Goal: Task Accomplishment & Management: Use online tool/utility

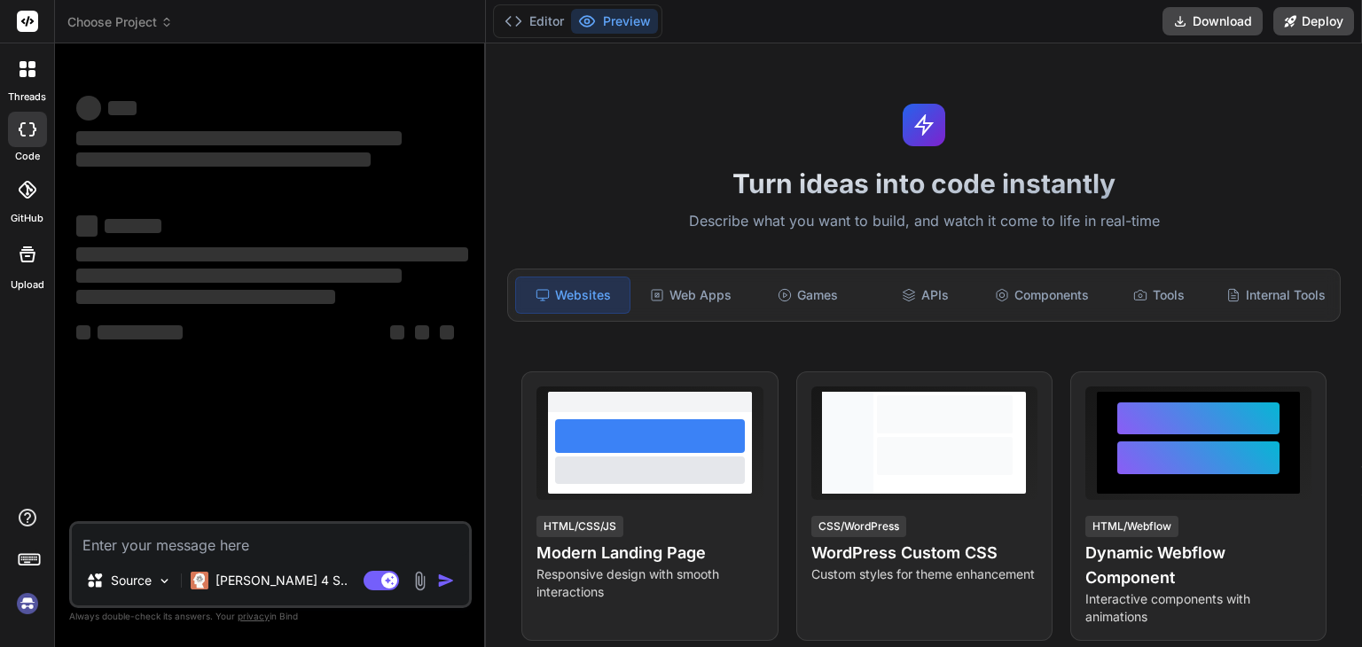
click at [330, 532] on textarea at bounding box center [270, 540] width 397 height 32
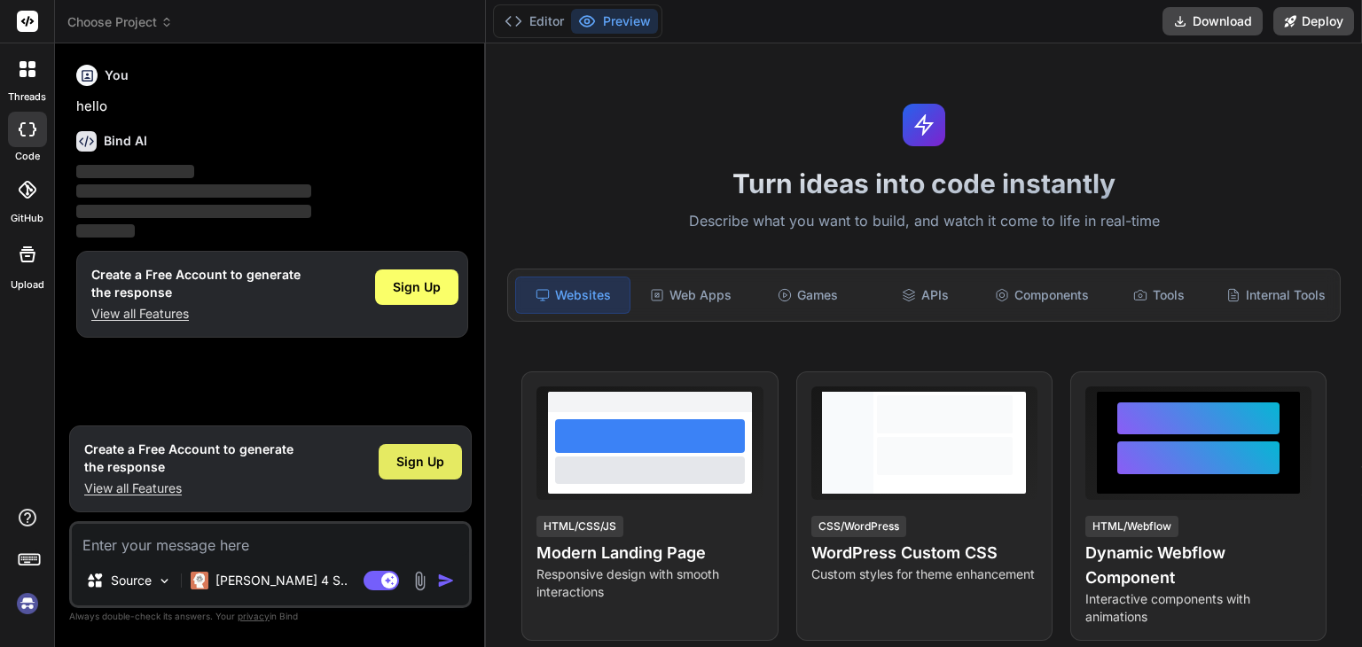
click at [418, 463] on span "Sign Up" at bounding box center [420, 462] width 48 height 18
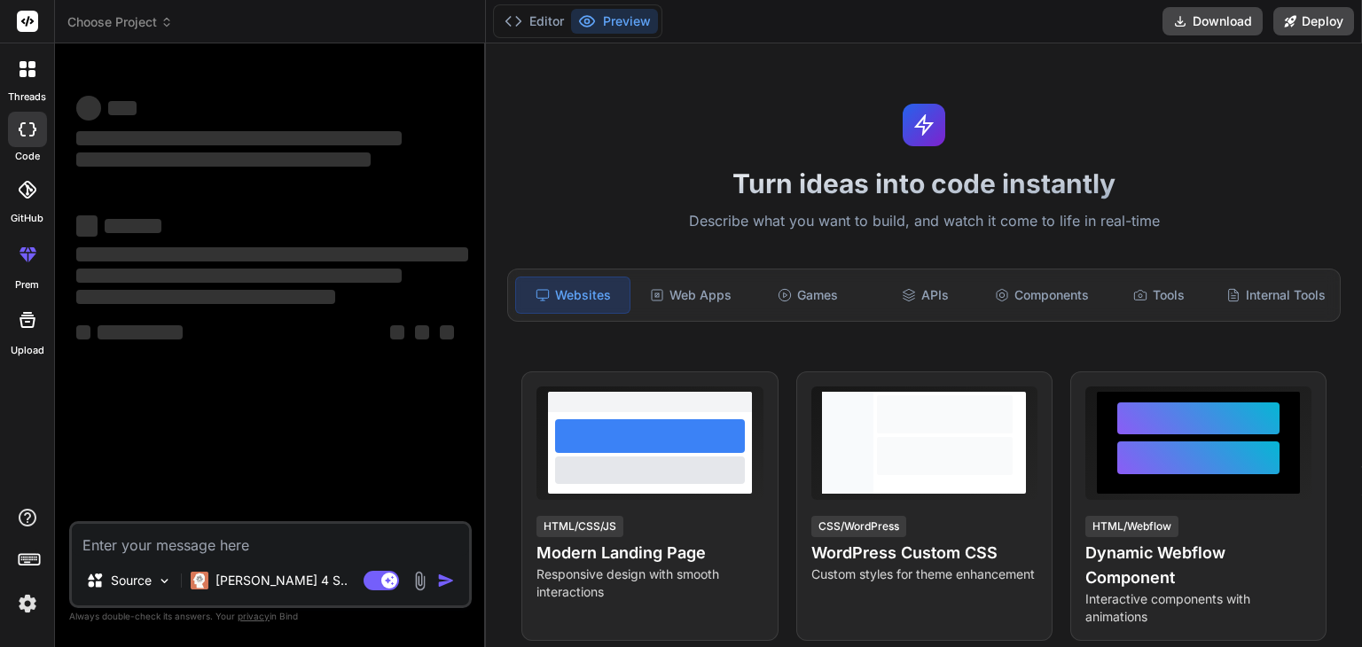
click at [343, 545] on textarea at bounding box center [270, 540] width 397 height 32
type textarea "x"
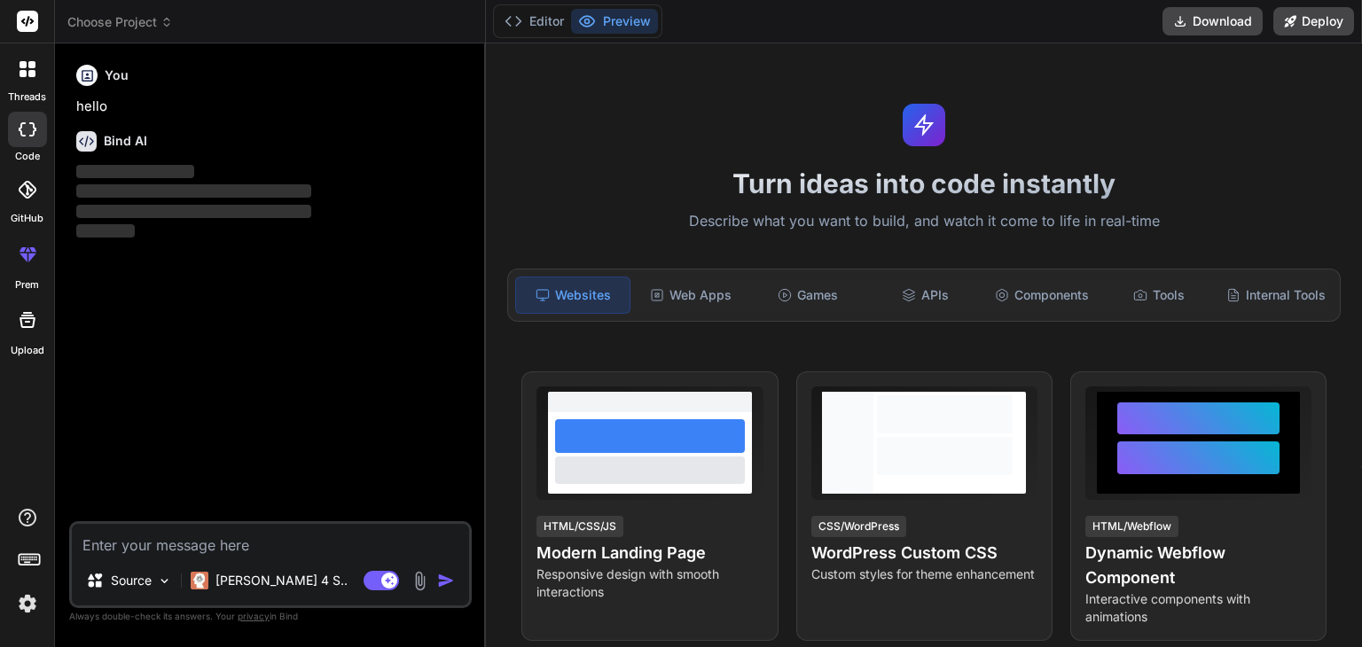
paste textarea "please explain how we can do this functionality, we can customize templates for…"
type textarea "please explain how we can do this functionality, we can customize templates for…"
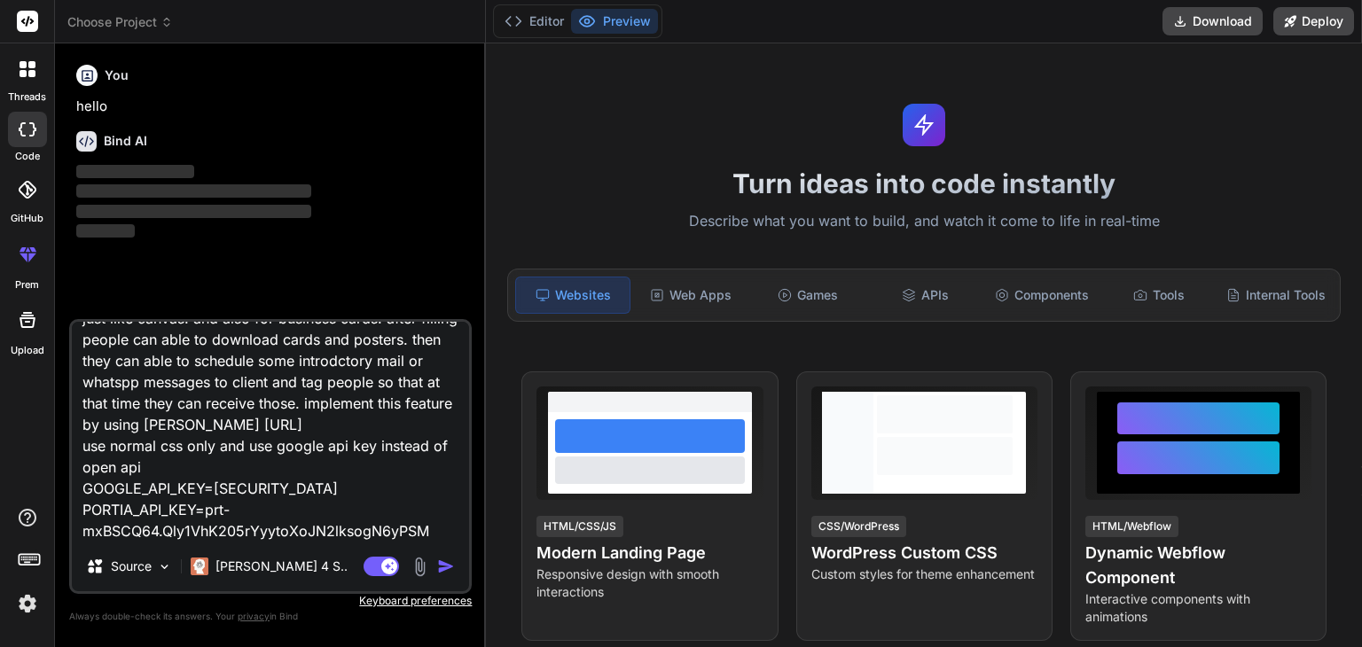
scroll to position [110, 0]
type textarea "x"
type textarea "please explain how we can do this functionality, we can customize templates for…"
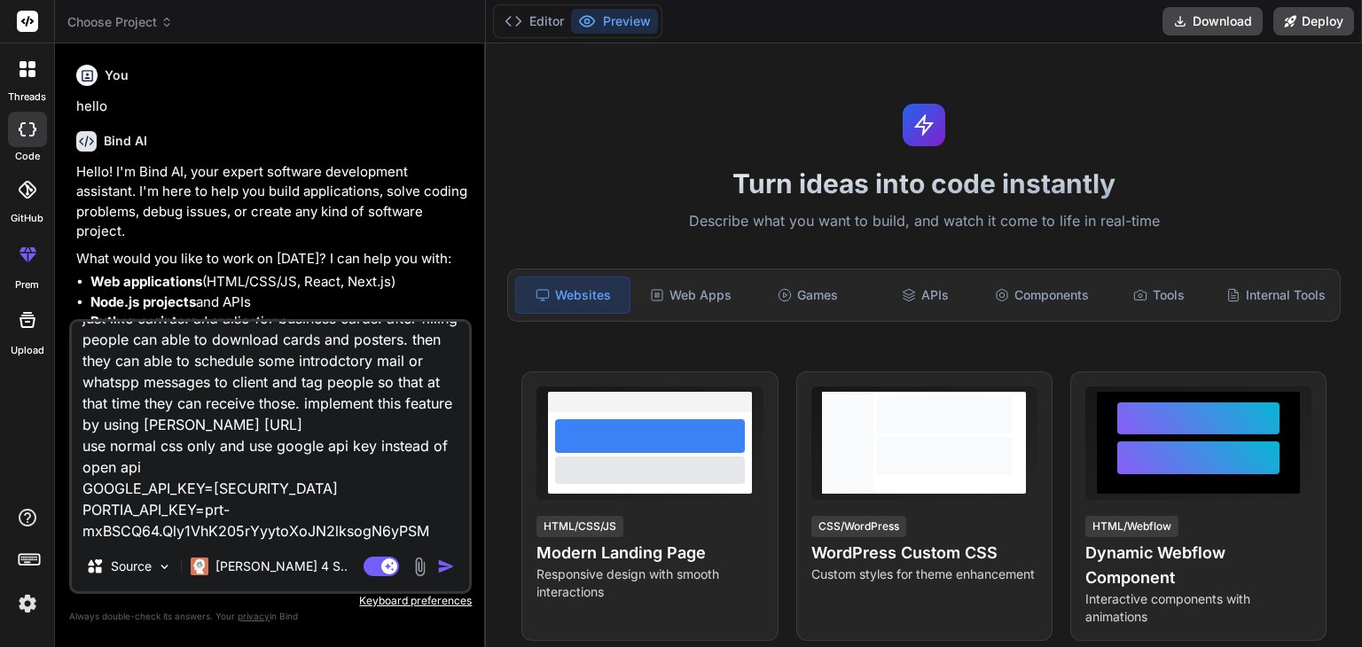
click at [439, 525] on textarea "please explain how we can do this functionality, we can customize templates for…" at bounding box center [270, 432] width 397 height 220
type textarea "x"
type textarea "please explain how we can do this functionality, we can customize templates for…"
type textarea "x"
type textarea "please explain how we can do this functionality, we can customize templates for…"
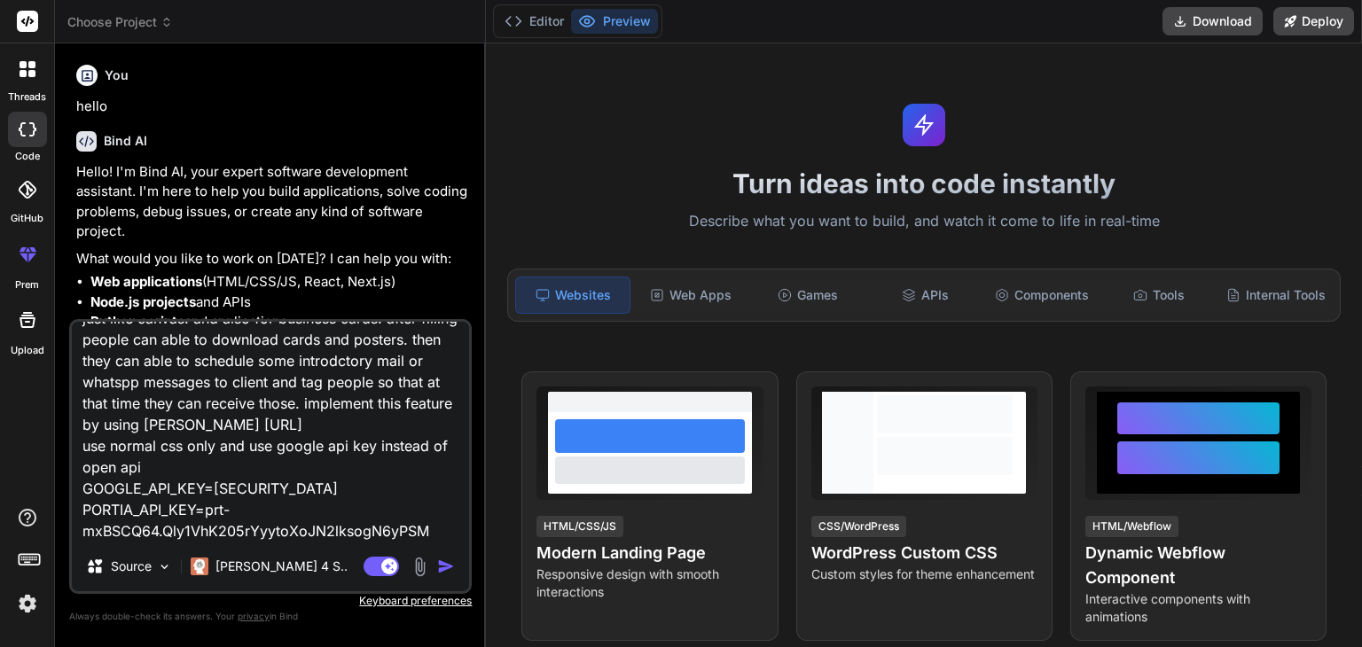
type textarea "x"
type textarea "please explain how we can do this functionality, we can customize templates for…"
type textarea "x"
type textarea "please explain how we can do this functionality, we can customize templates for…"
type textarea "x"
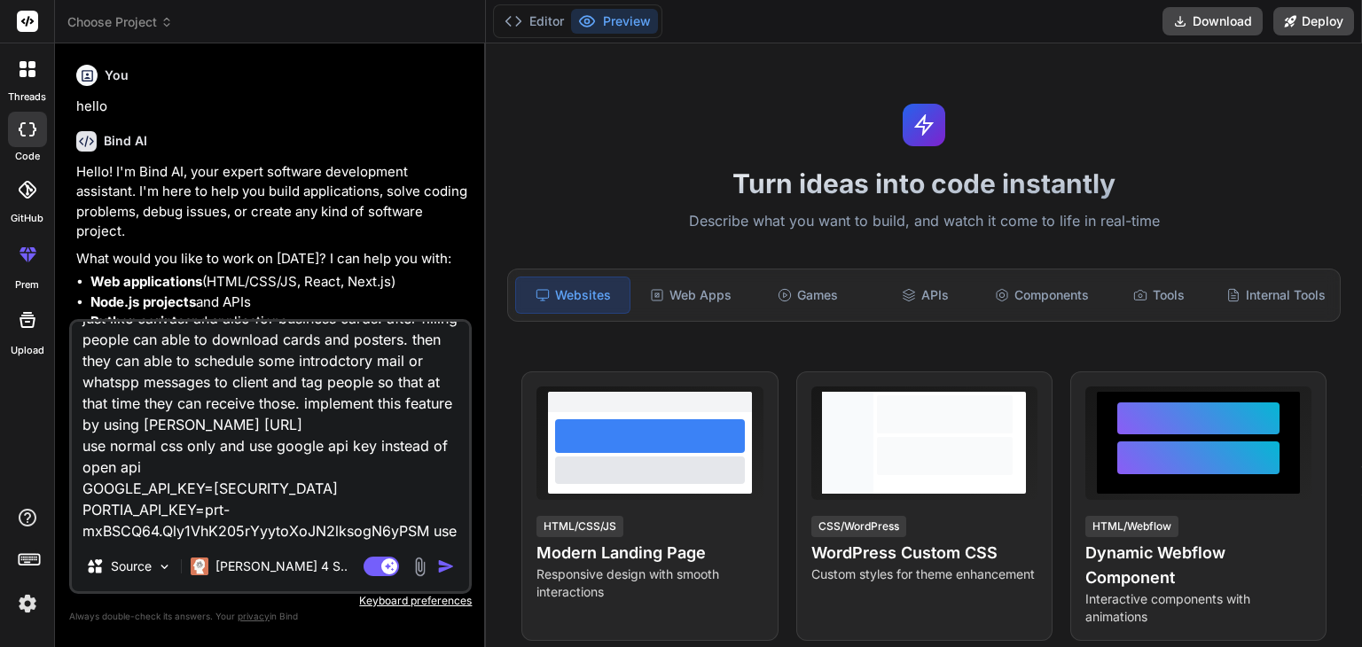
scroll to position [129, 0]
type textarea "please explain how we can do this functionality, we can customize templates for…"
type textarea "x"
type textarea "please explain how we can do this functionality, we can customize templates for…"
type textarea "x"
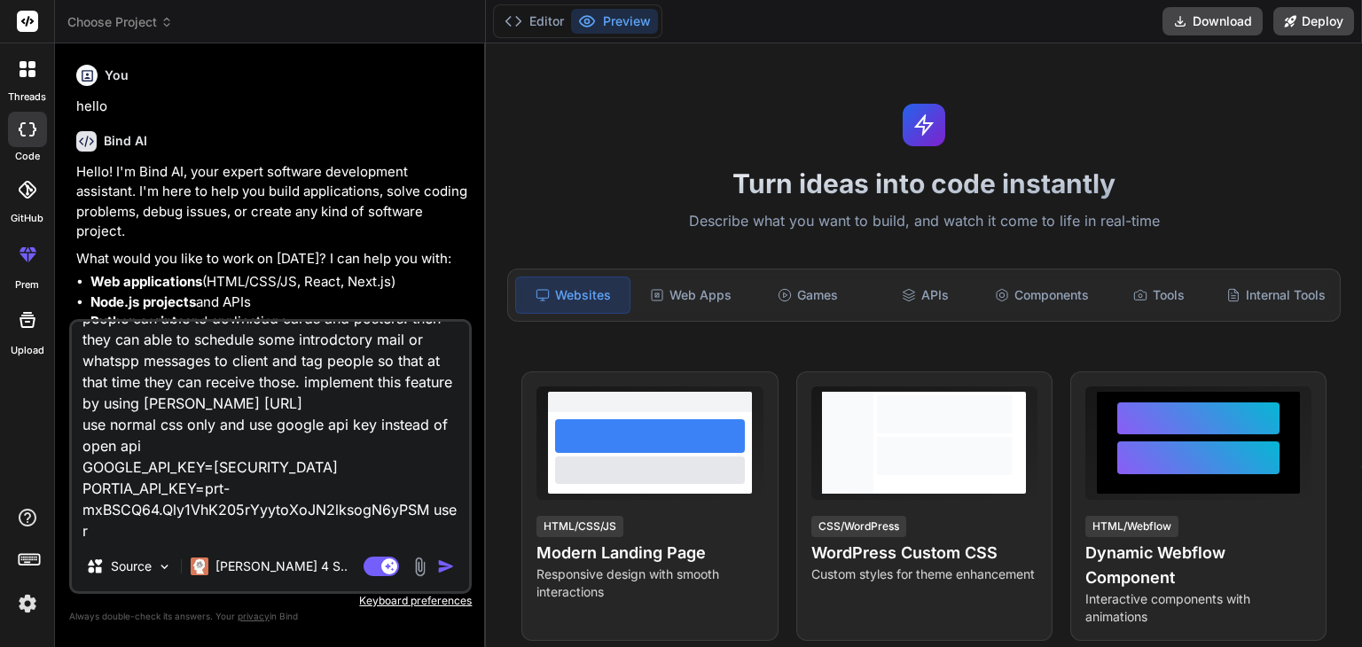
type textarea "please explain how we can do this functionality, we can customize templates for…"
type textarea "x"
type textarea "please explain how we can do this functionality, we can customize templates for…"
type textarea "x"
type textarea "please explain how we can do this functionality, we can customize templates for…"
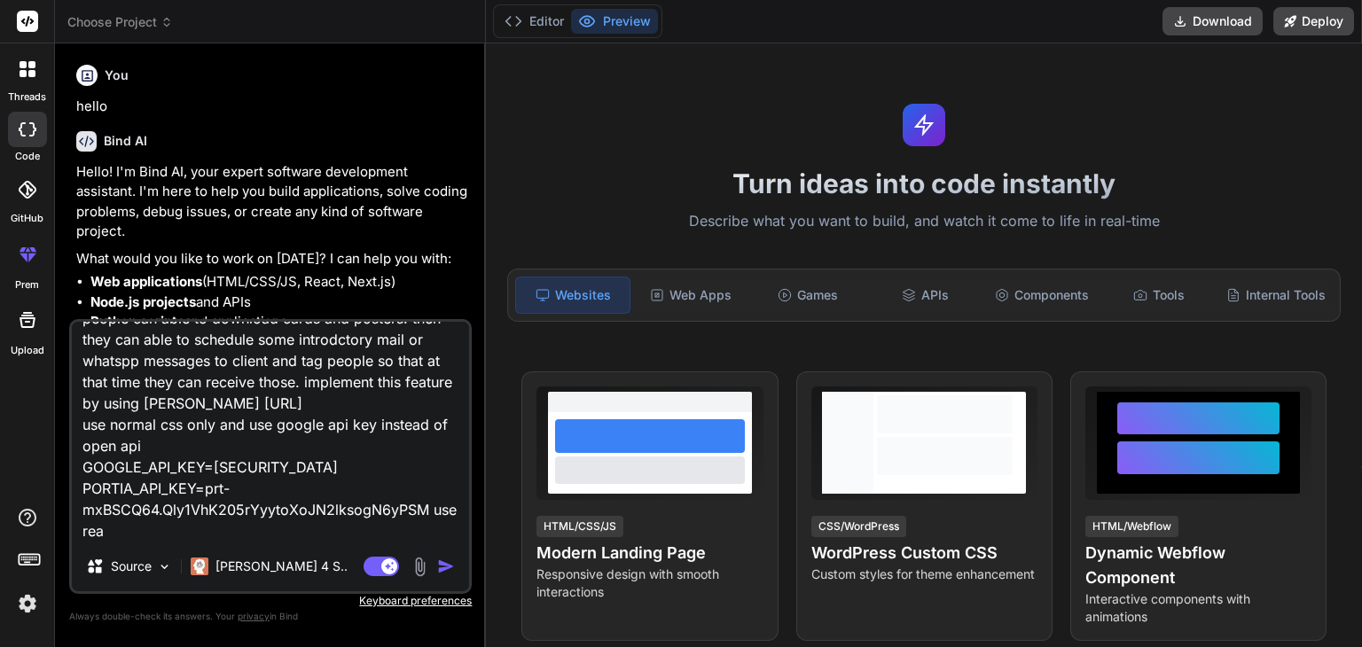
type textarea "x"
type textarea "please explain how we can do this functionality, we can customize templates for…"
type textarea "x"
type textarea "please explain how we can do this functionality, we can customize templates for…"
type textarea "x"
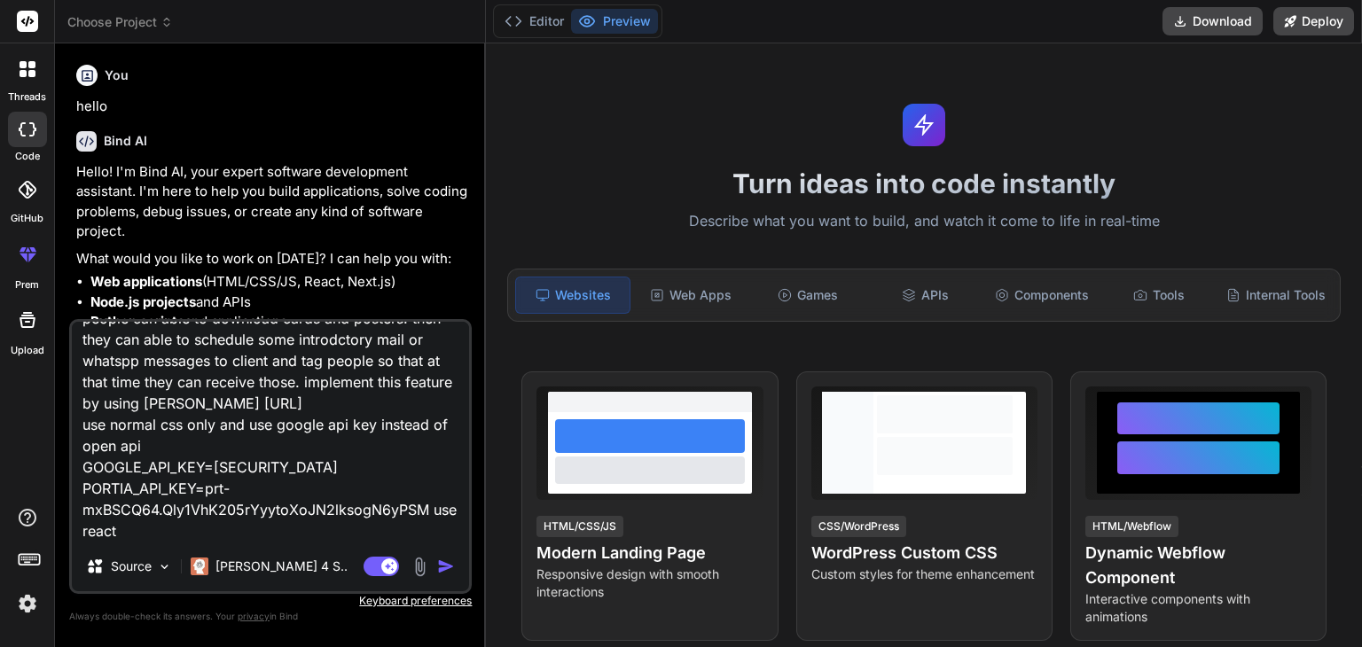
type textarea "please explain how we can do this functionality, we can customize templates for…"
type textarea "x"
type textarea "please explain how we can do this functionality, we can customize templates for…"
type textarea "x"
type textarea "please explain how we can do this functionality, we can customize templates for…"
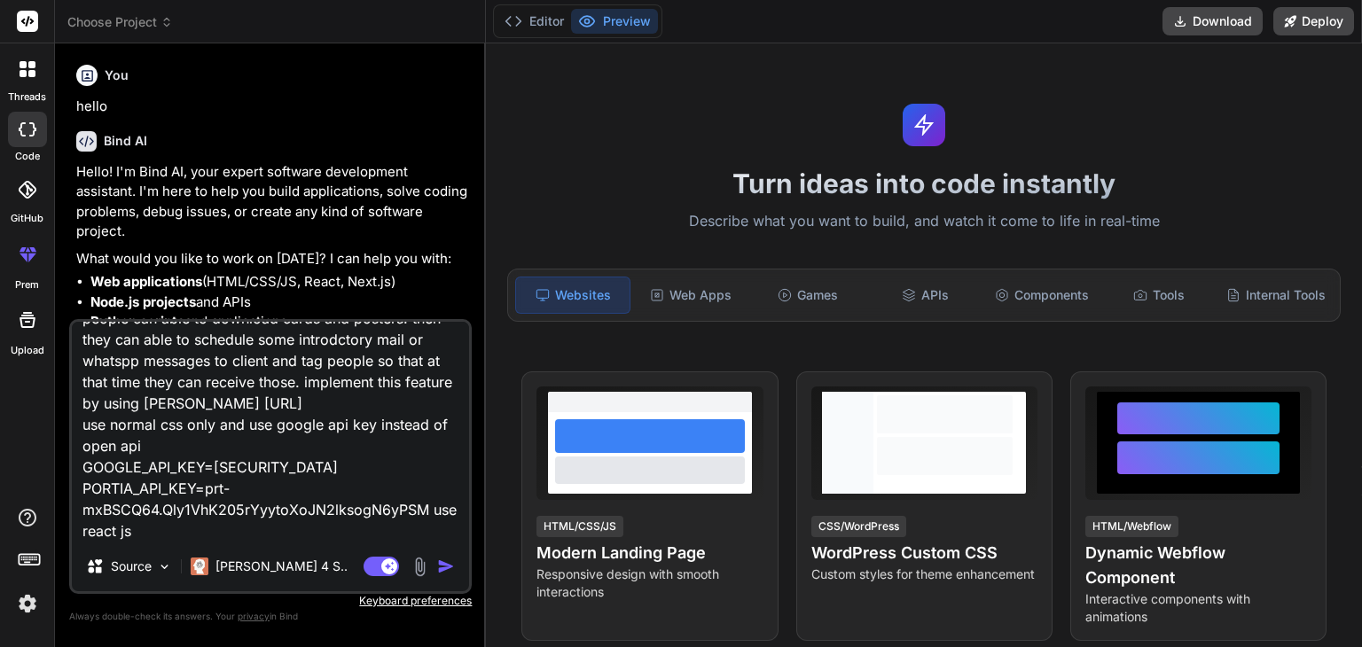
type textarea "x"
type textarea "please explain how we can do this functionality, we can customize templates for…"
type textarea "x"
type textarea "please explain how we can do this functionality, we can customize templates for…"
type textarea "x"
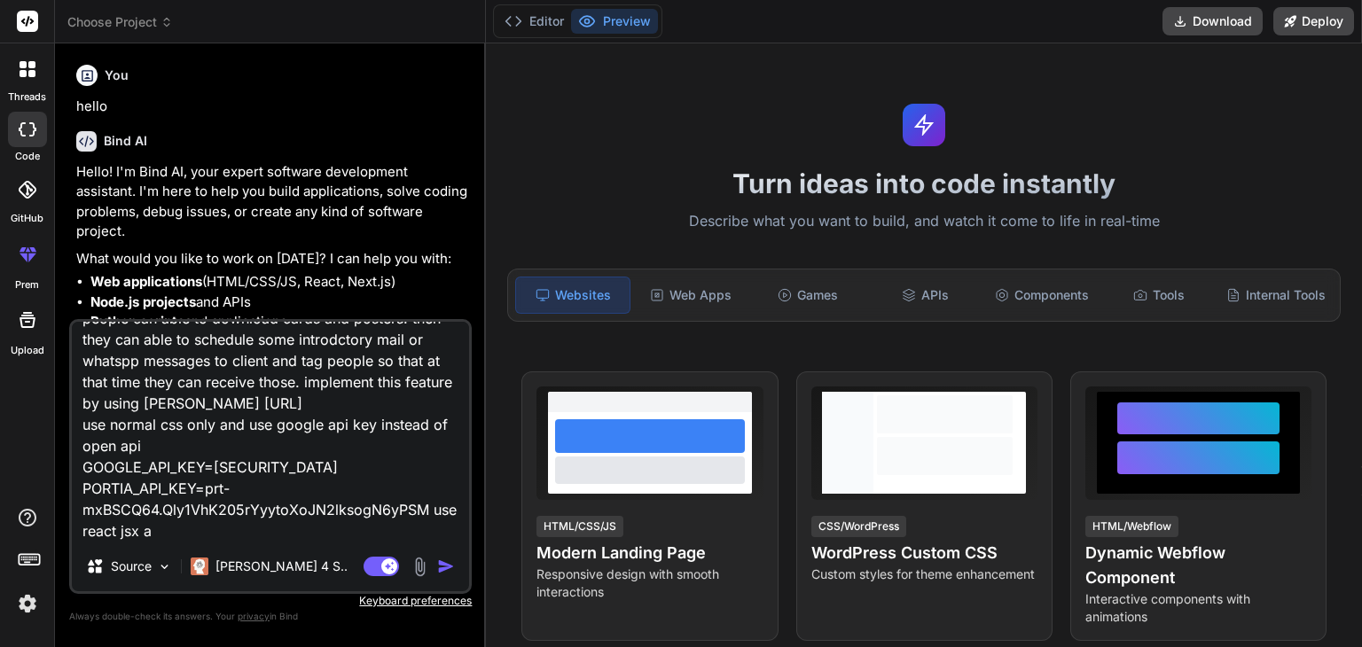
type textarea "please explain how we can do this functionality, we can customize templates for…"
type textarea "x"
type textarea "please explain how we can do this functionality, we can customize templates for…"
type textarea "x"
type textarea "please explain how we can do this functionality, we can customize templates for…"
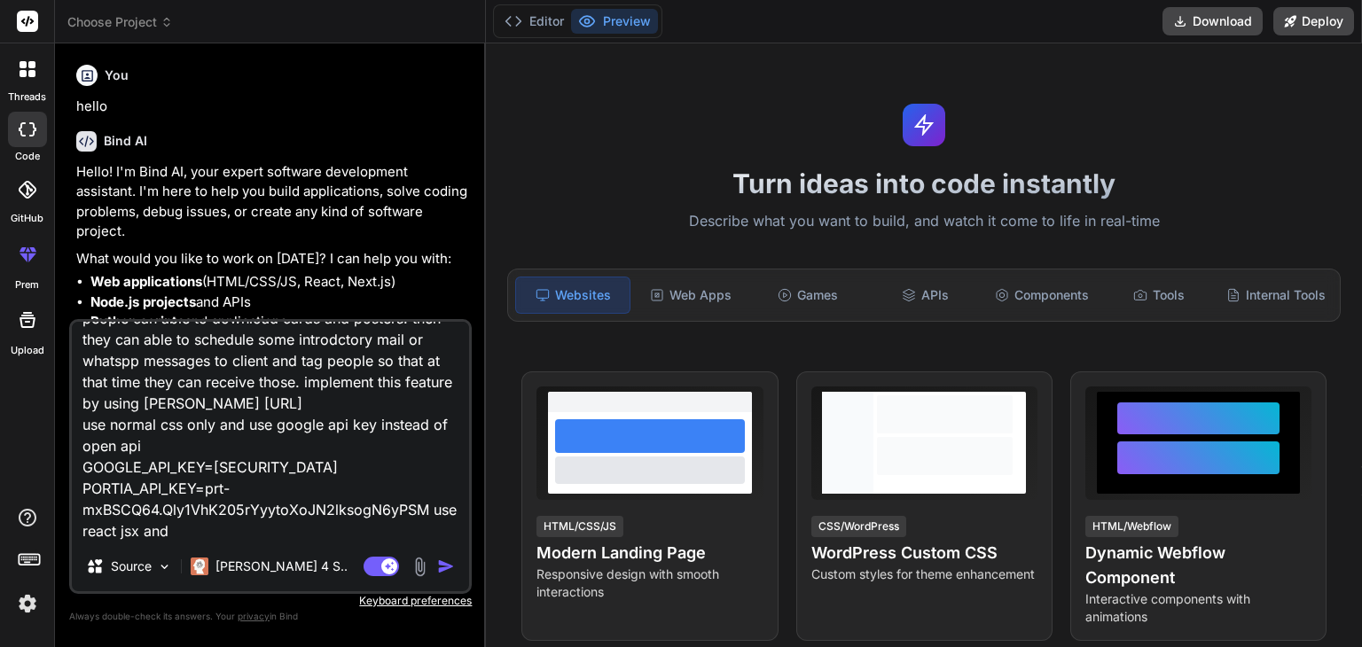
type textarea "x"
type textarea "please explain how we can do this functionality, we can customize templates for…"
type textarea "x"
type textarea "please explain how we can do this functionality, we can customize templates for…"
type textarea "x"
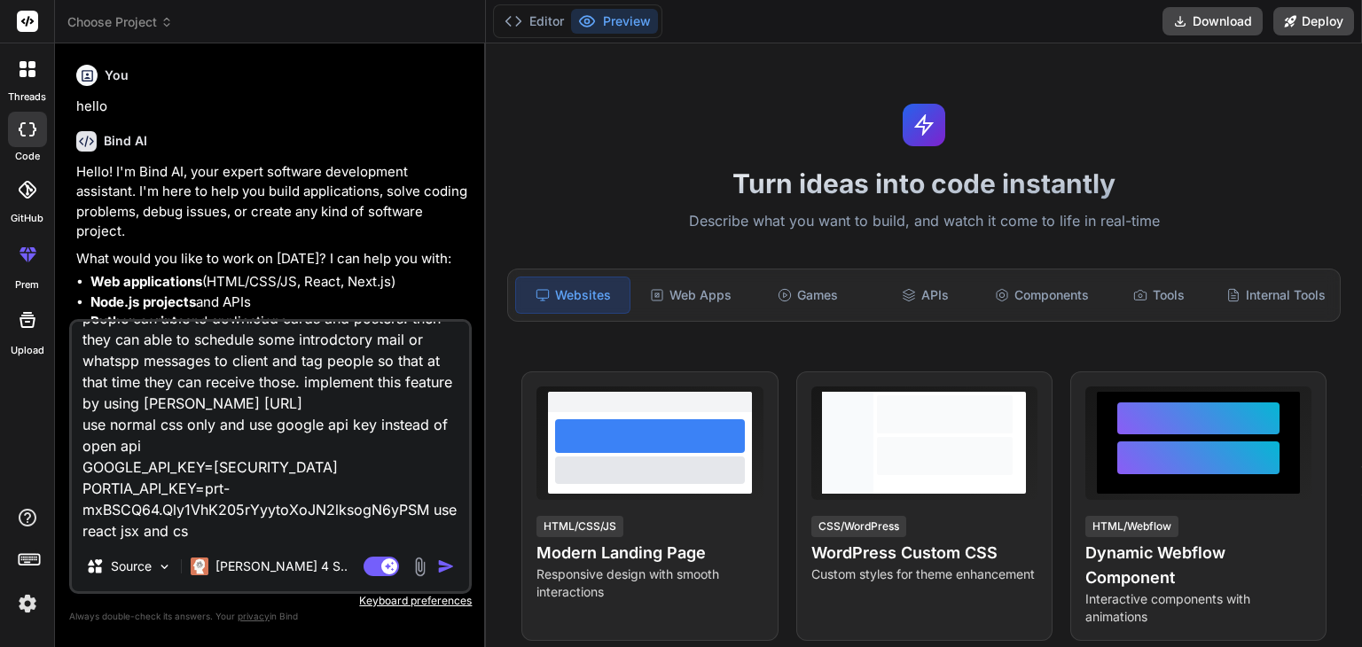
type textarea "please explain how we can do this functionality, we can customize templates for…"
type textarea "x"
type textarea "please explain how we can do this functionality, we can customize templates for…"
type textarea "x"
type textarea "please explain how we can do this functionality, we can customize templates for…"
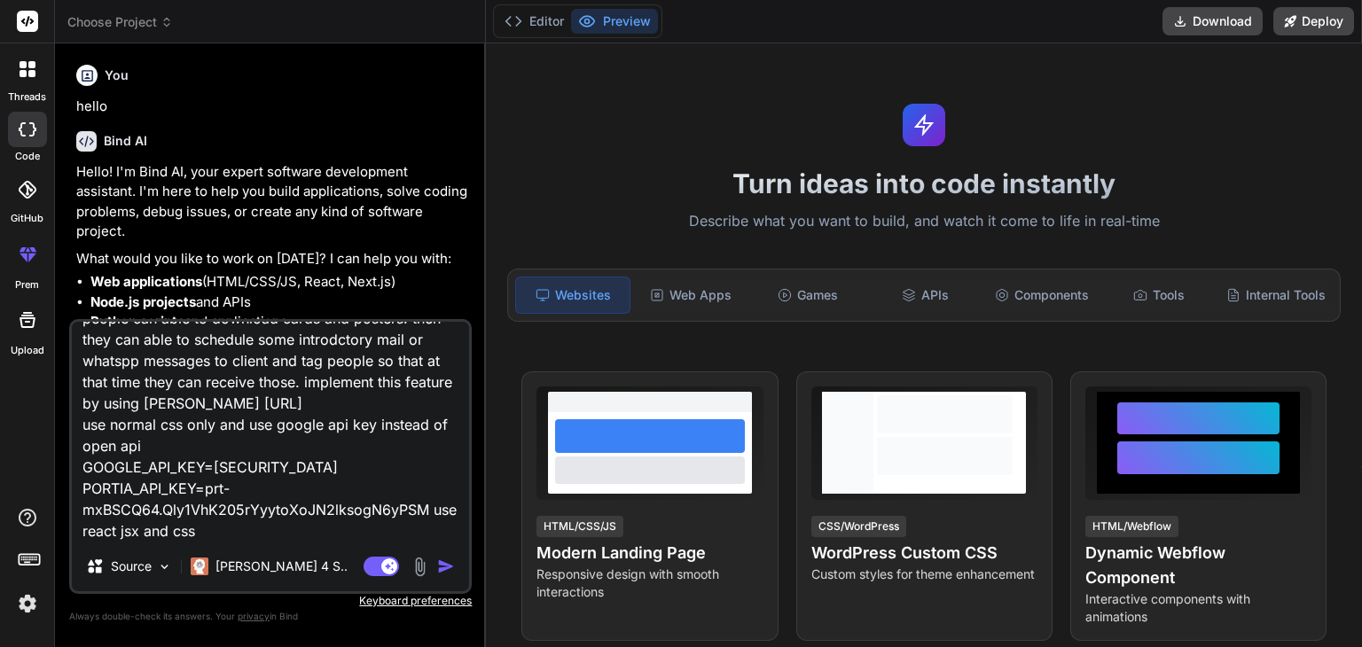
type textarea "x"
type textarea "please explain how we can do this functionality, we can customize templates for…"
type textarea "x"
type textarea "please explain how we can do this functionality, we can customize templates for…"
type textarea "x"
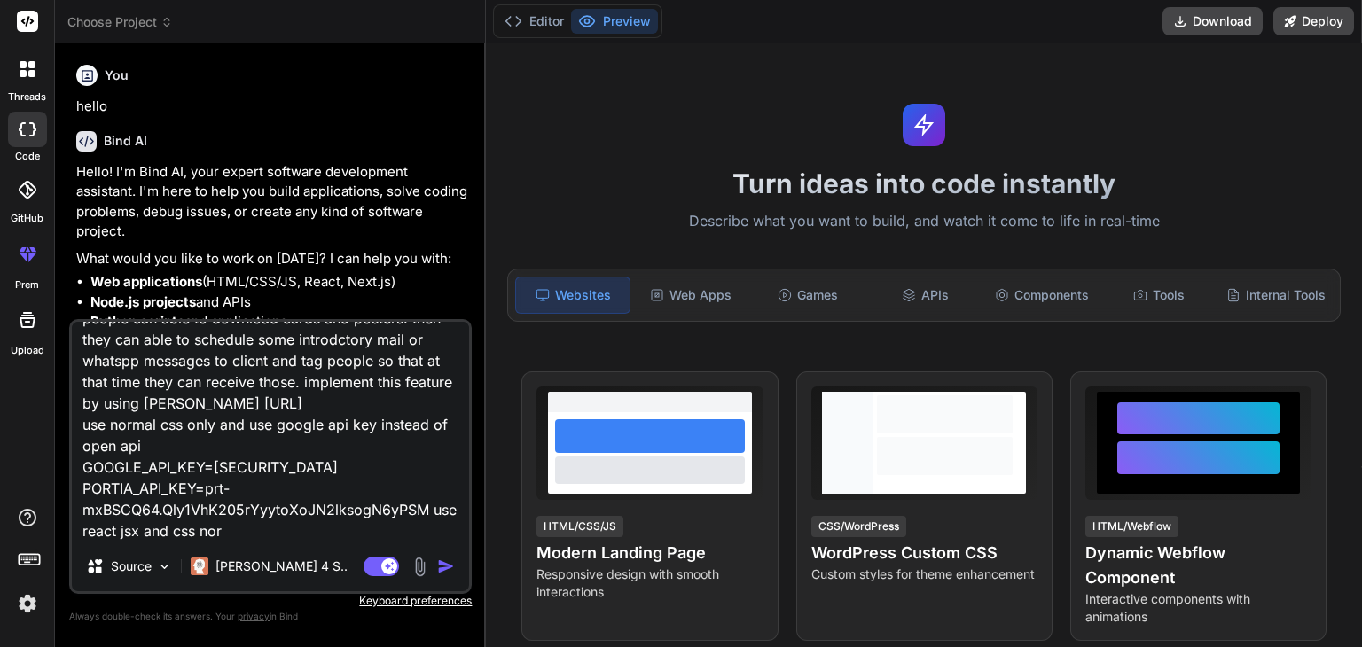
type textarea "please explain how we can do this functionality, we can customize templates for…"
type textarea "x"
type textarea "please explain how we can do this functionality, we can customize templates for…"
type textarea "x"
type textarea "please explain how we can do this functionality, we can customize templates for…"
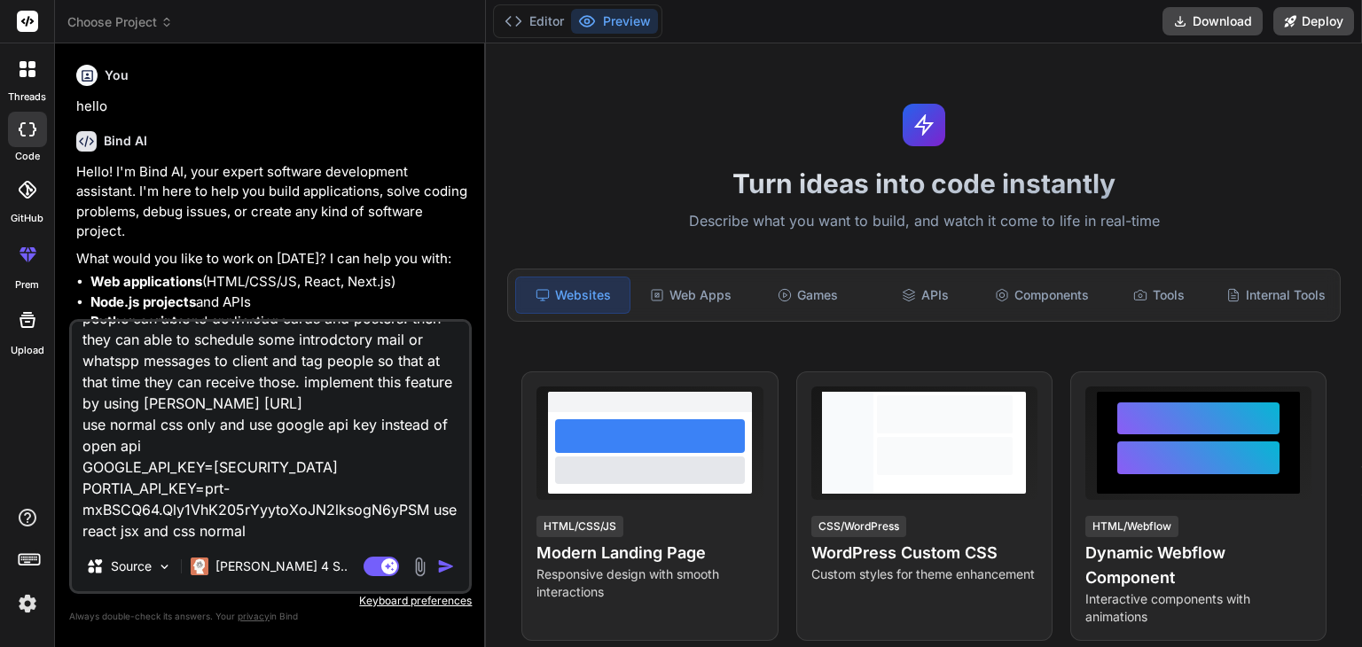
type textarea "x"
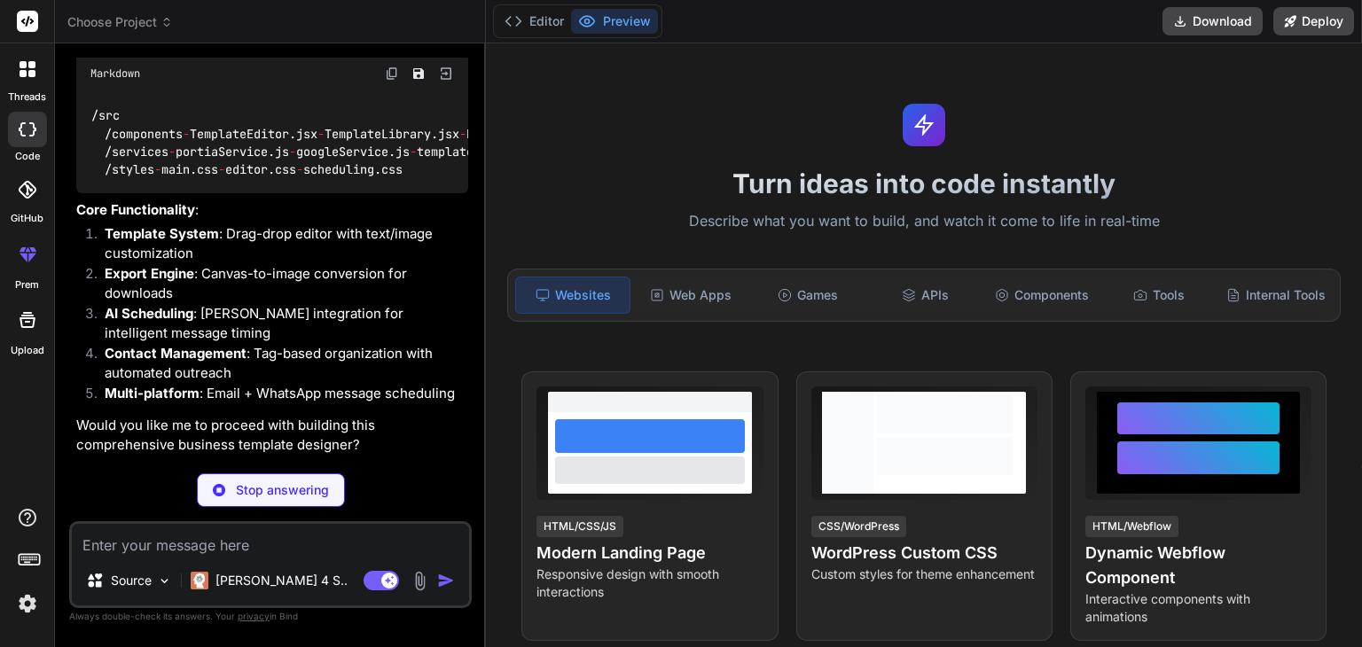
scroll to position [1101, 0]
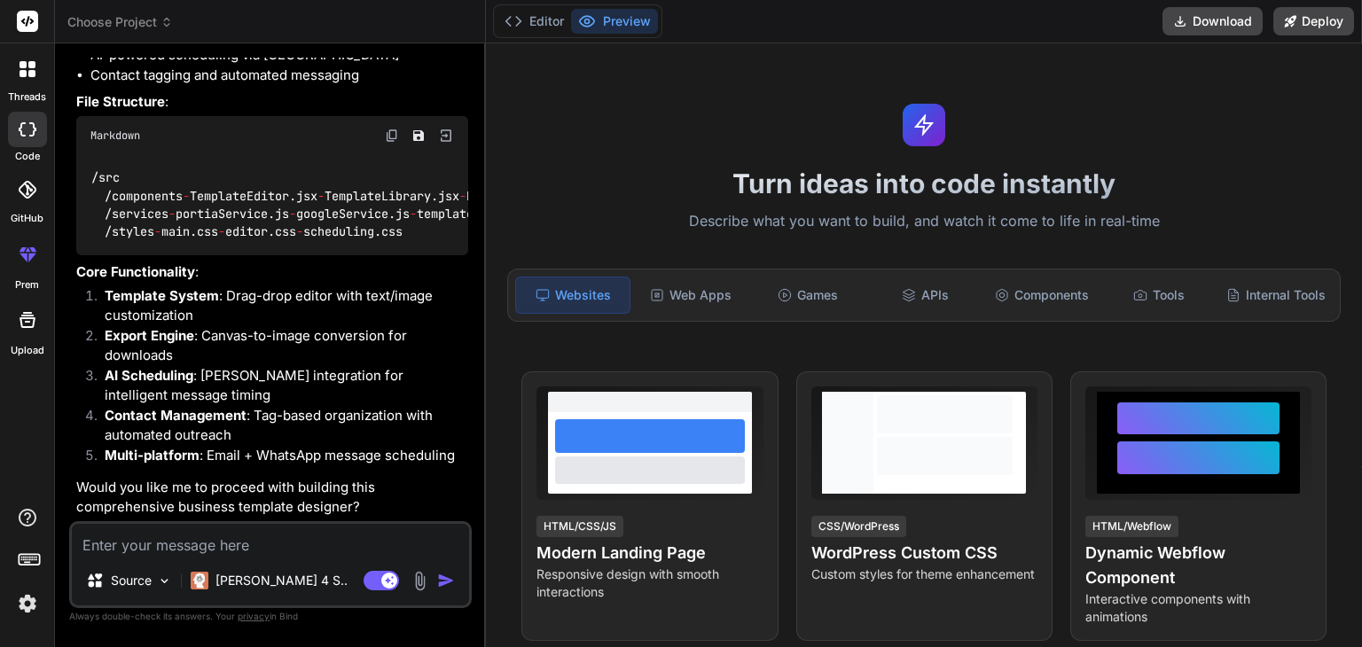
type textarea "x"
type textarea "p"
type textarea "x"
type textarea "py"
type textarea "x"
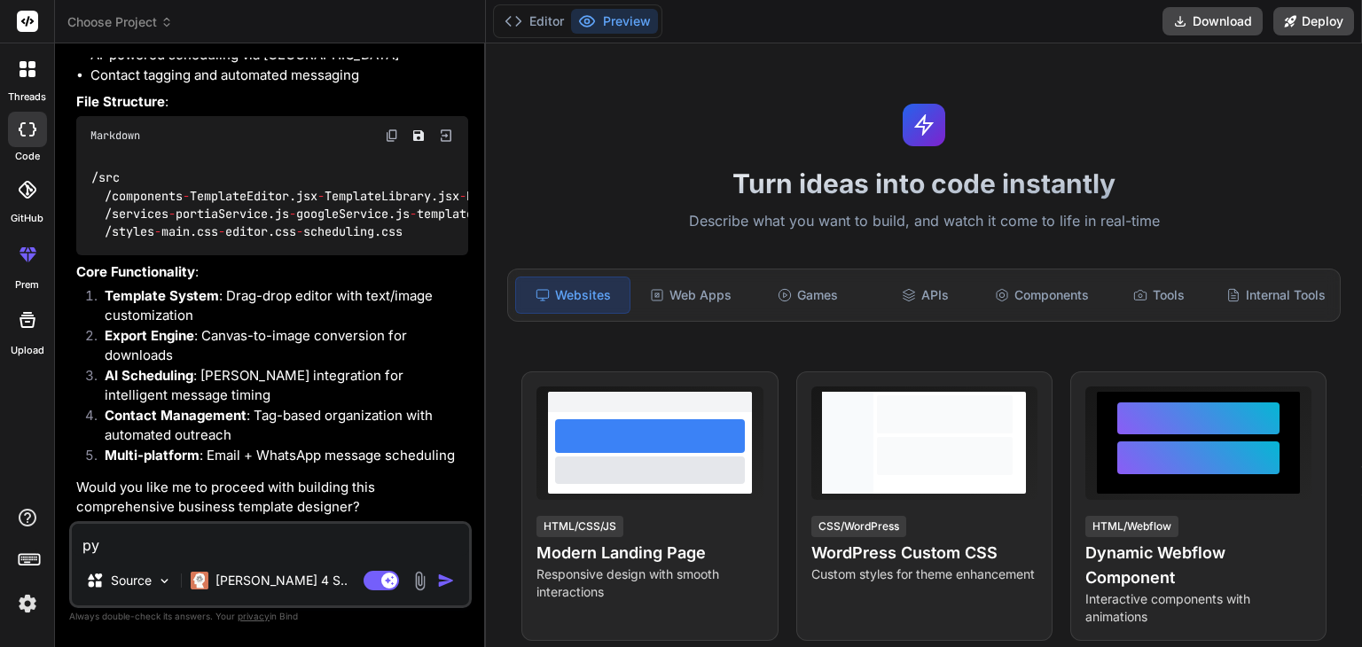
type textarea "pyt"
type textarea "x"
type textarea "pyth"
type textarea "x"
type textarea "pytho"
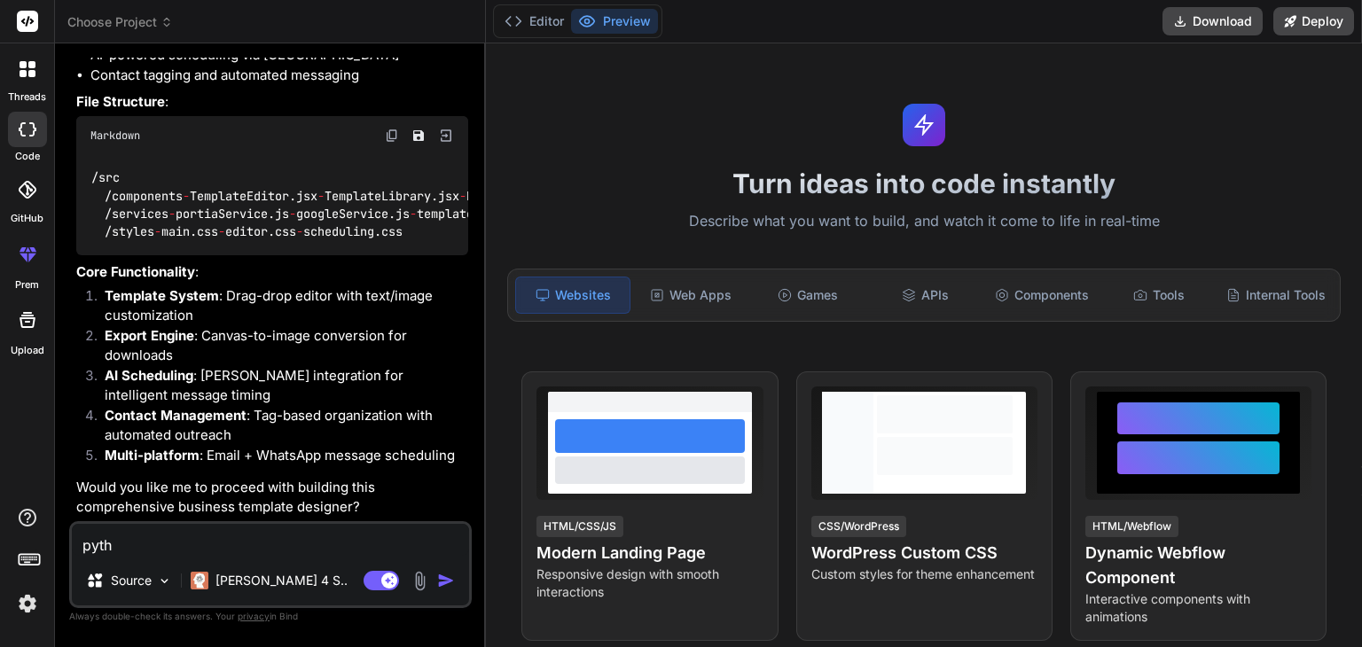
type textarea "x"
type textarea "python"
type textarea "x"
type textarea "python"
type textarea "x"
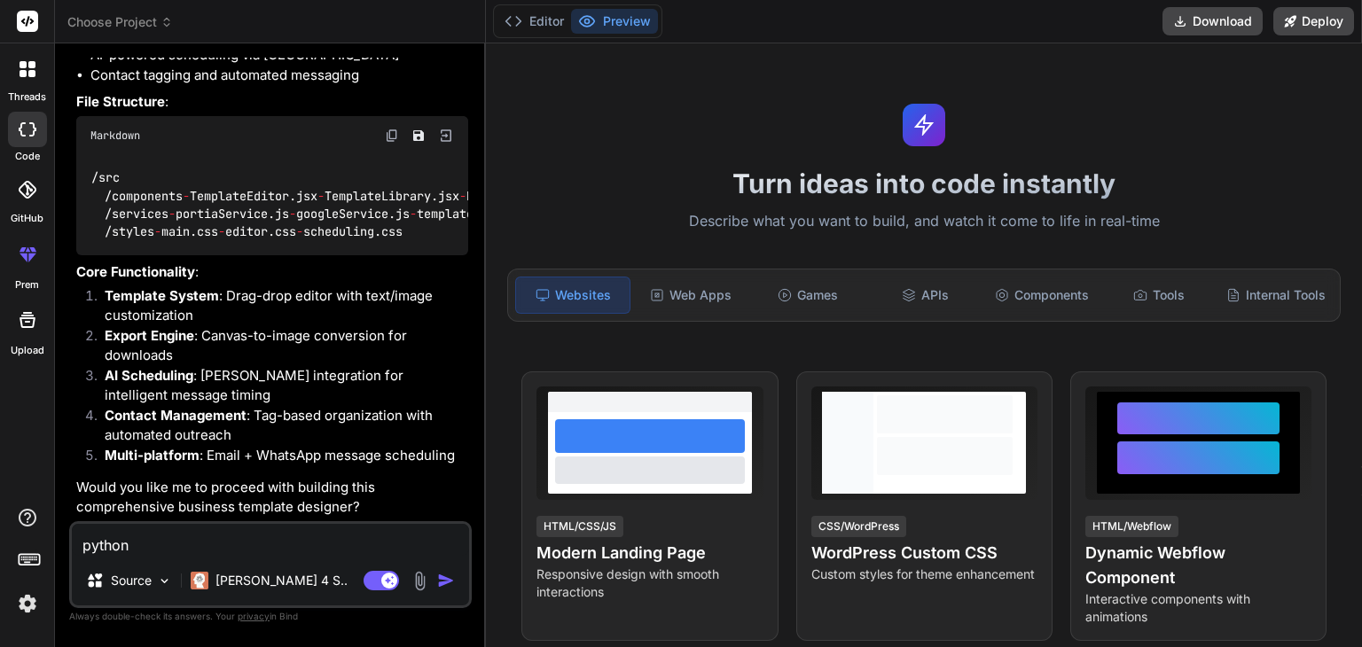
type textarea "python b"
type textarea "x"
type textarea "python ba"
type textarea "x"
type textarea "python bac"
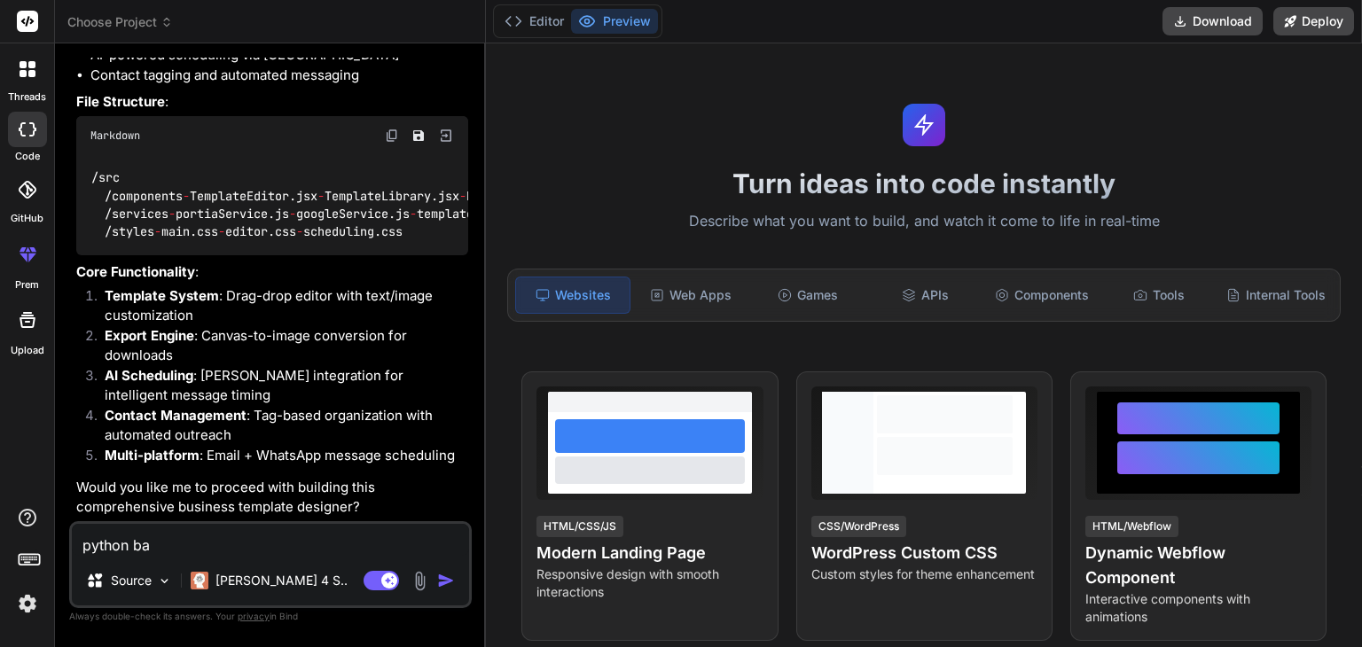
type textarea "x"
type textarea "python back"
type textarea "x"
type textarea "python [PERSON_NAME]"
type textarea "x"
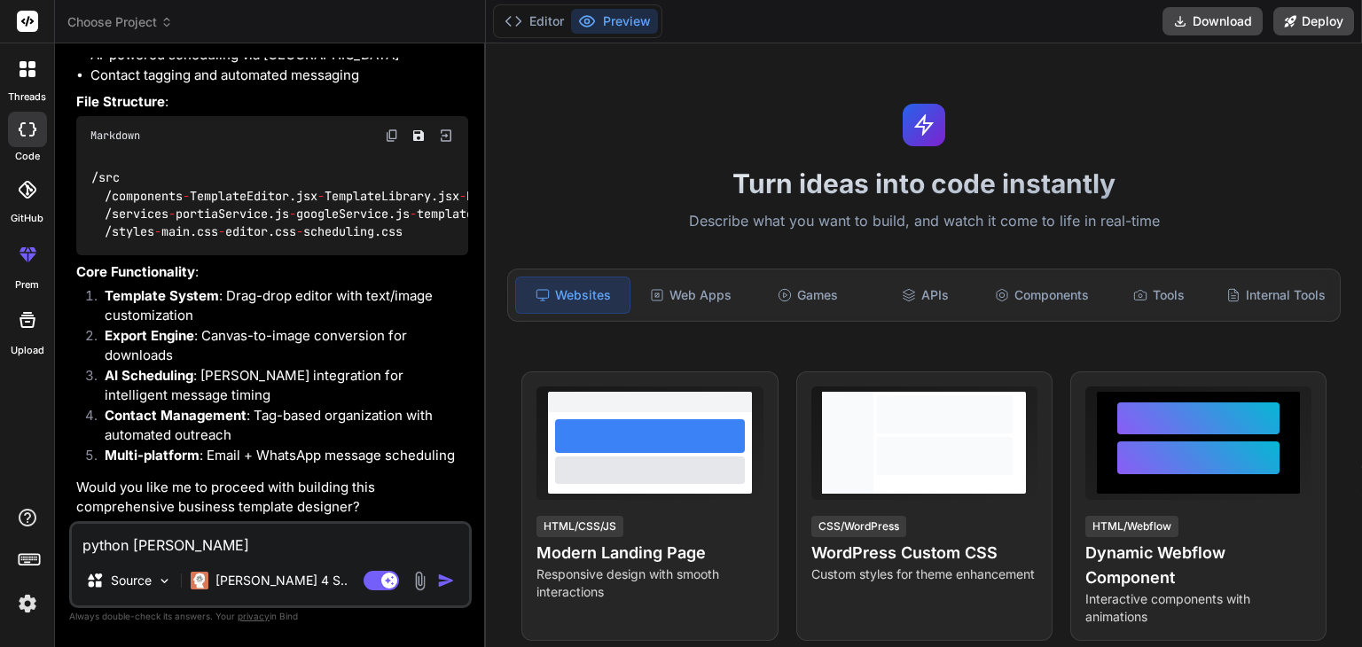
type textarea "python [PERSON_NAME]"
type textarea "x"
type textarea "python backend"
type textarea "x"
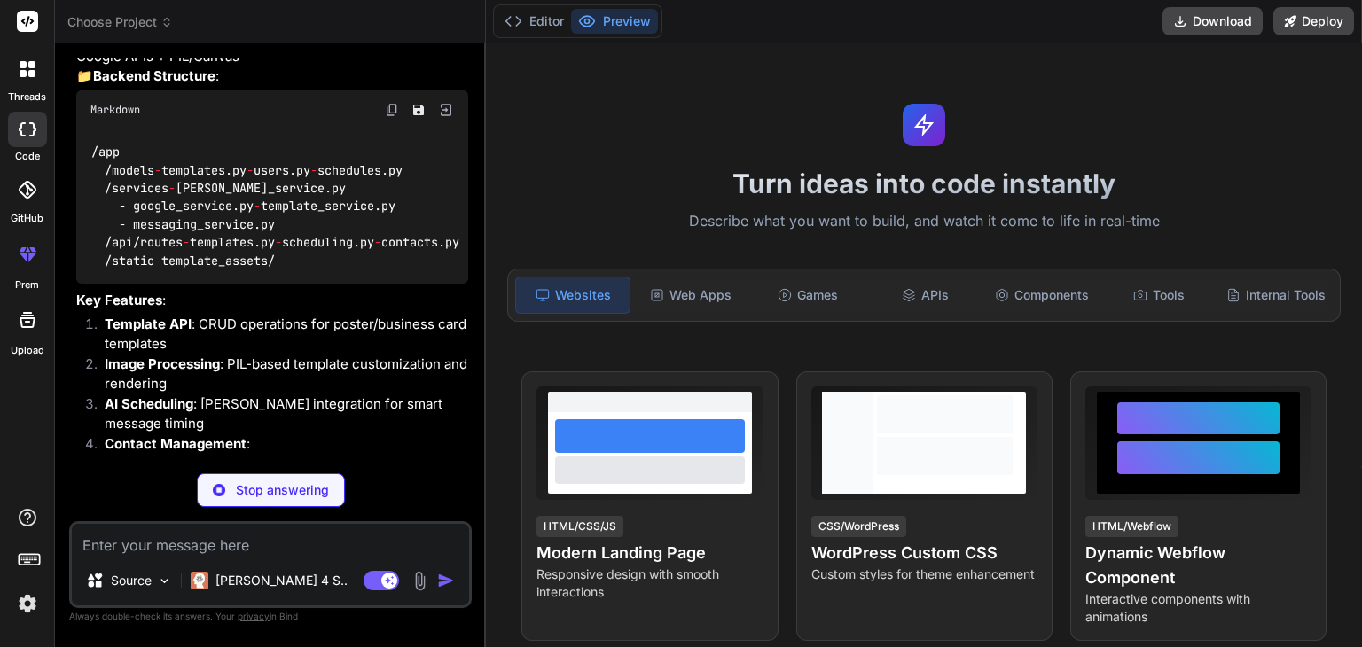
scroll to position [1942, 0]
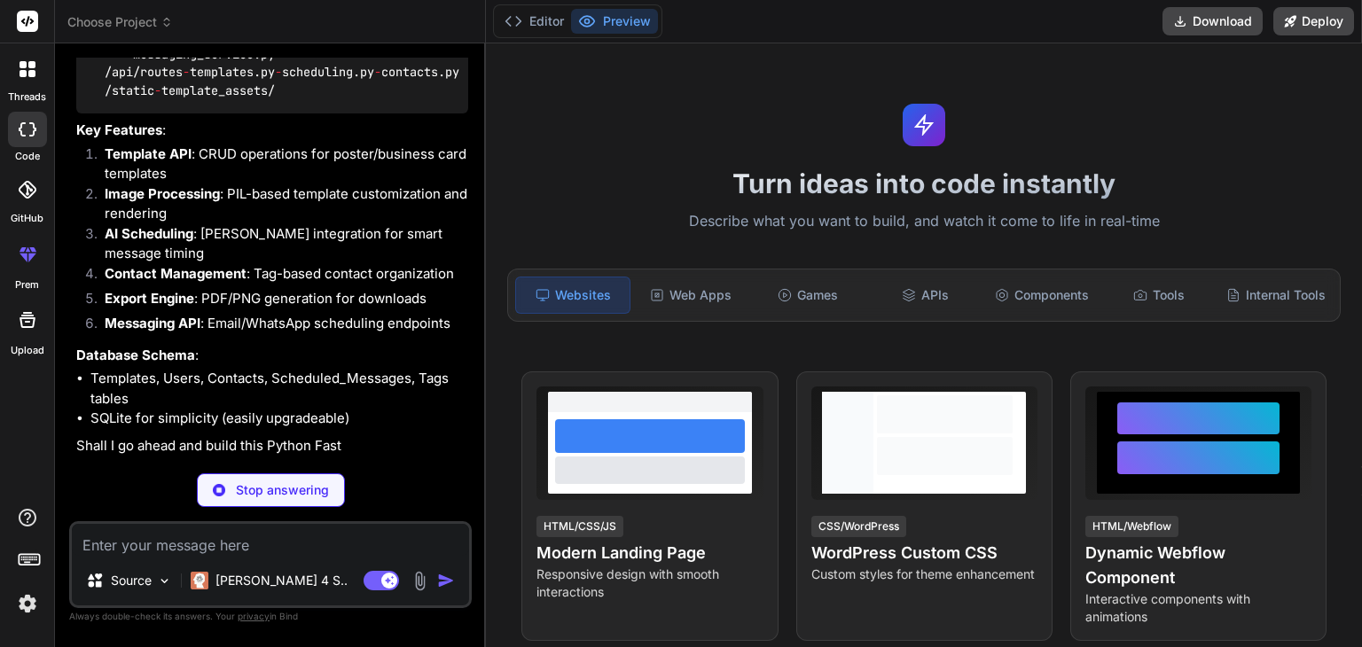
click at [231, 551] on textarea at bounding box center [270, 540] width 397 height 32
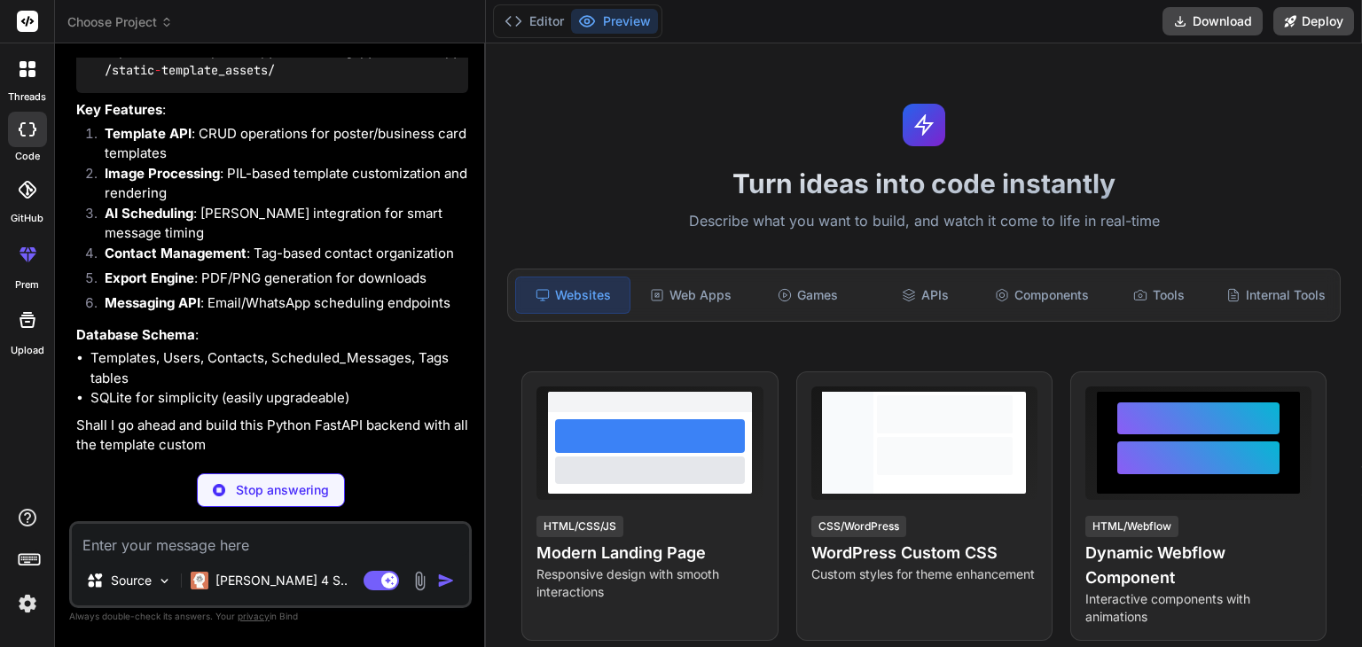
type textarea "x"
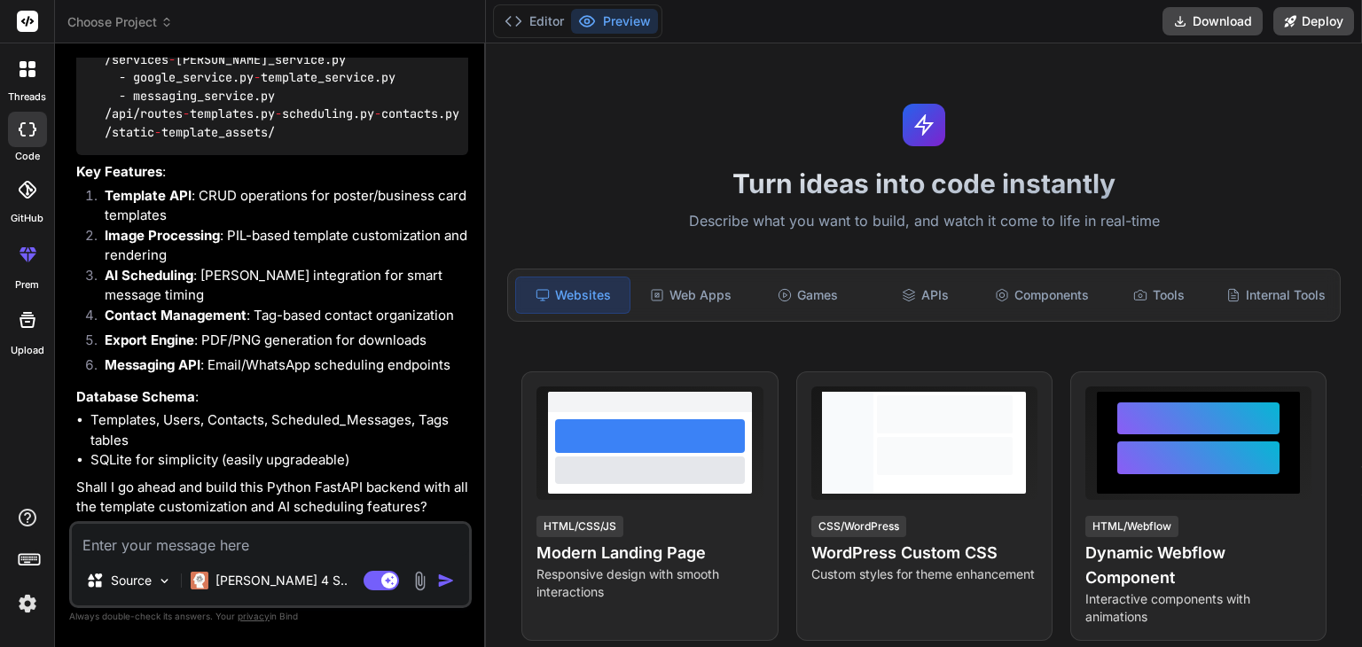
type textarea "p"
type textarea "x"
type textarea "pr"
type textarea "x"
type textarea "pro"
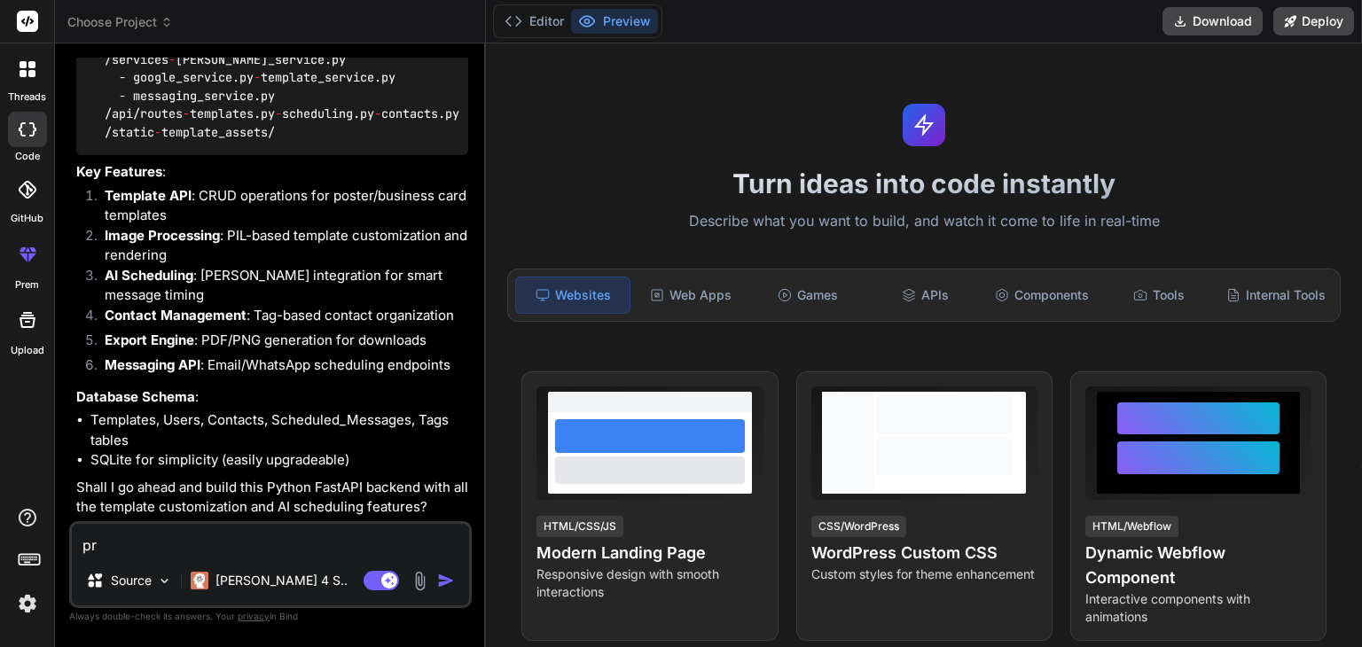
type textarea "x"
type textarea "prov"
type textarea "x"
type textarea "provi"
type textarea "x"
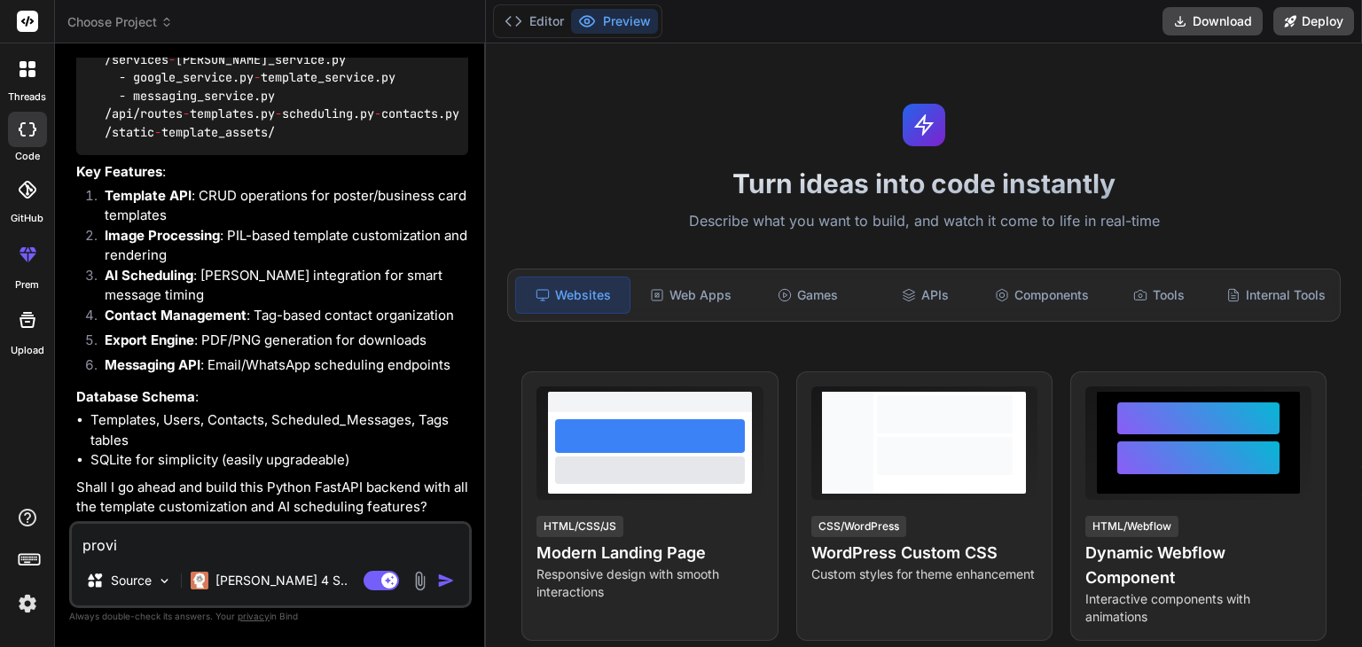
type textarea "provid"
type textarea "x"
type textarea "provide"
type textarea "x"
type textarea "provide"
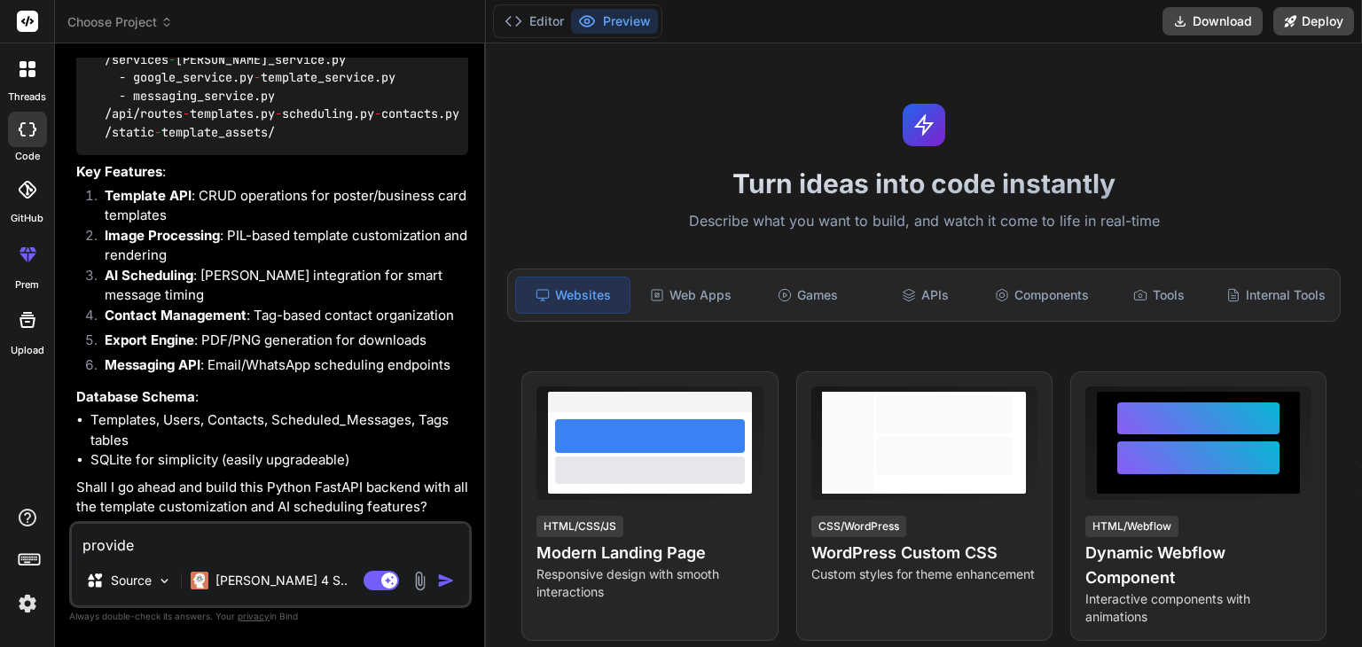
type textarea "x"
type textarea "provide f"
type textarea "x"
type textarea "provide fu"
type textarea "x"
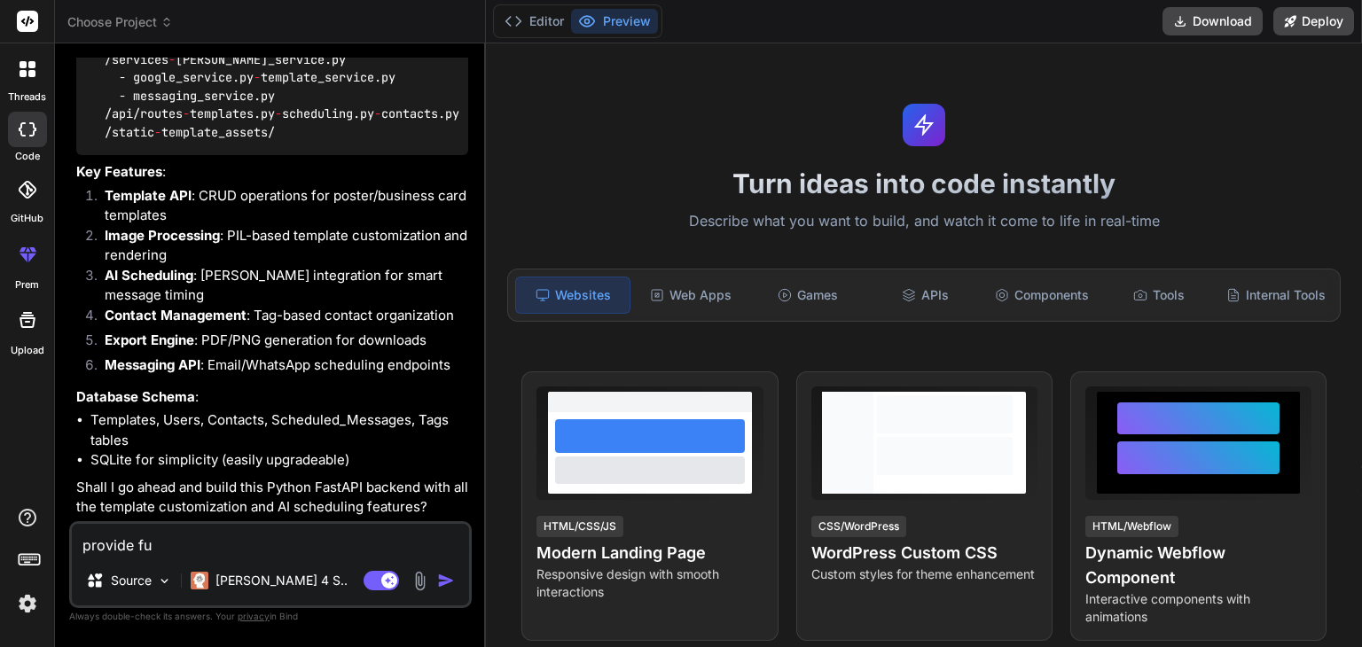
type textarea "provide ful"
type textarea "x"
type textarea "provide full"
type textarea "x"
type textarea "provide full"
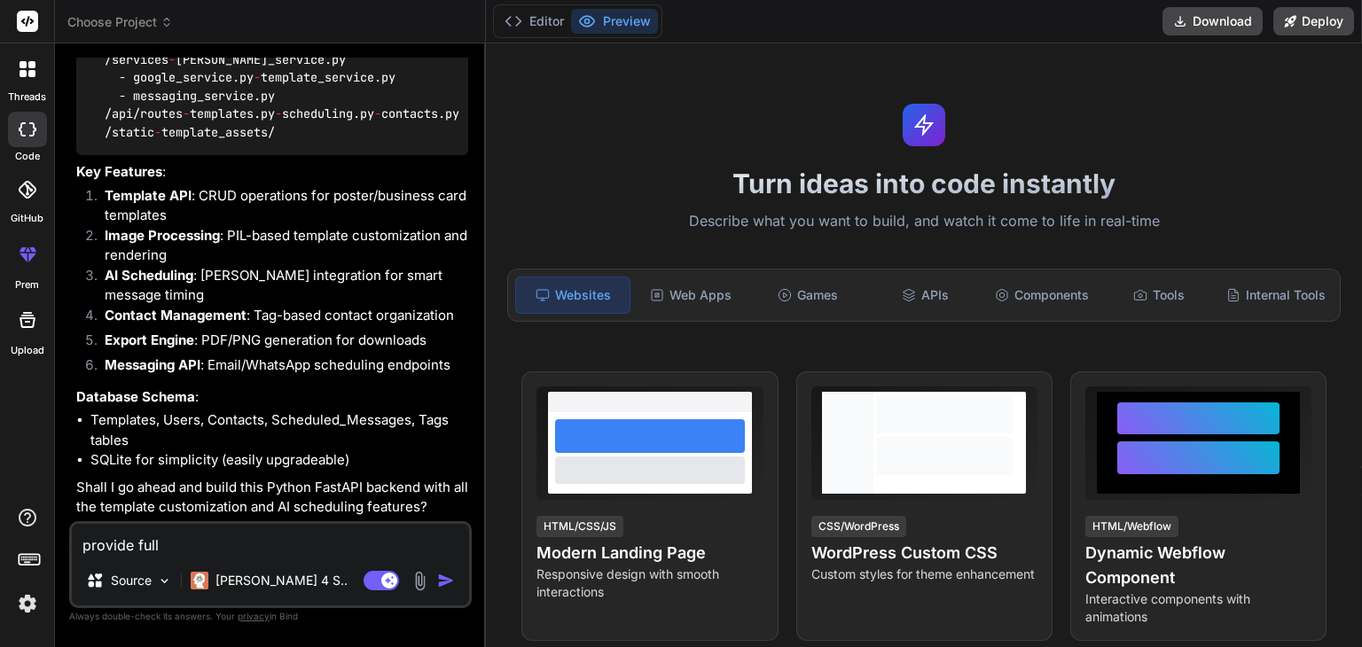
type textarea "x"
type textarea "provide full c"
type textarea "x"
type textarea "provide full co"
type textarea "x"
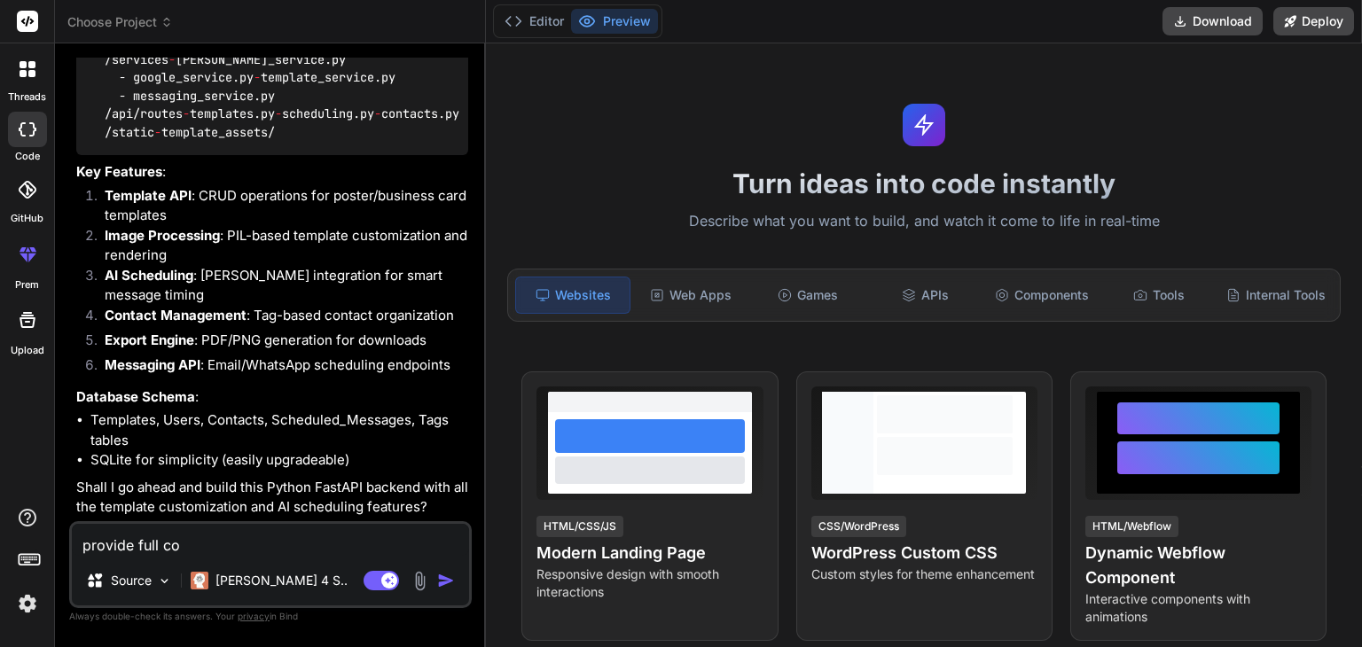
type textarea "provide full cod"
type textarea "x"
type textarea "provide full code"
type textarea "x"
type textarea "provide full codes"
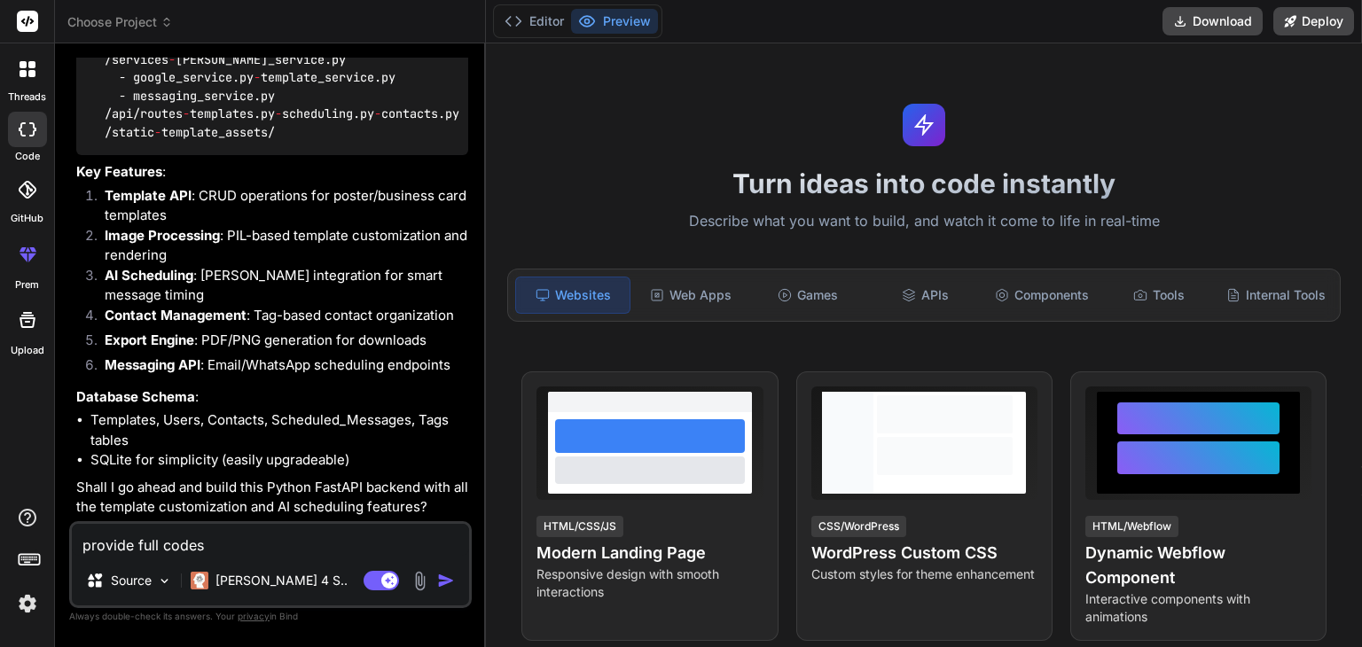
type textarea "x"
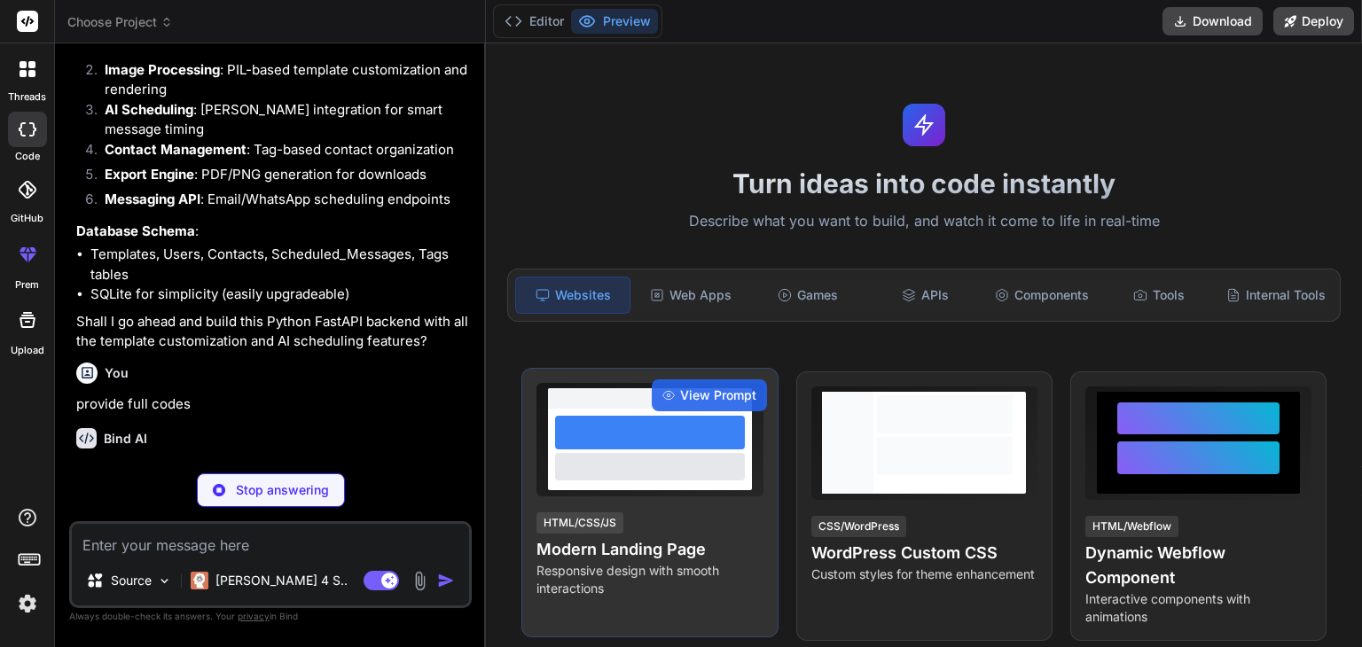
scroll to position [2255, 0]
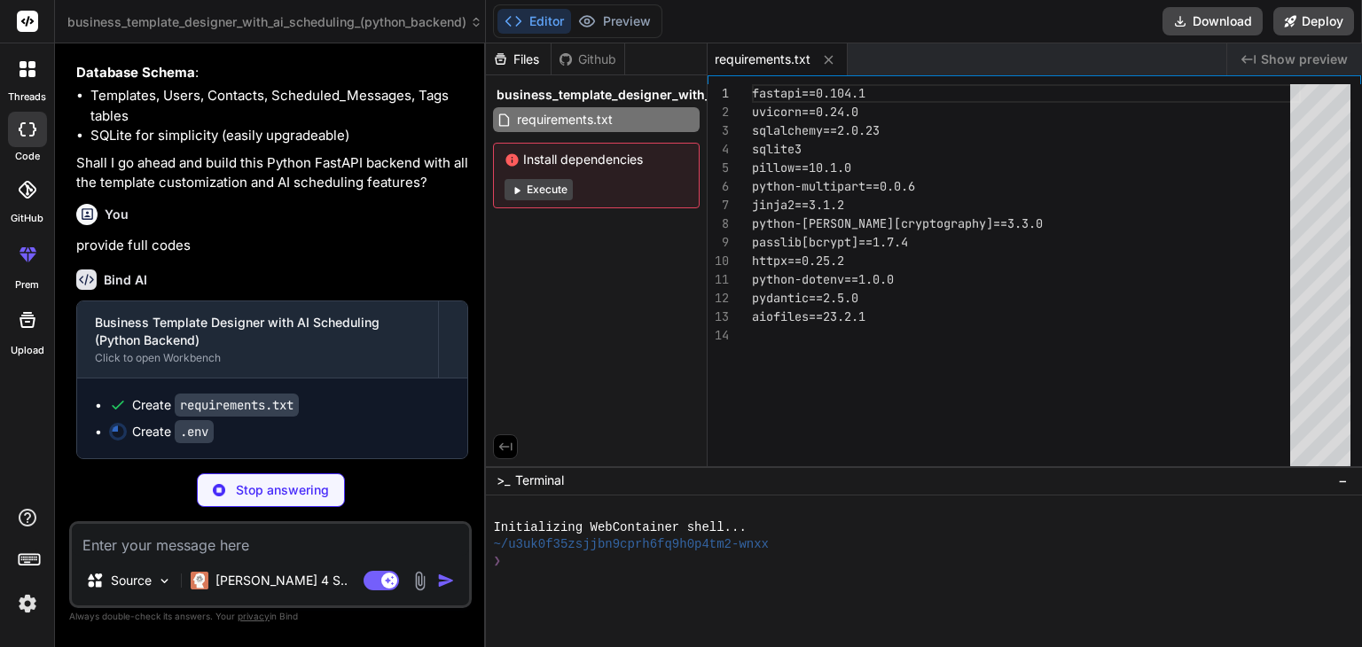
type textarea "x"
type textarea "GOOGLE_API_KEY=[SECURITY_DATA] PORTIA_API_KEY=prt-mxBSCQ64.Qly1VhK205rYyytoXoJN…"
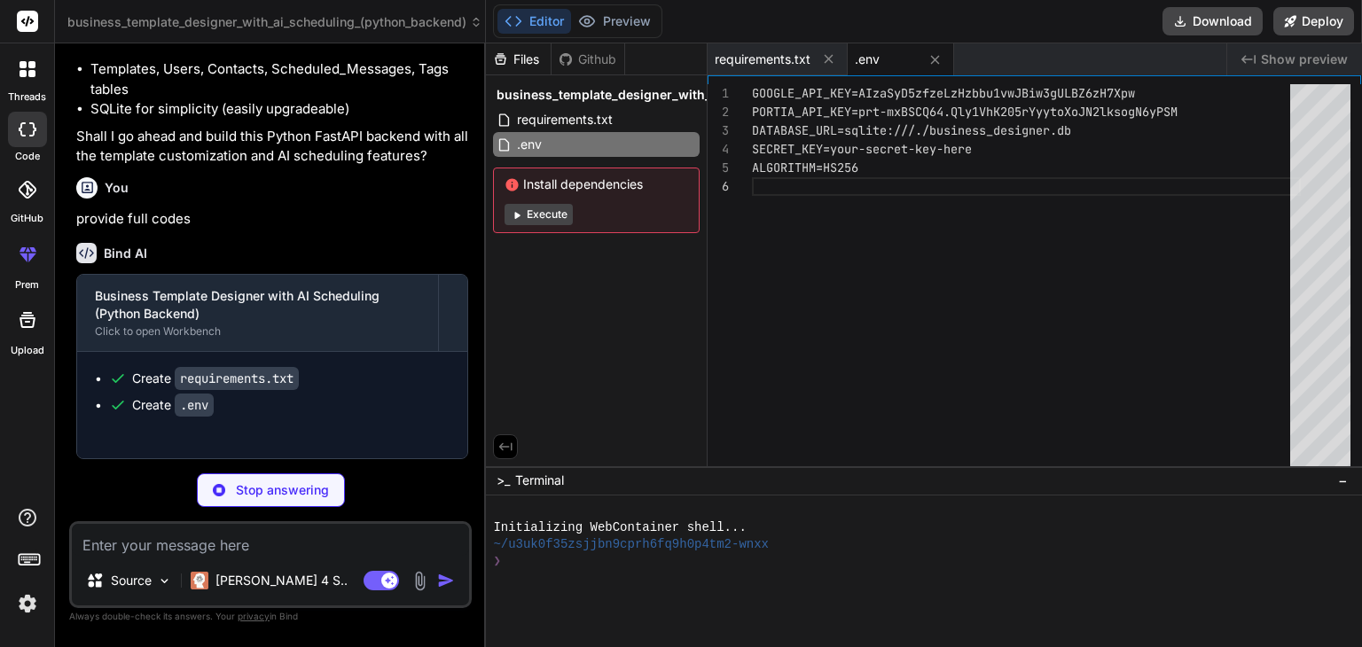
type textarea "x"
type textarea "@app.get("/") def read_root(): return {"message": "Business Template Designer A…"
type textarea "x"
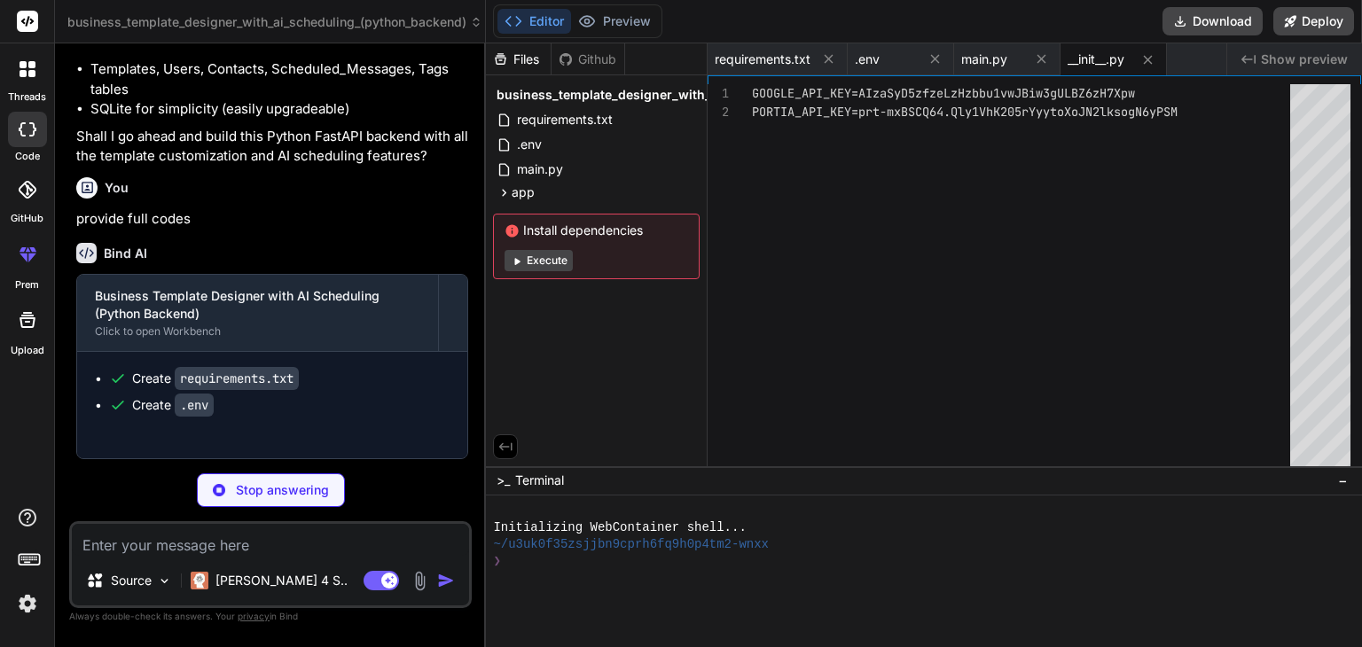
type textarea "x"
type textarea "engine = create_engine(DATABASE_URL, connect_args={"check_same_thread": False})…"
type textarea "x"
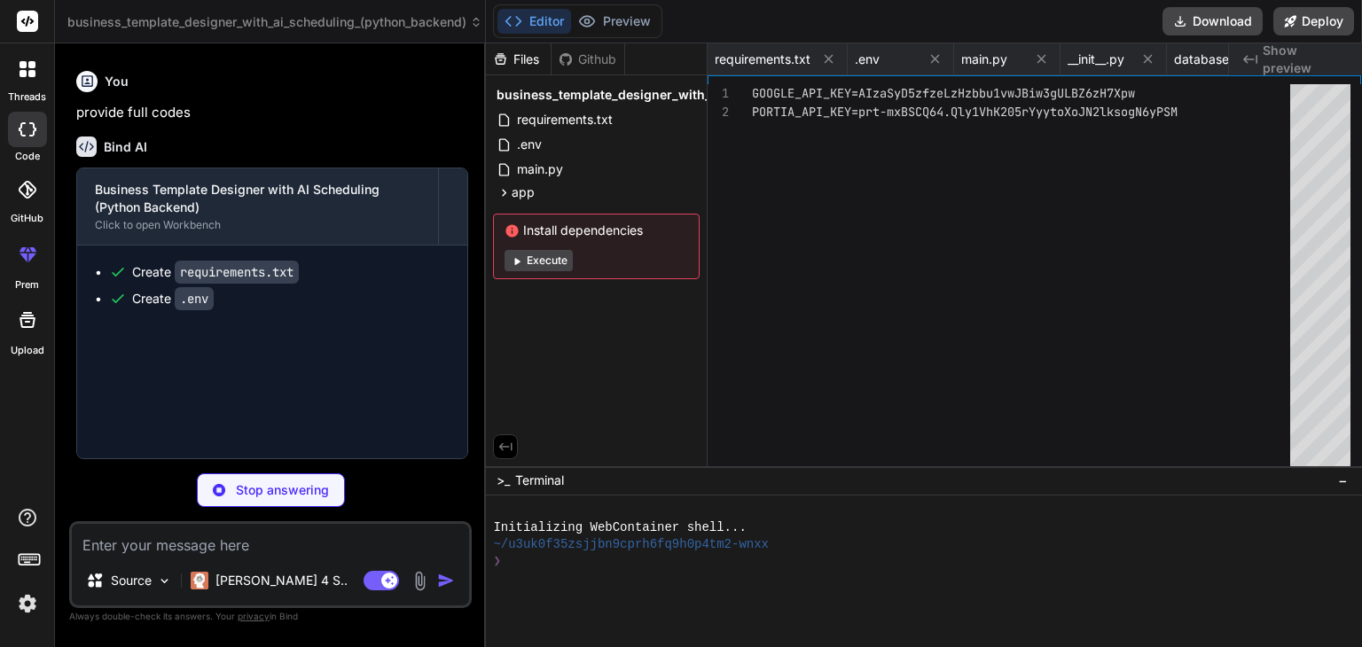
type textarea "x"
type textarea "())"
type textarea "x"
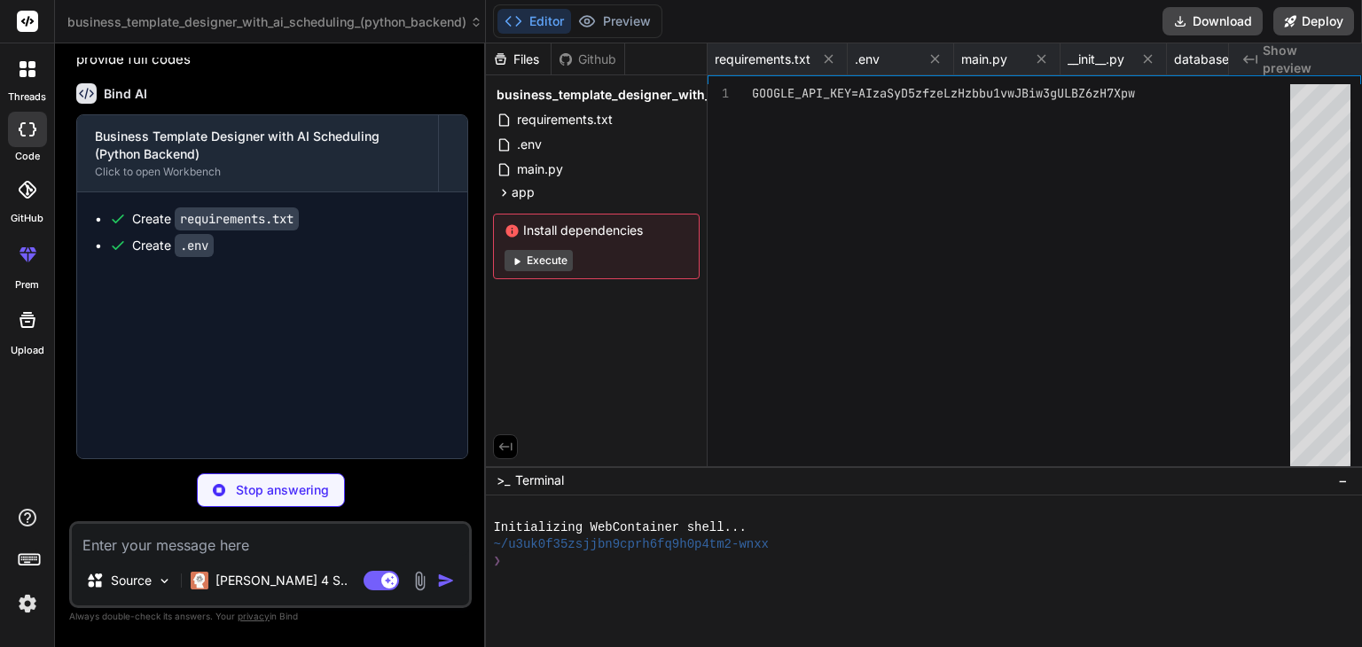
type textarea "x"
type textarea "token_type: str class TokenData(BaseModel): email: Optional[str] = None"
type textarea "x"
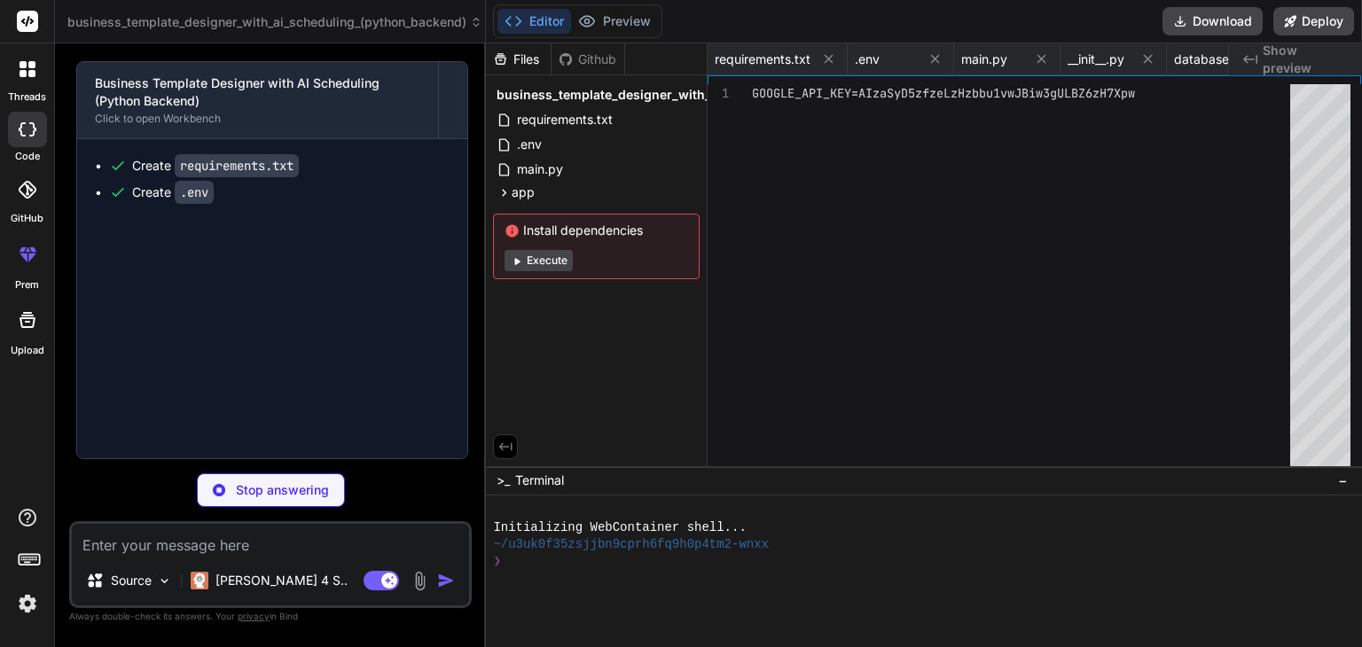
type textarea "x"
type textarea "benefit your business.\n\nBest regards,\nYour Business Team", "personalization_…"
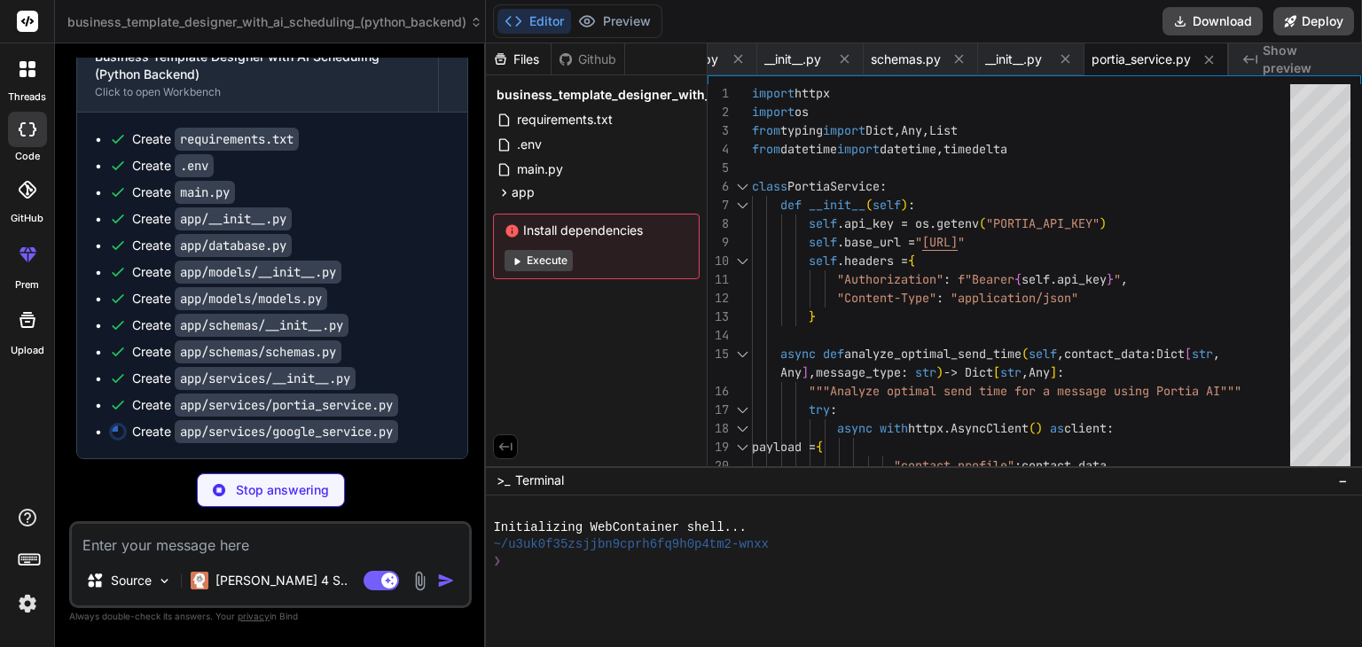
type textarea "x"
type textarea "except Exception as e: print(f"Google analysis error: {e}") return {"analysis":…"
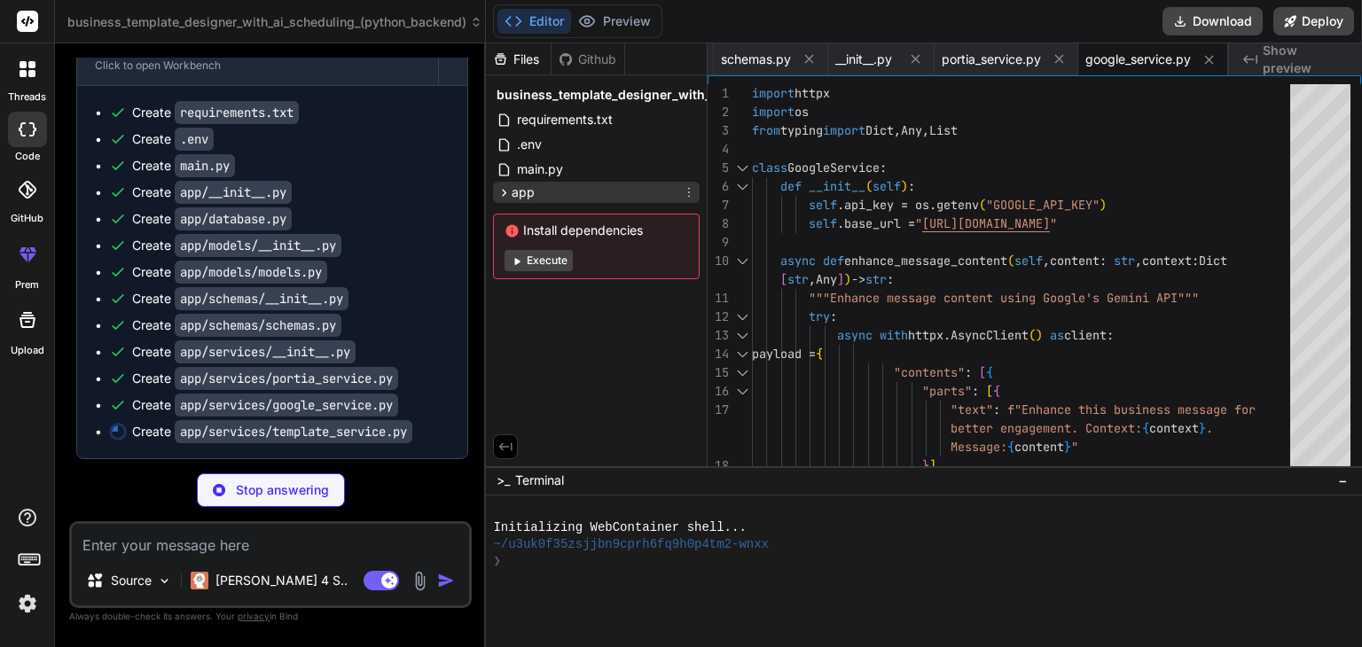
click at [504, 189] on icon at bounding box center [503, 192] width 15 height 15
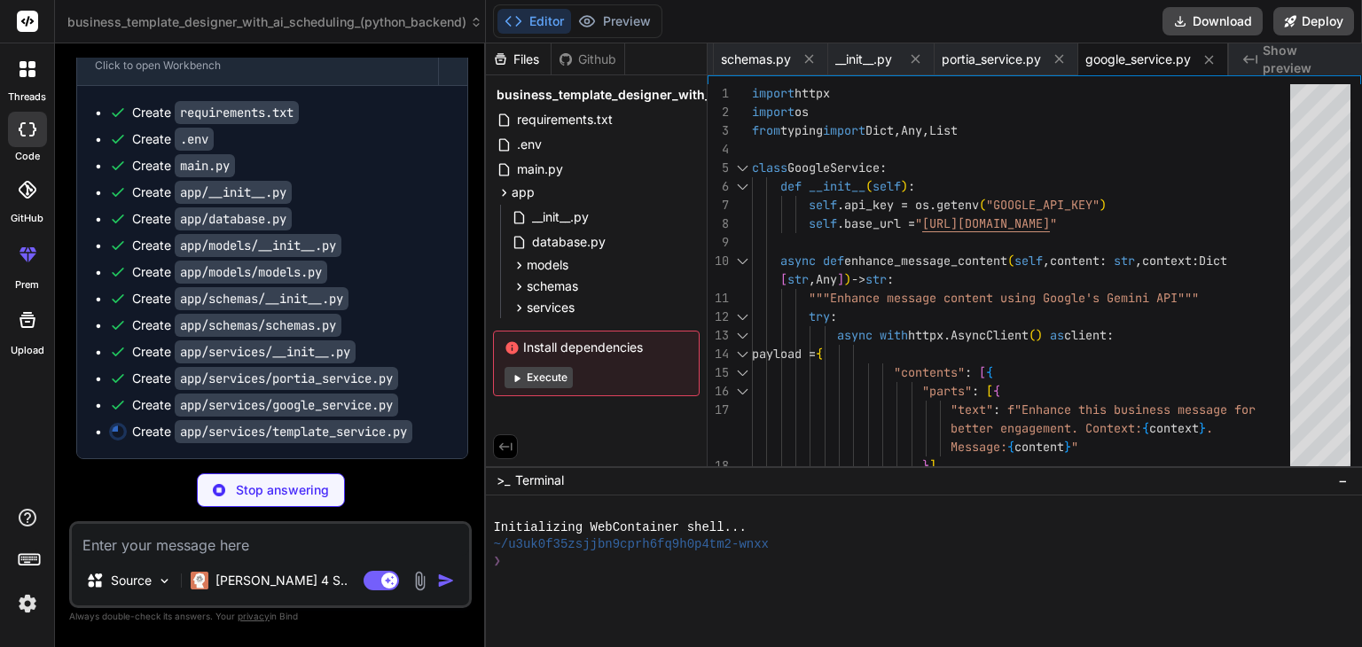
scroll to position [2635, 0]
type textarea "x"
type textarea "except Exception as e: print(f"Final template generation error: {e}") return ""…"
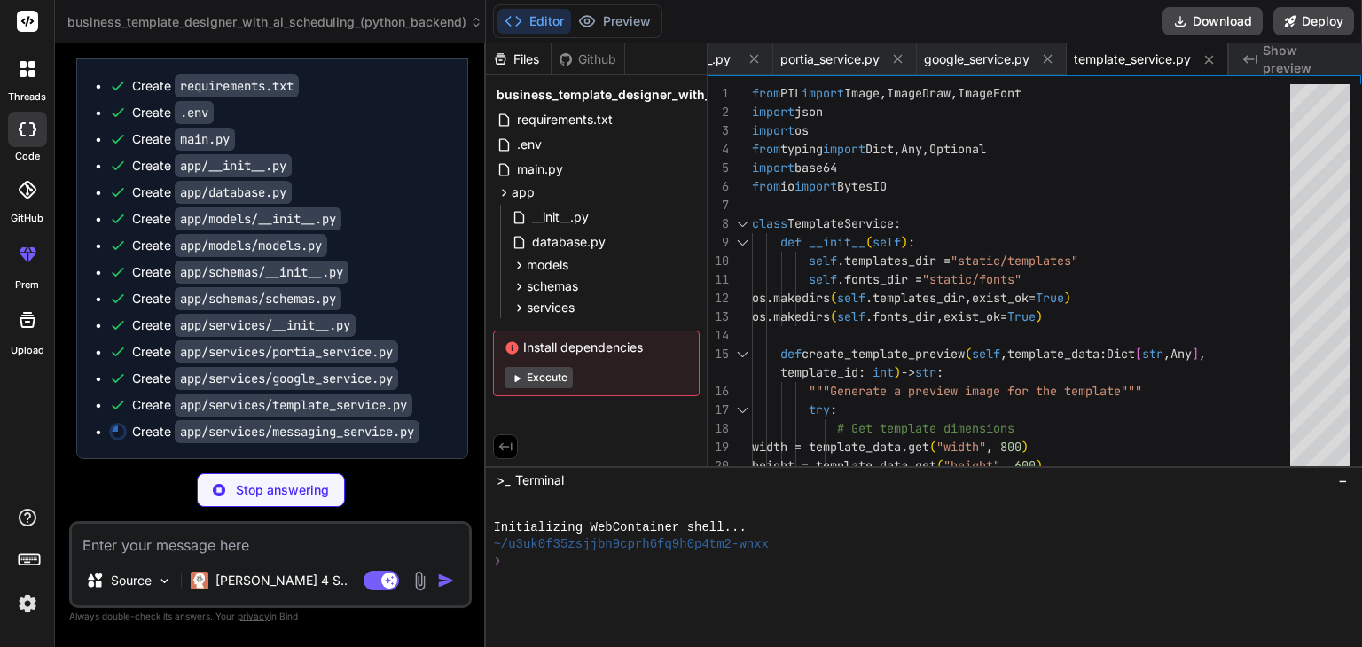
scroll to position [2715, 0]
type textarea "x"
type textarea "type"} return result except Exception as e: print(f"Message scheduling error: {…"
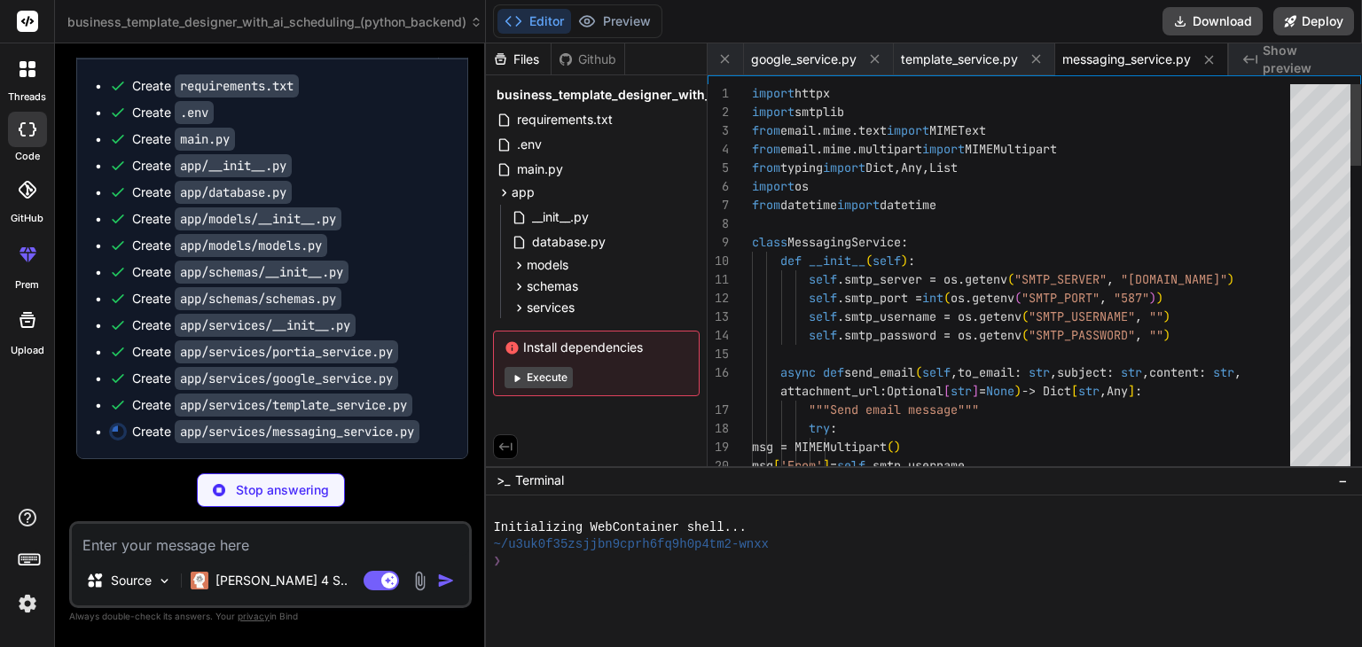
type textarea "x"
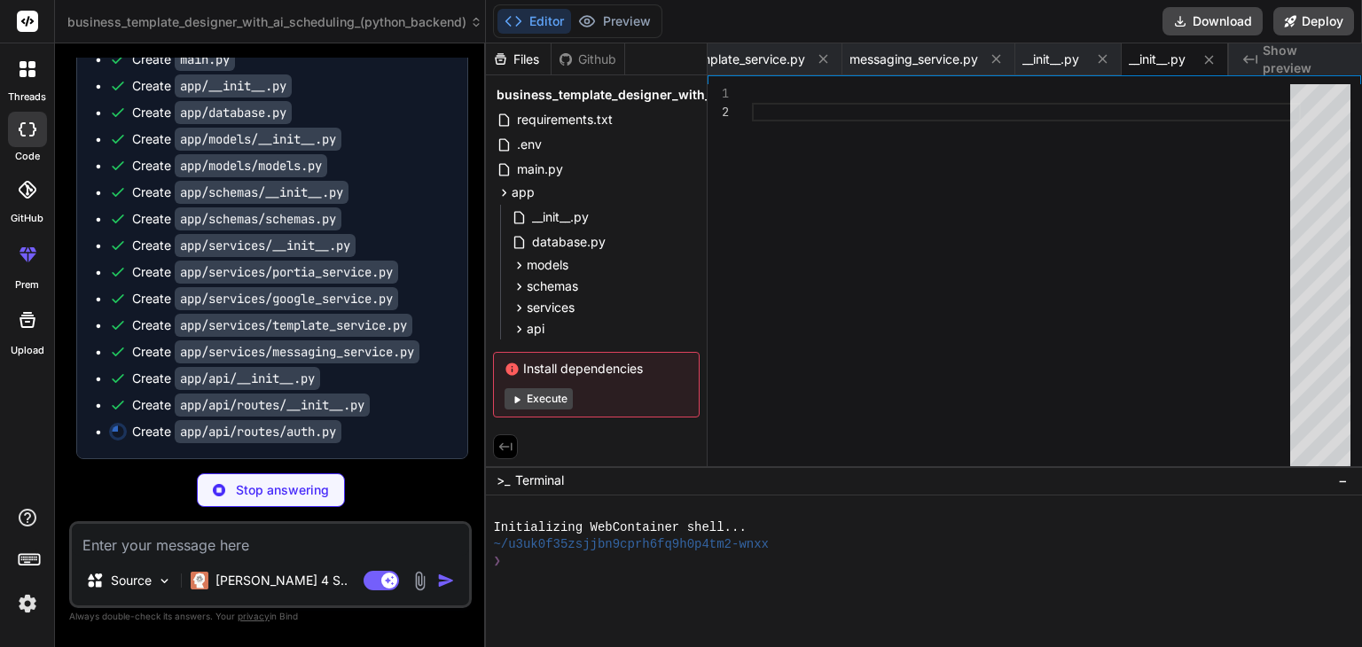
scroll to position [2794, 0]
type textarea "x"
type textarea "access_token = create_access_token( data={"sub": [DOMAIN_NAME]}, expires_delta=…"
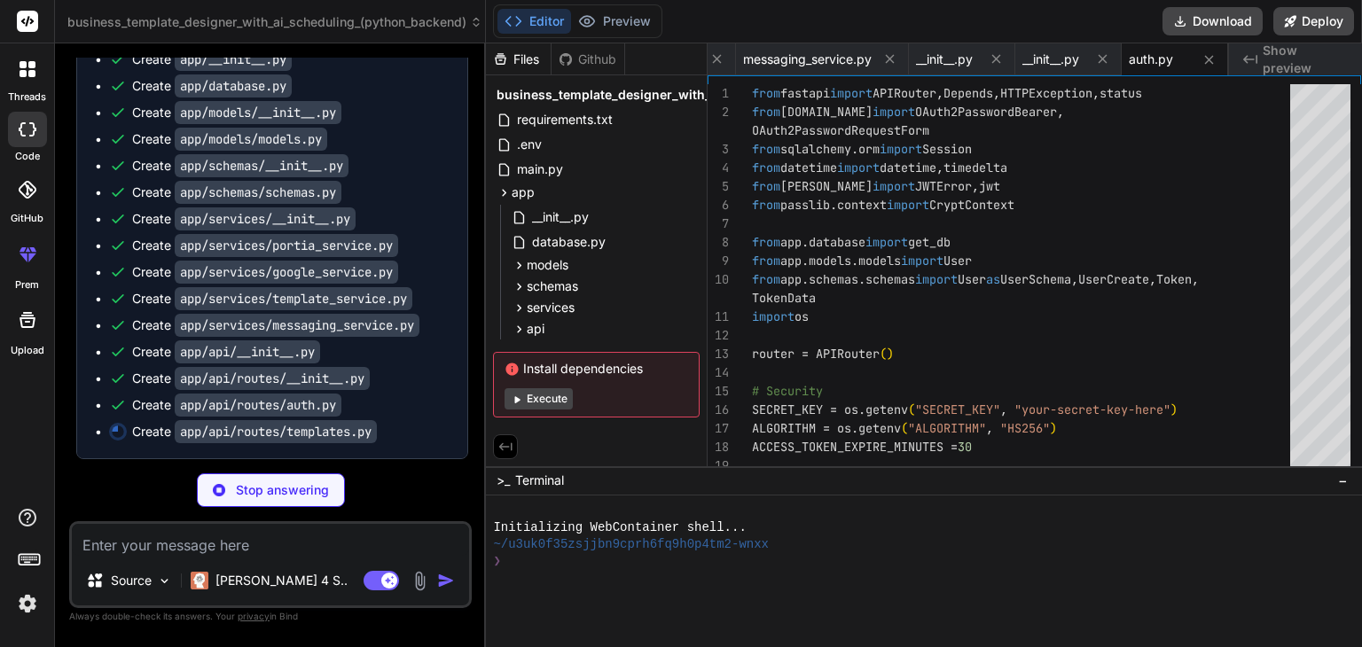
scroll to position [2821, 0]
click at [223, 540] on textarea at bounding box center [270, 540] width 397 height 32
type textarea "x"
type textarea "c"
type textarea "x"
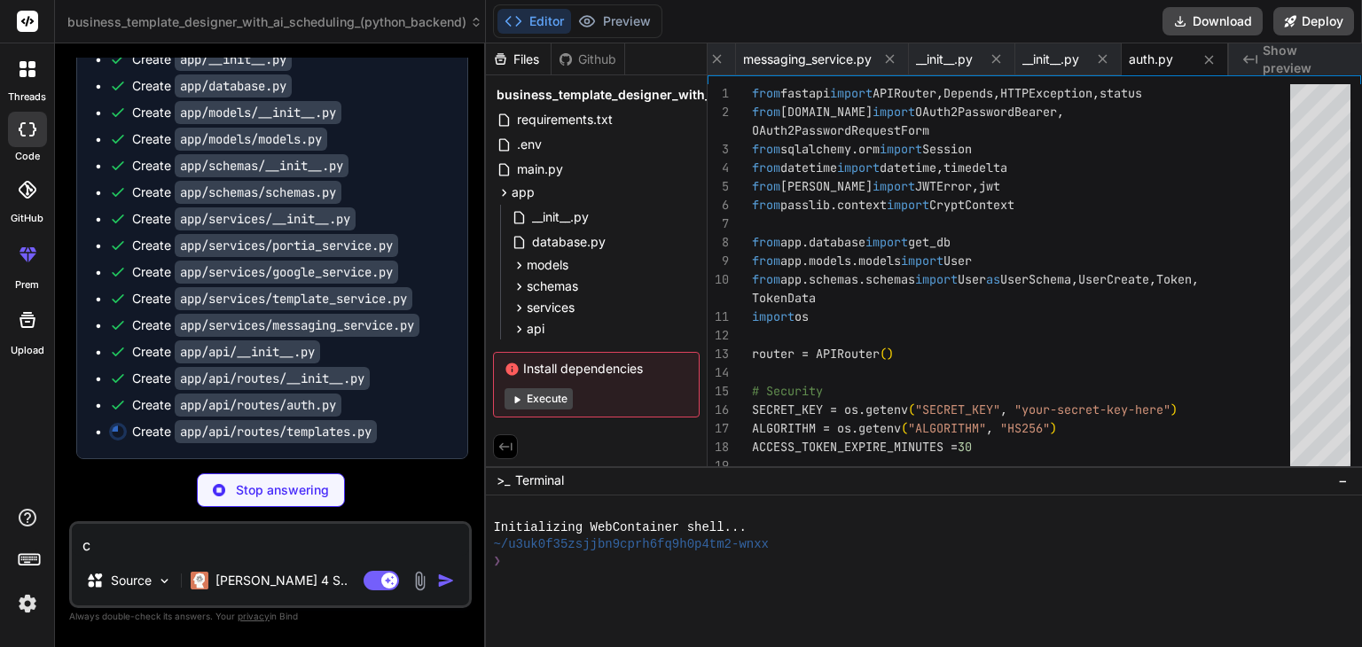
type textarea "cr"
type textarea "x"
type textarea "cre"
type textarea "x"
type textarea "preview_url = template_service.create_template_preview( new_template.template_d…"
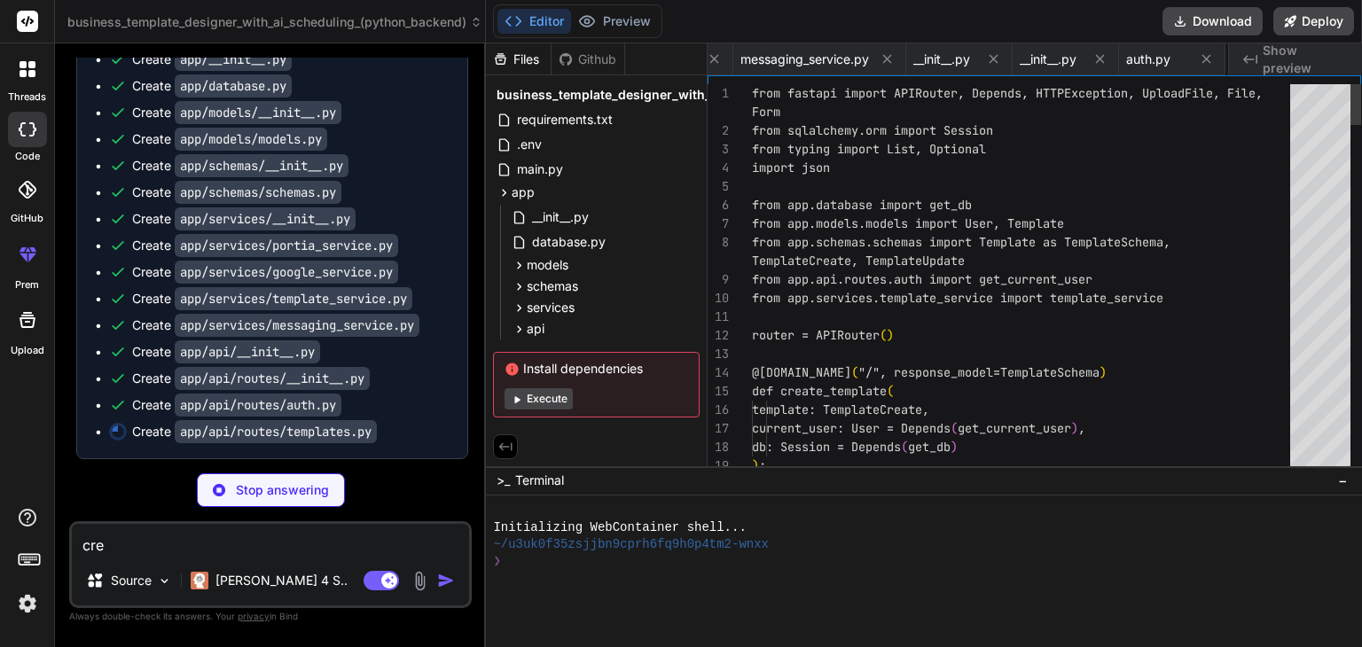
scroll to position [0, 1666]
type textarea "x"
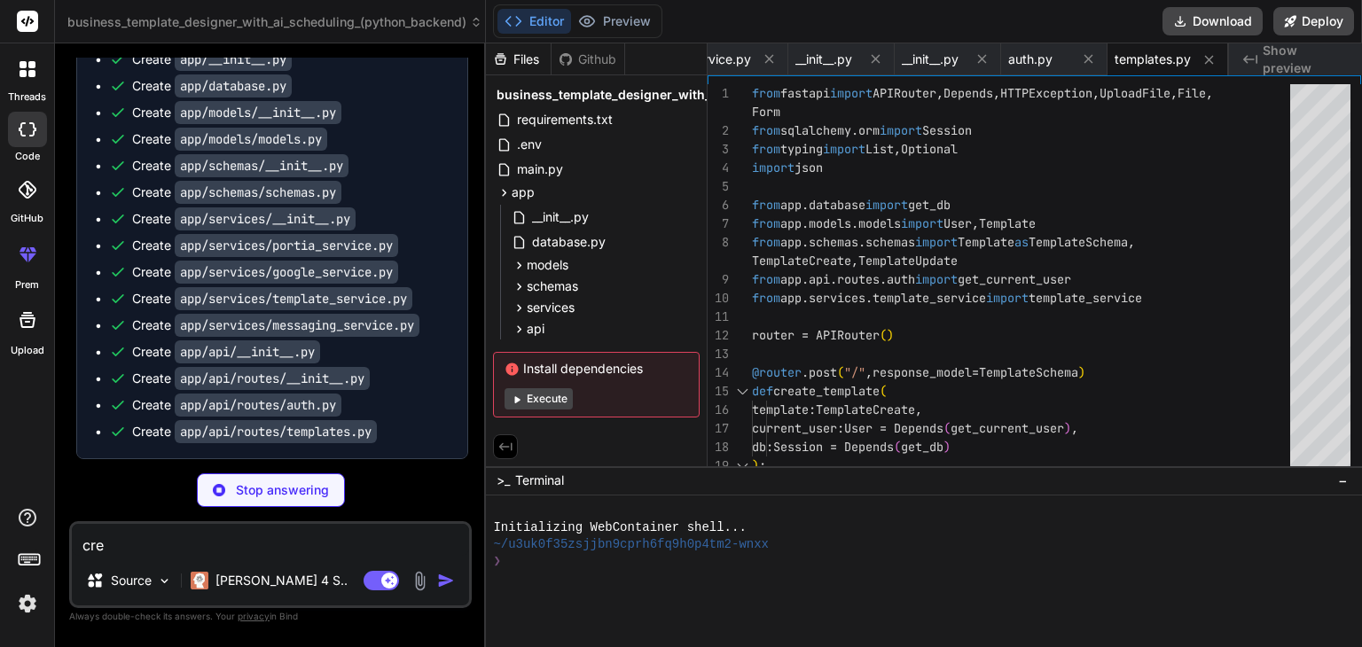
type textarea "crea"
type textarea "x"
type textarea "creat"
type textarea "x"
type textarea "create"
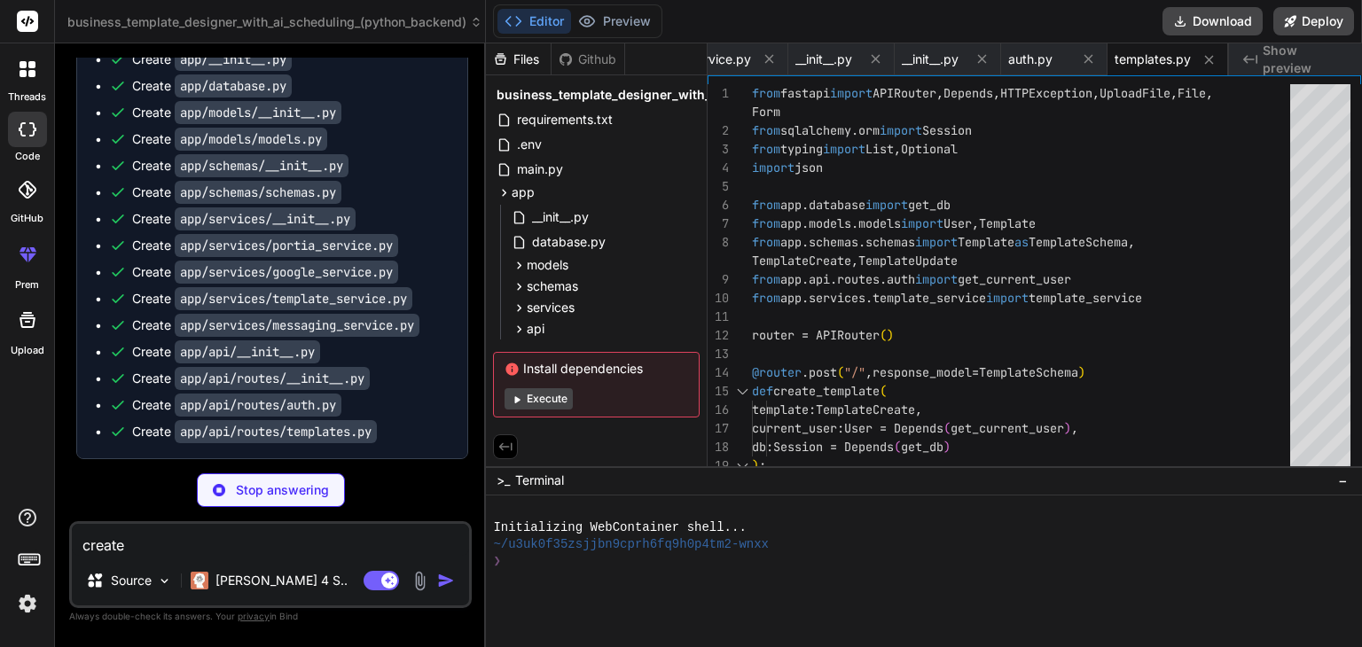
type textarea "x"
type textarea "create"
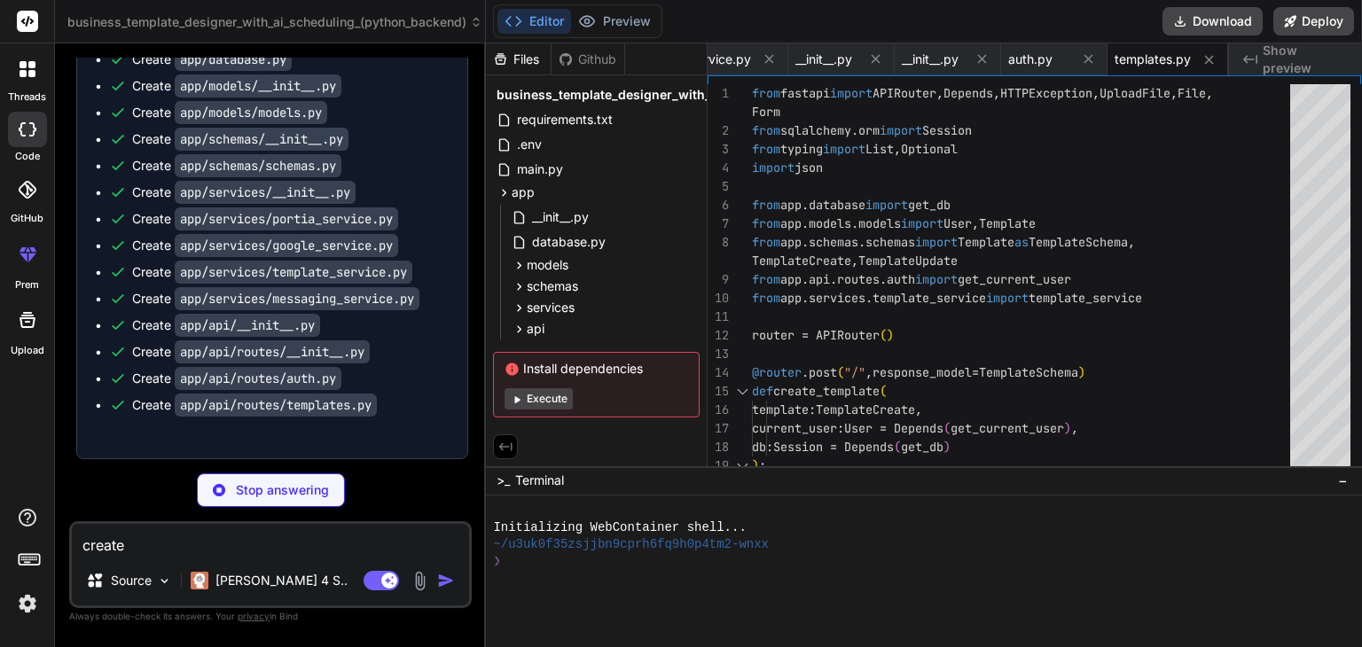
type textarea "x"
type textarea "create f"
type textarea "x"
type textarea "create fr"
type textarea "x"
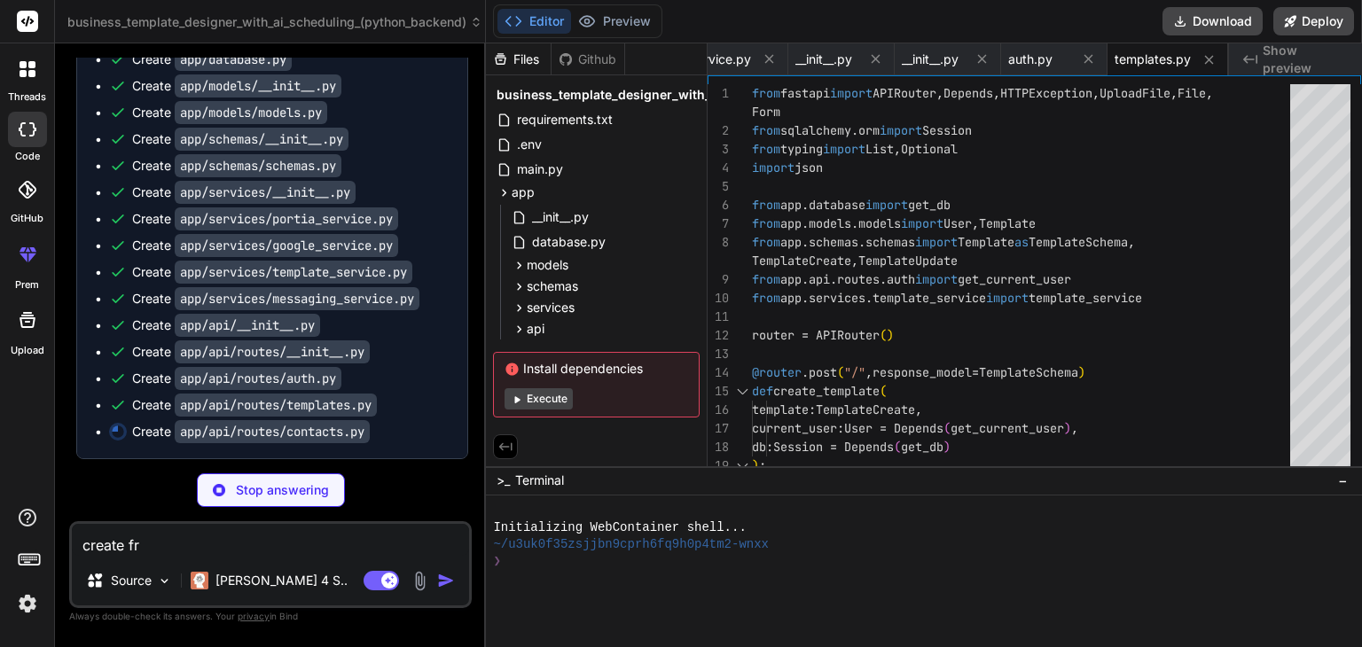
type textarea "create fro"
type textarea "x"
type textarea "create fron"
type textarea "x"
type textarea "create front"
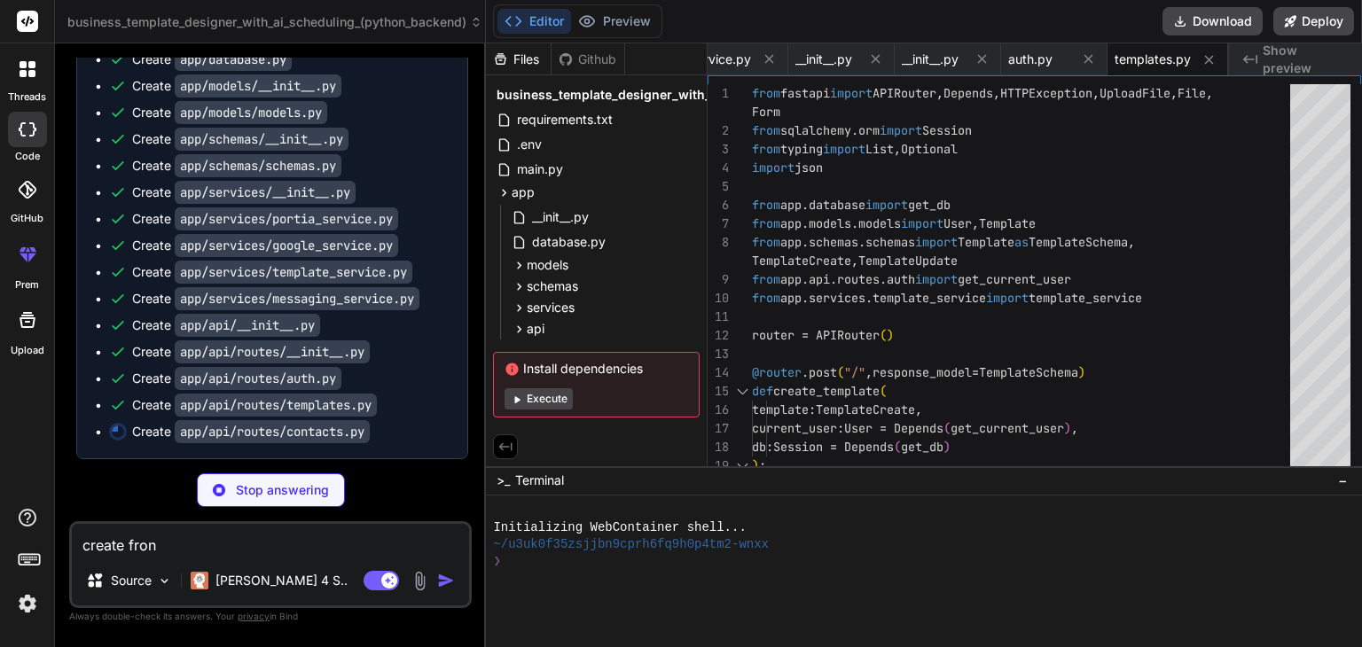
type textarea "x"
type textarea "create fronte"
type textarea "x"
type textarea "create fronten"
type textarea "x"
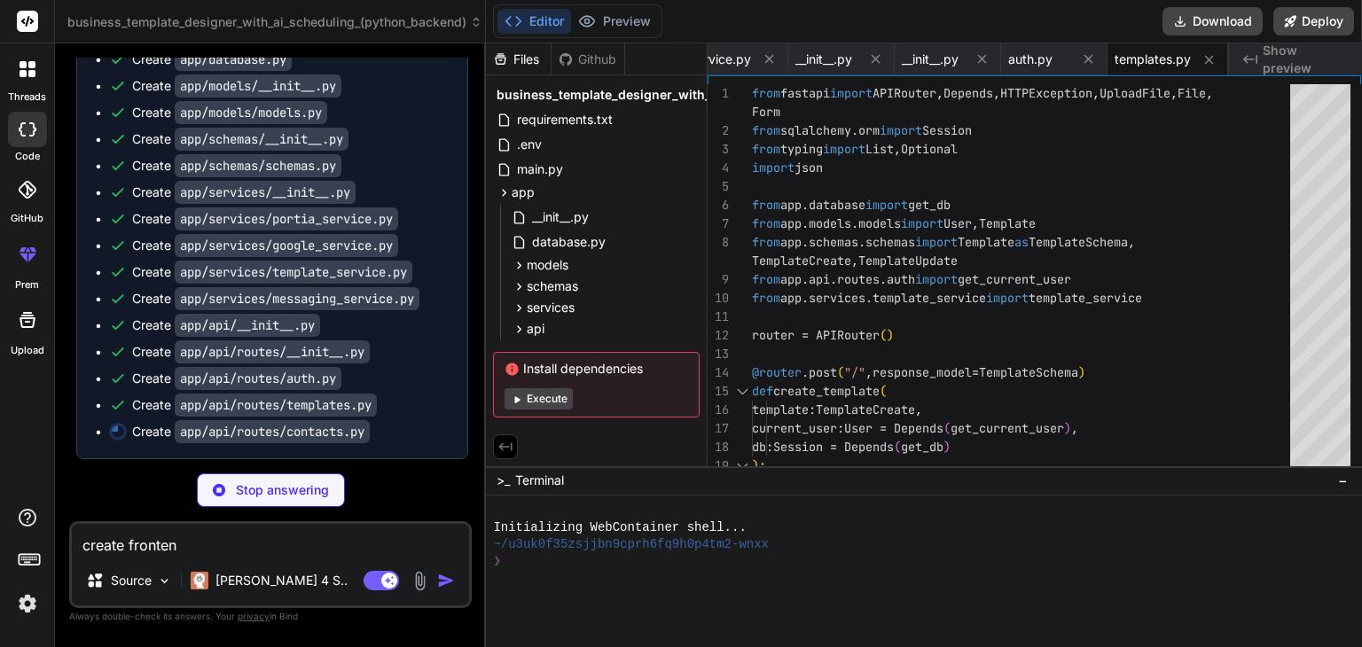
type textarea "create frontend"
type textarea "x"
type textarea "create frontend"
type textarea "x"
type textarea "create frontend c"
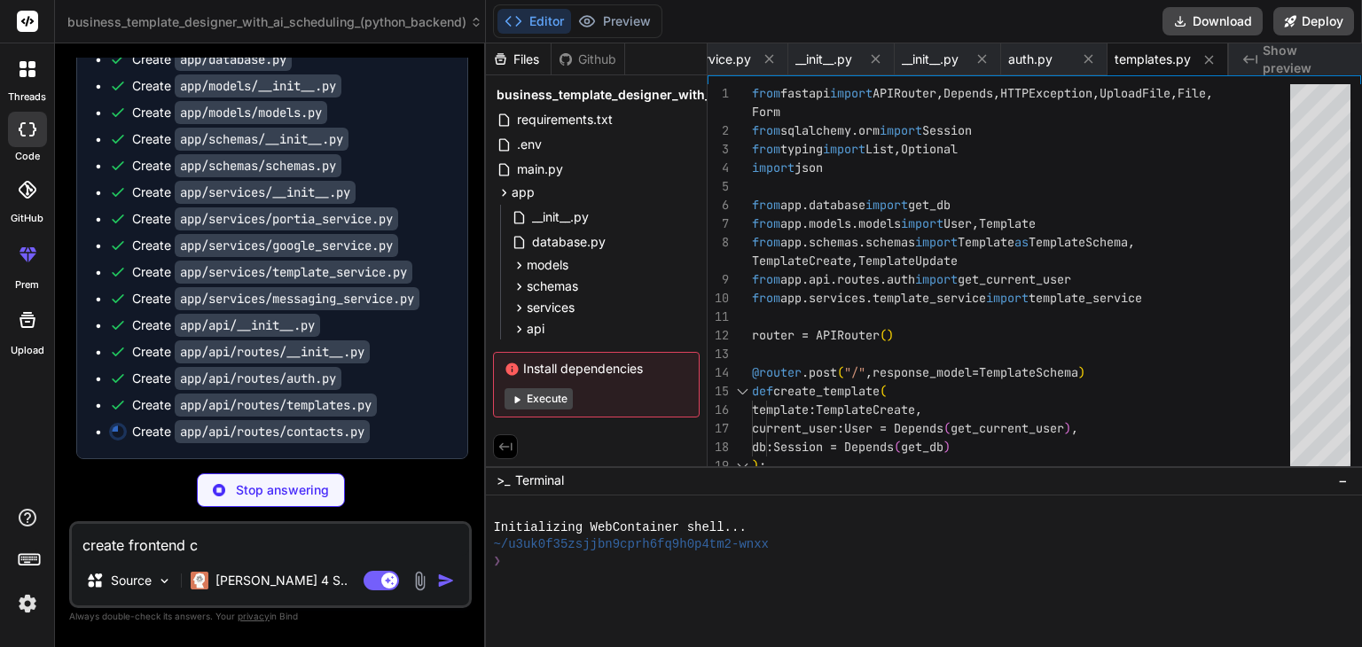
type textarea "x"
type textarea "create frontend co"
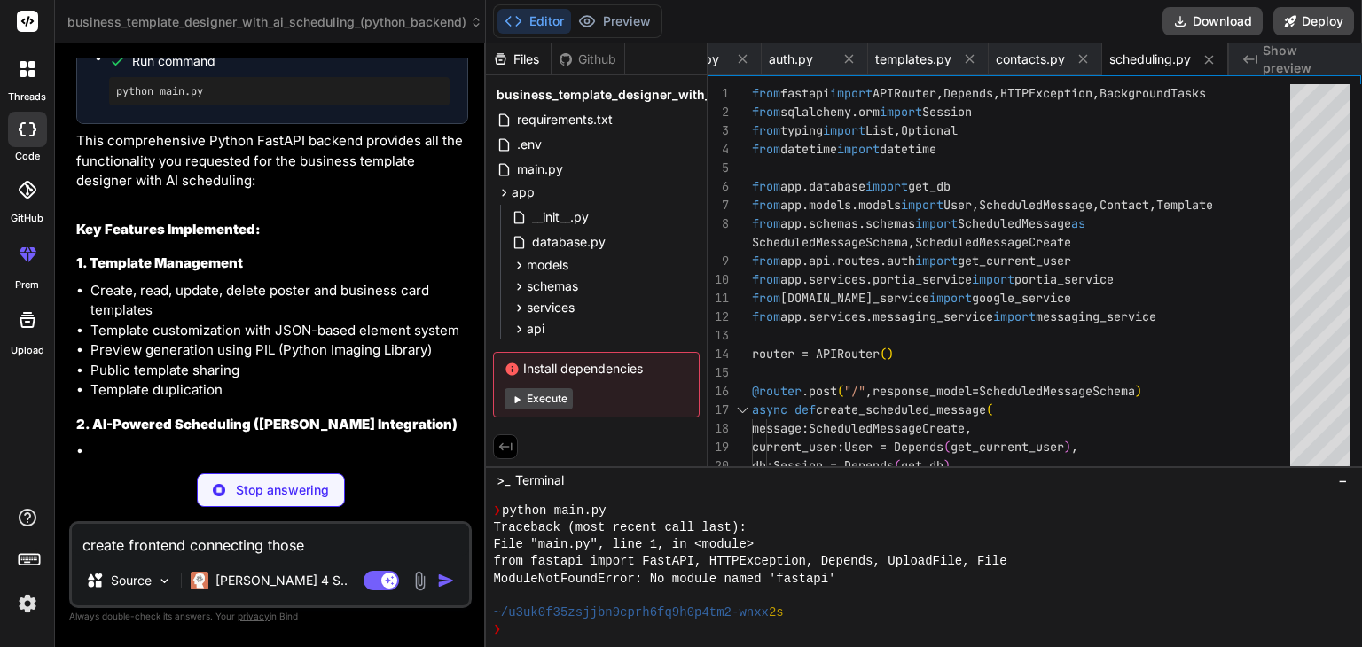
scroll to position [255, 0]
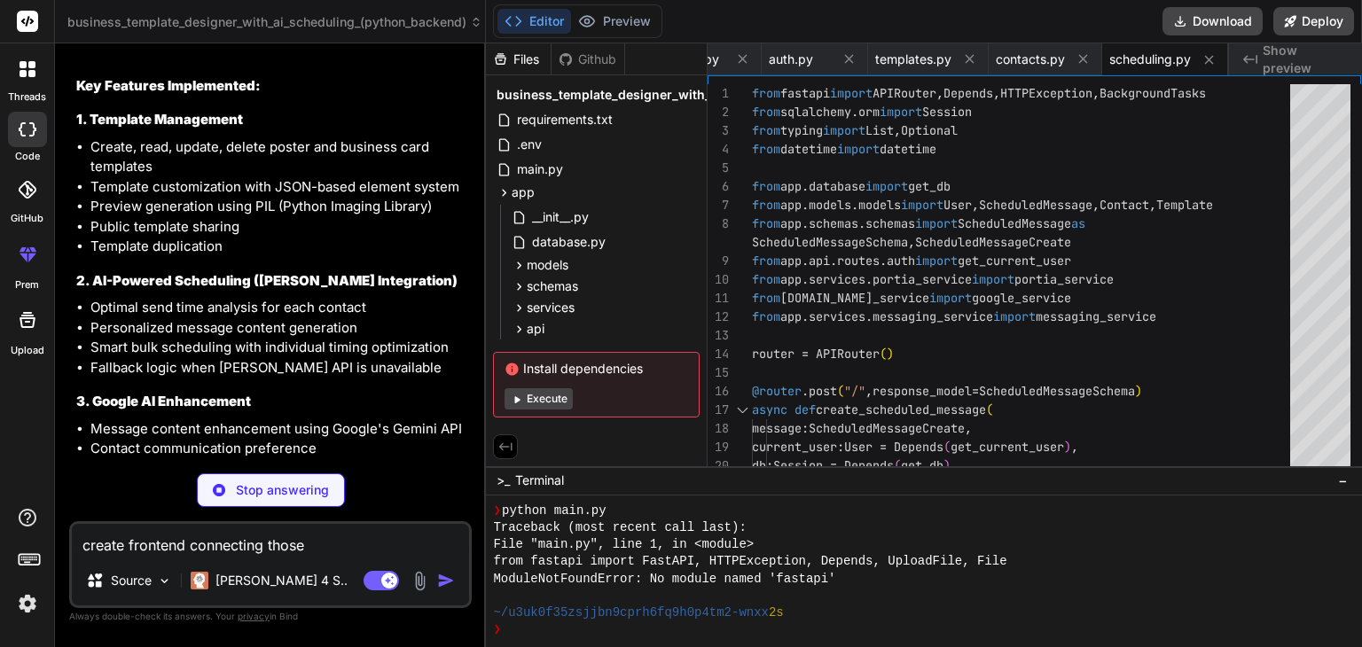
click at [436, 575] on div "Agent Mode. When this toggle is activated, AI automatically makes decisions, re…" at bounding box center [411, 580] width 102 height 21
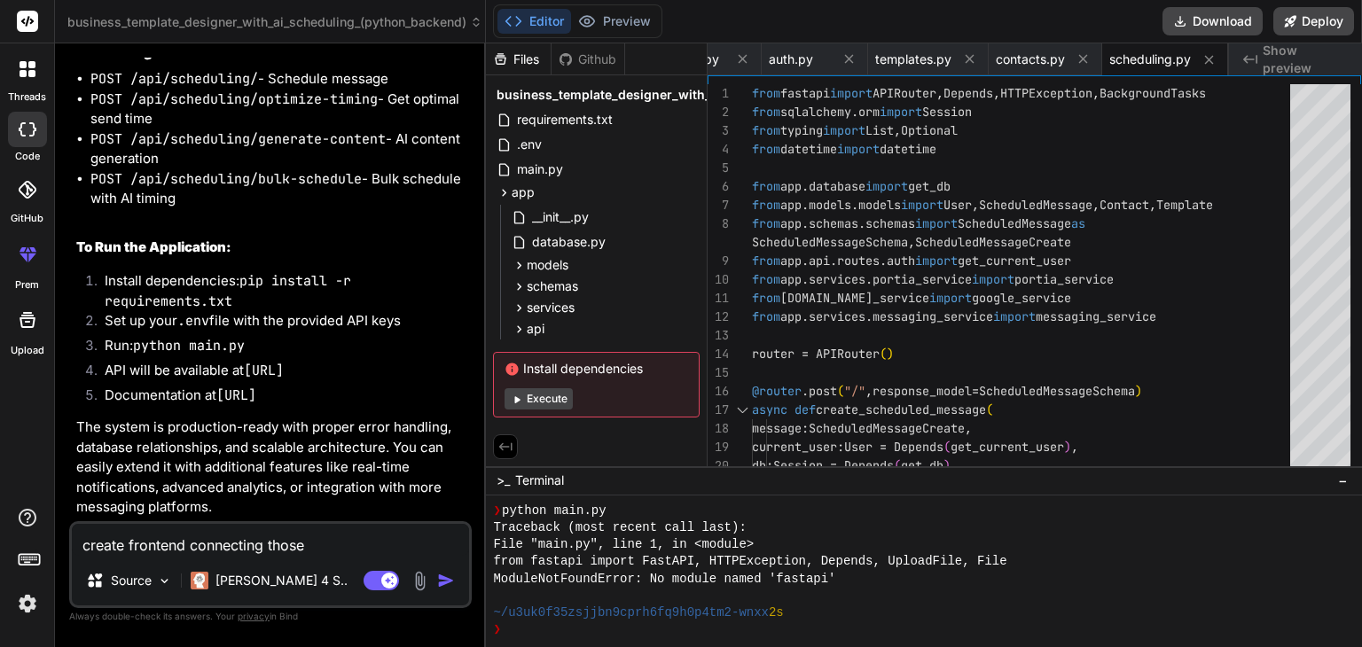
scroll to position [4748, 0]
click at [445, 582] on img "button" at bounding box center [446, 581] width 18 height 18
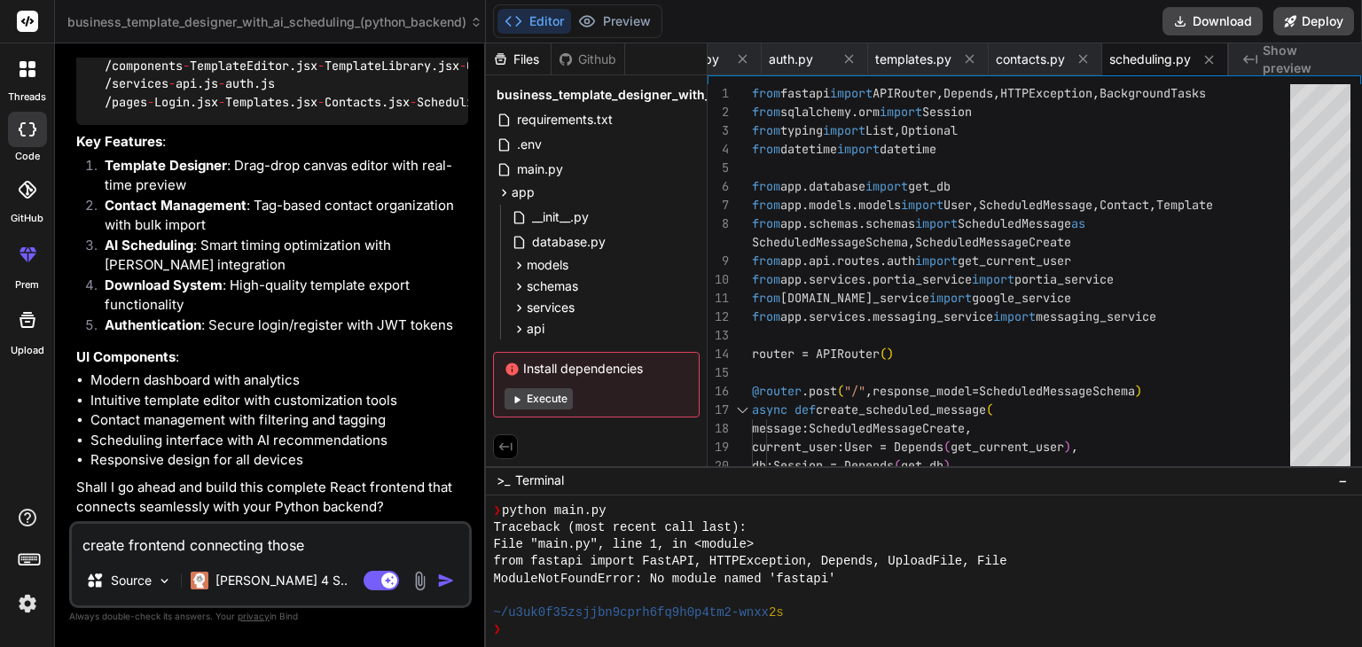
scroll to position [5170, 0]
click at [227, 536] on textarea "create frontend connecting those" at bounding box center [270, 540] width 397 height 32
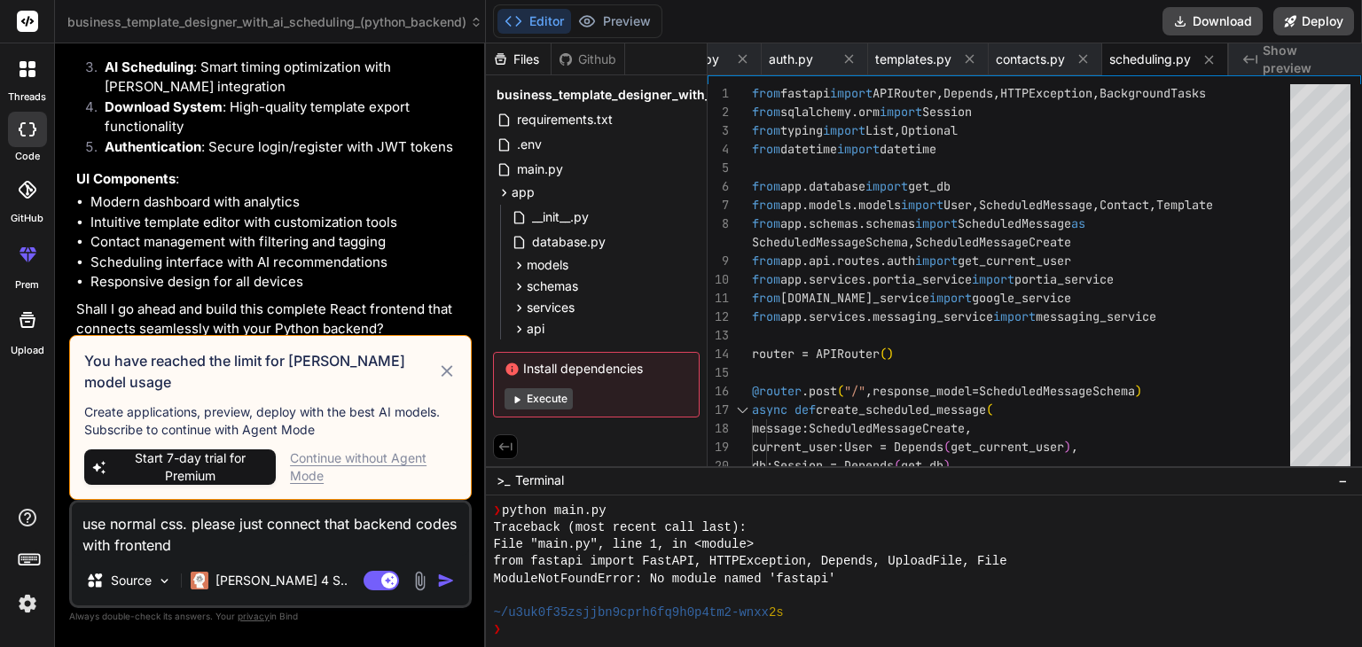
click at [327, 457] on div "Continue without Agent Mode" at bounding box center [373, 466] width 167 height 35
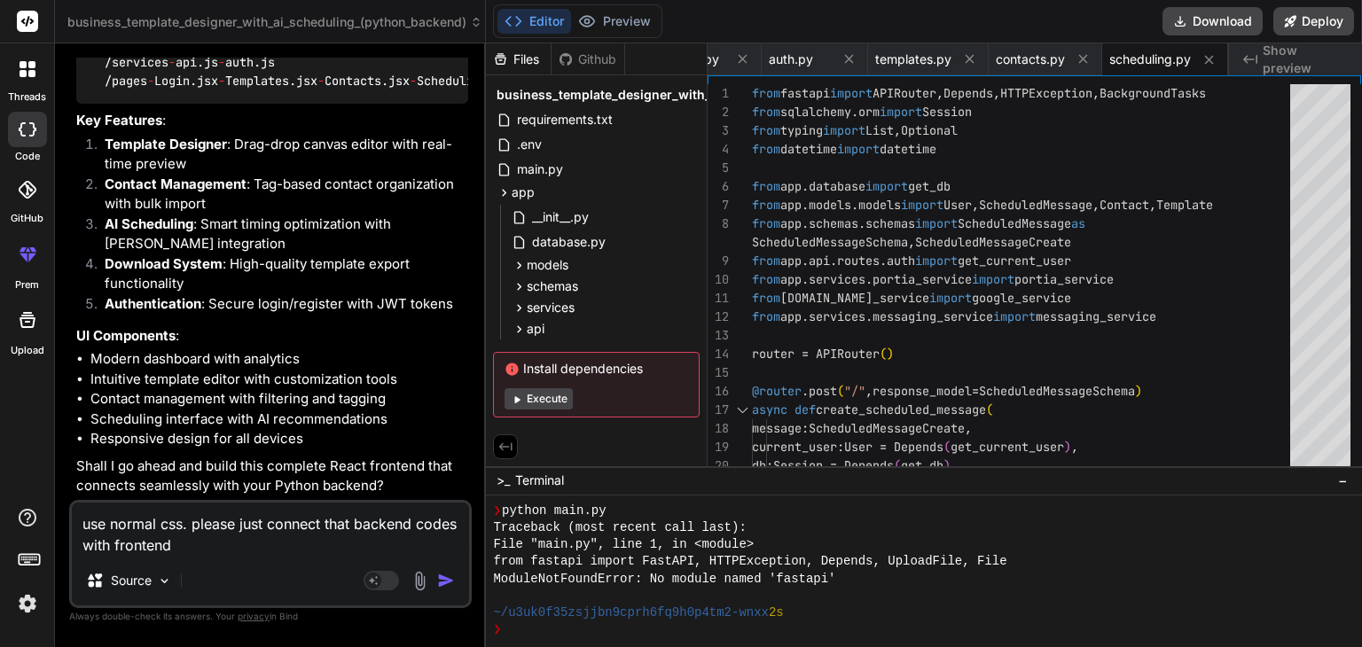
click at [446, 574] on img "button" at bounding box center [446, 581] width 18 height 18
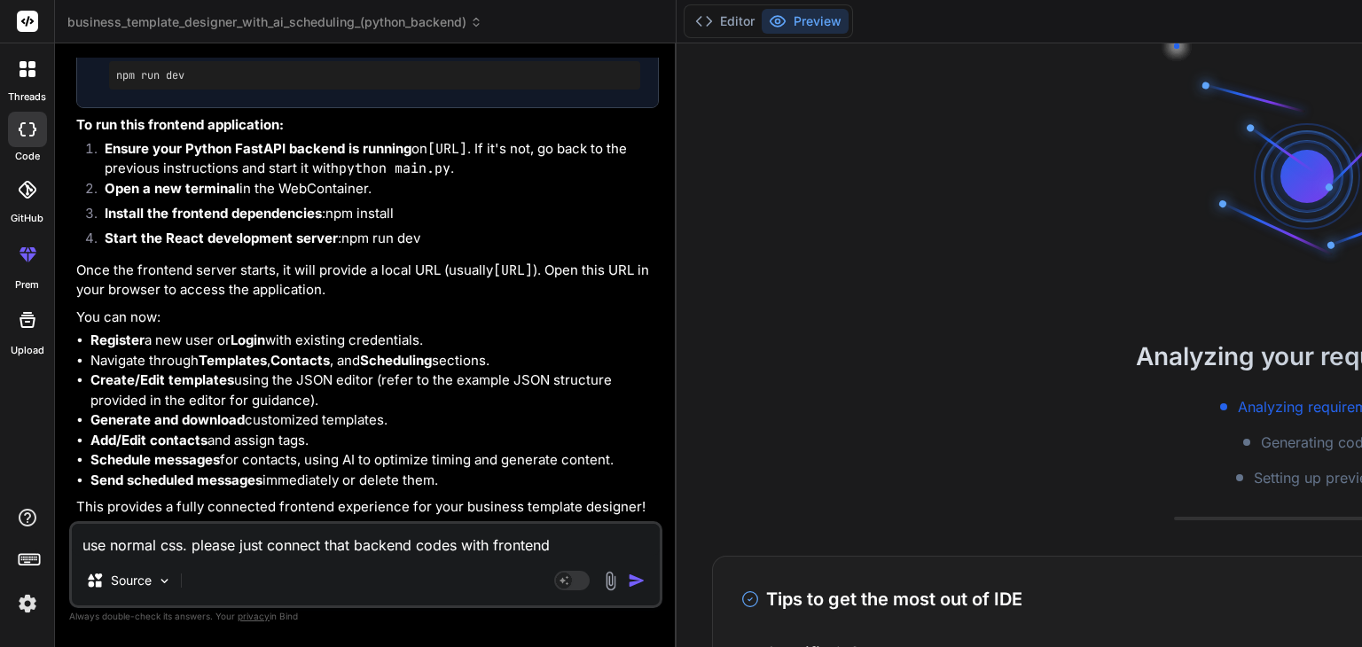
scroll to position [7977, 0]
click at [688, 27] on button "Editor" at bounding box center [725, 21] width 74 height 25
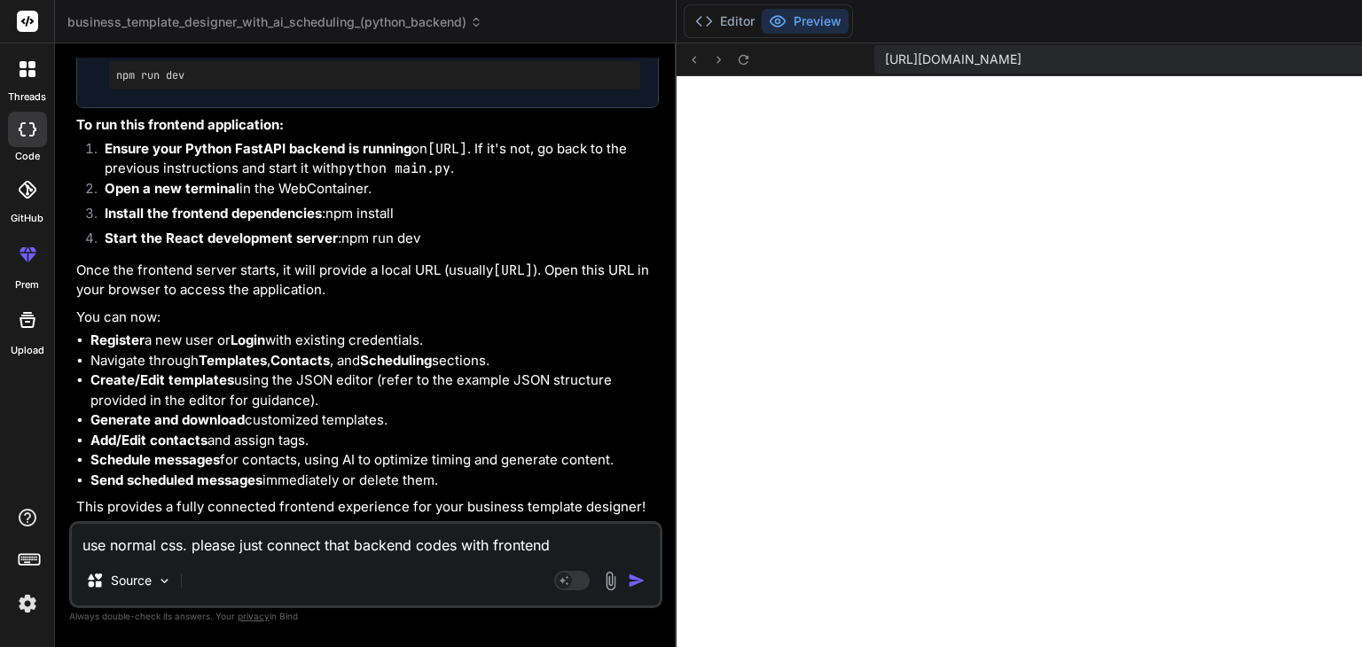
scroll to position [1667, 0]
click at [688, 21] on button "Editor" at bounding box center [725, 21] width 74 height 25
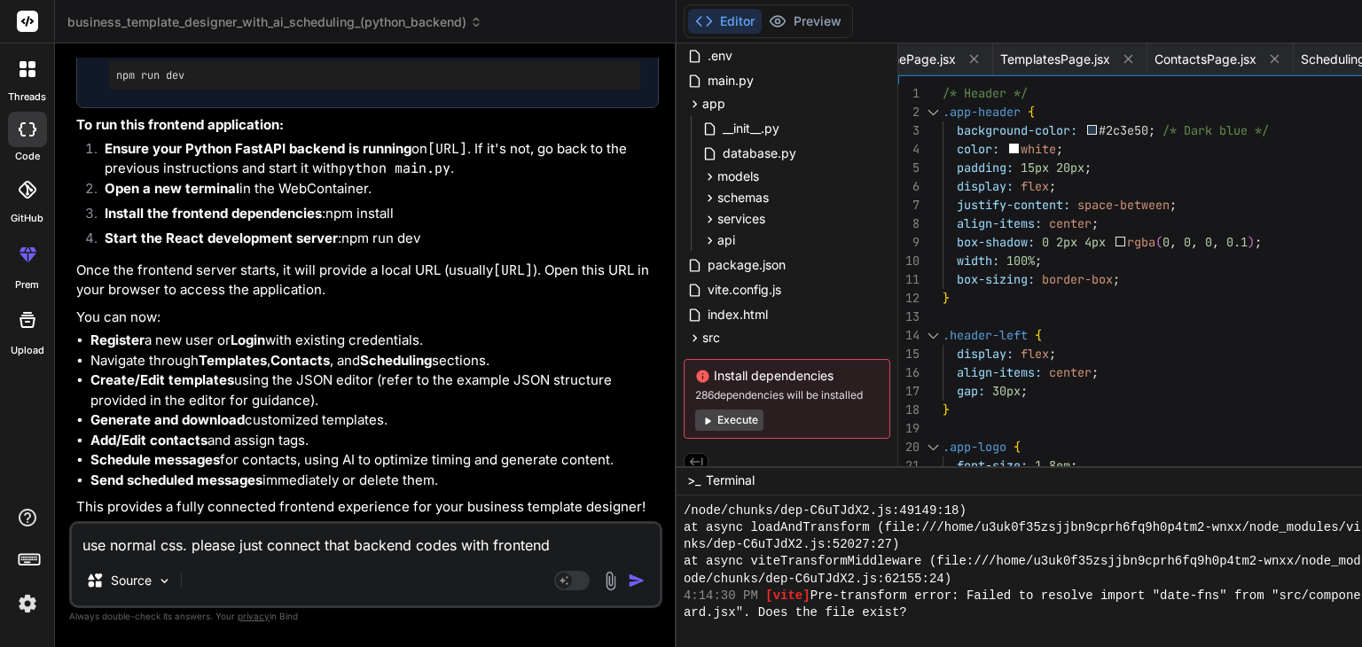
click at [316, 547] on textarea "use normal css. please just connect that backend codes with frontend" at bounding box center [366, 540] width 588 height 32
click at [762, 18] on button "Preview" at bounding box center [805, 21] width 87 height 25
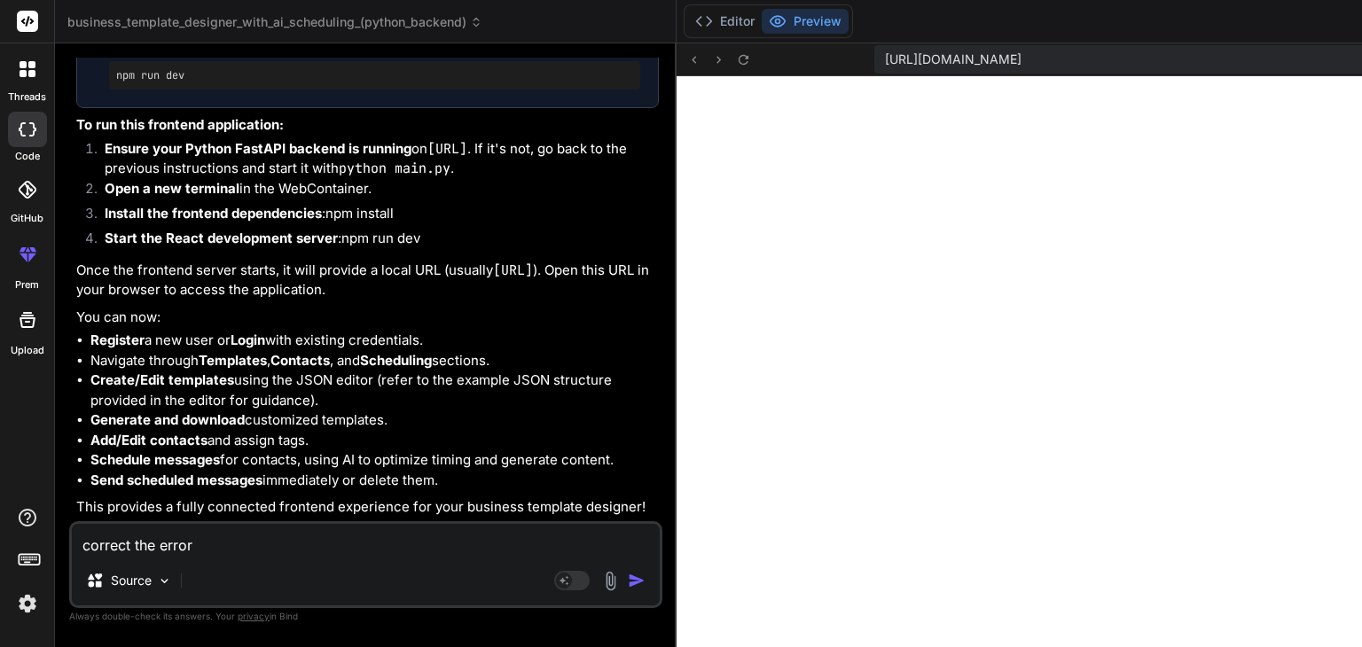
click at [344, 548] on textarea "correct the error" at bounding box center [366, 540] width 588 height 32
paste textarea "[plugin:vite:import-analysis] Failed to resolve import "date-fns" from "src/pag…"
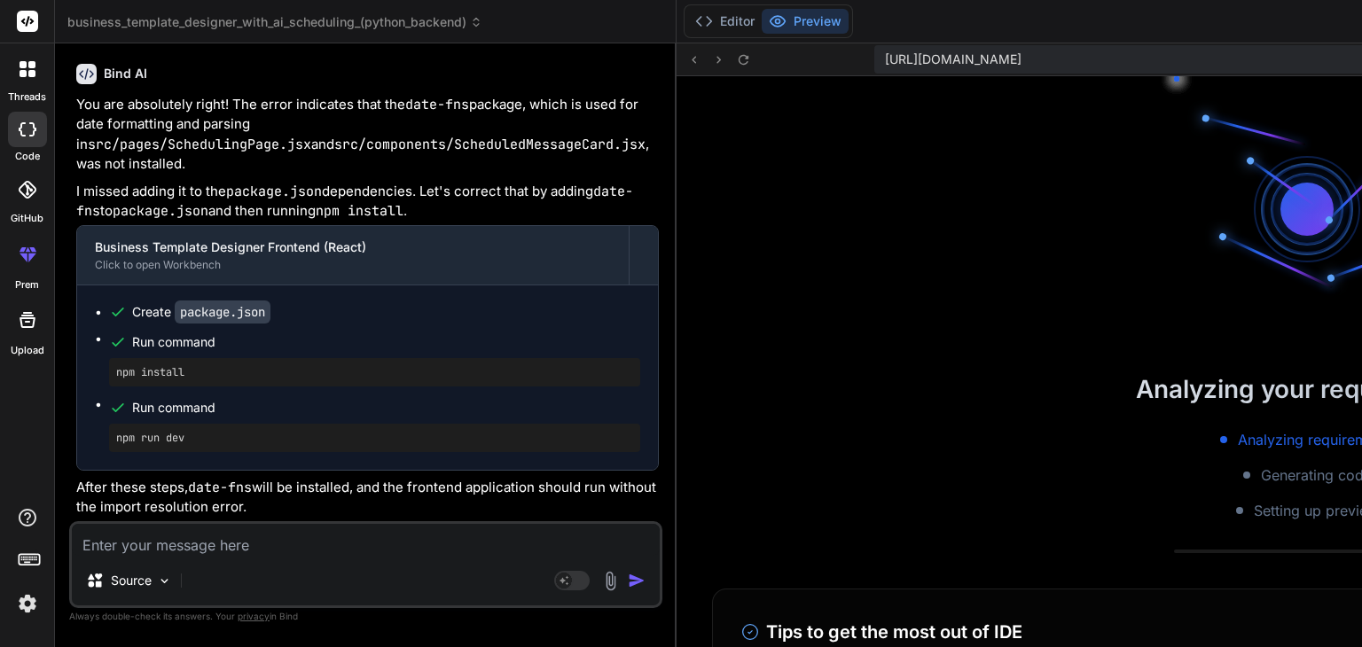
scroll to position [9265, 0]
click at [688, 26] on button "Editor" at bounding box center [725, 21] width 74 height 25
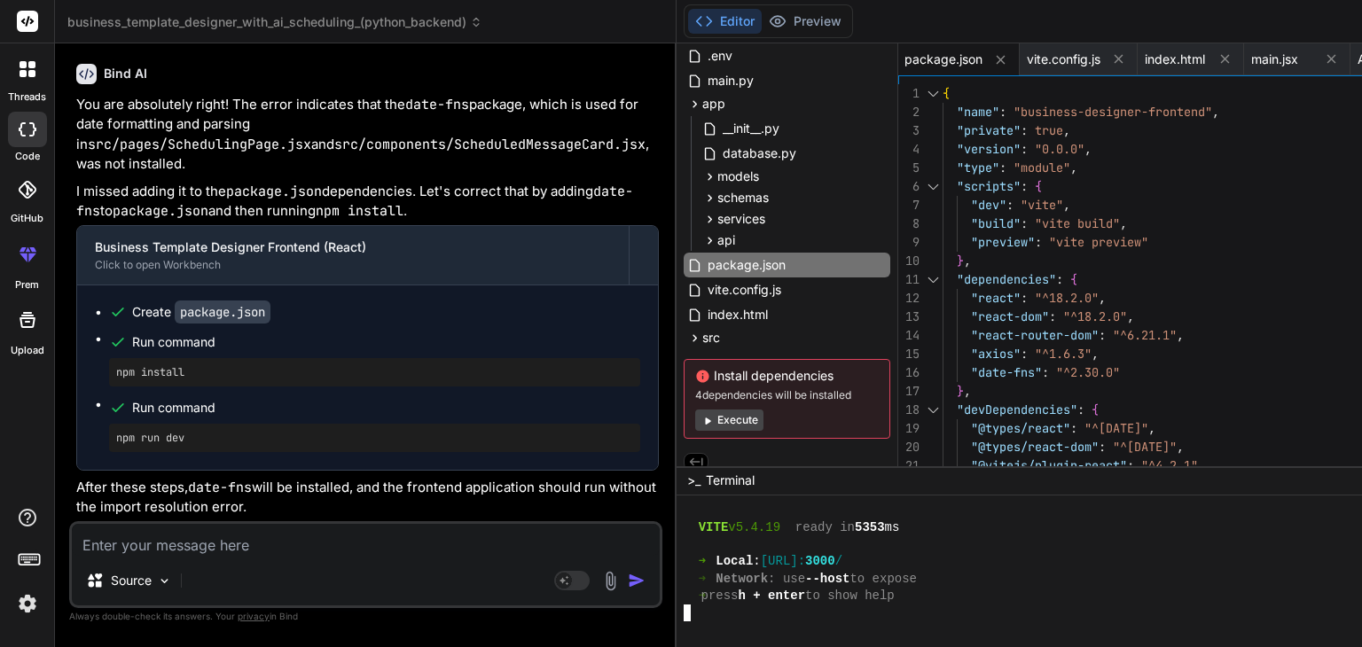
scroll to position [2262, 0]
click at [762, 19] on button "Preview" at bounding box center [805, 21] width 87 height 25
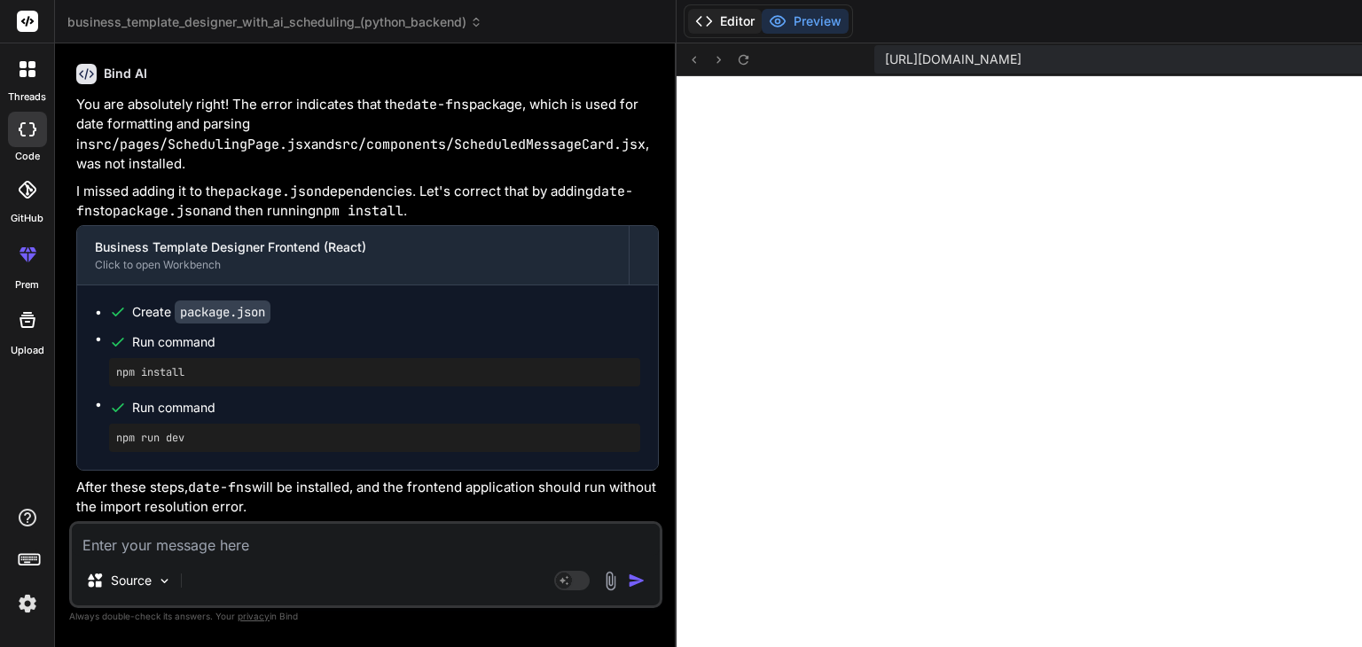
click at [688, 18] on button "Editor" at bounding box center [725, 21] width 74 height 25
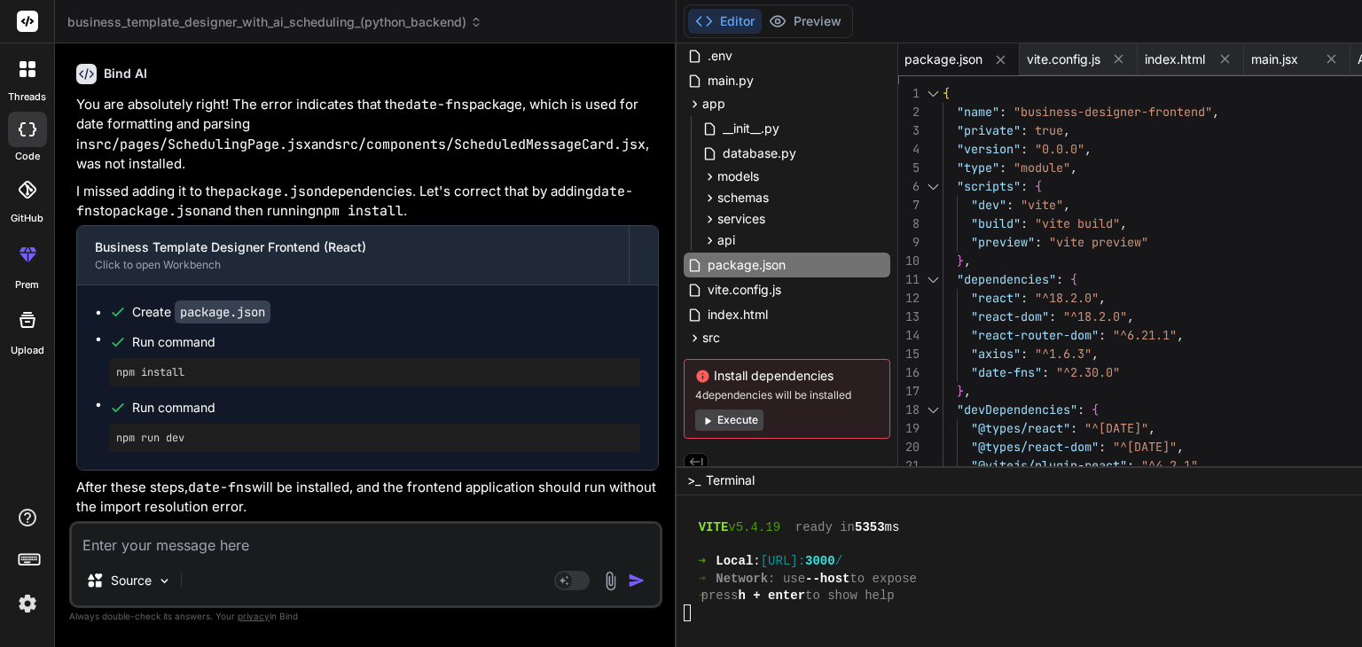
click at [286, 541] on textarea at bounding box center [366, 540] width 588 height 32
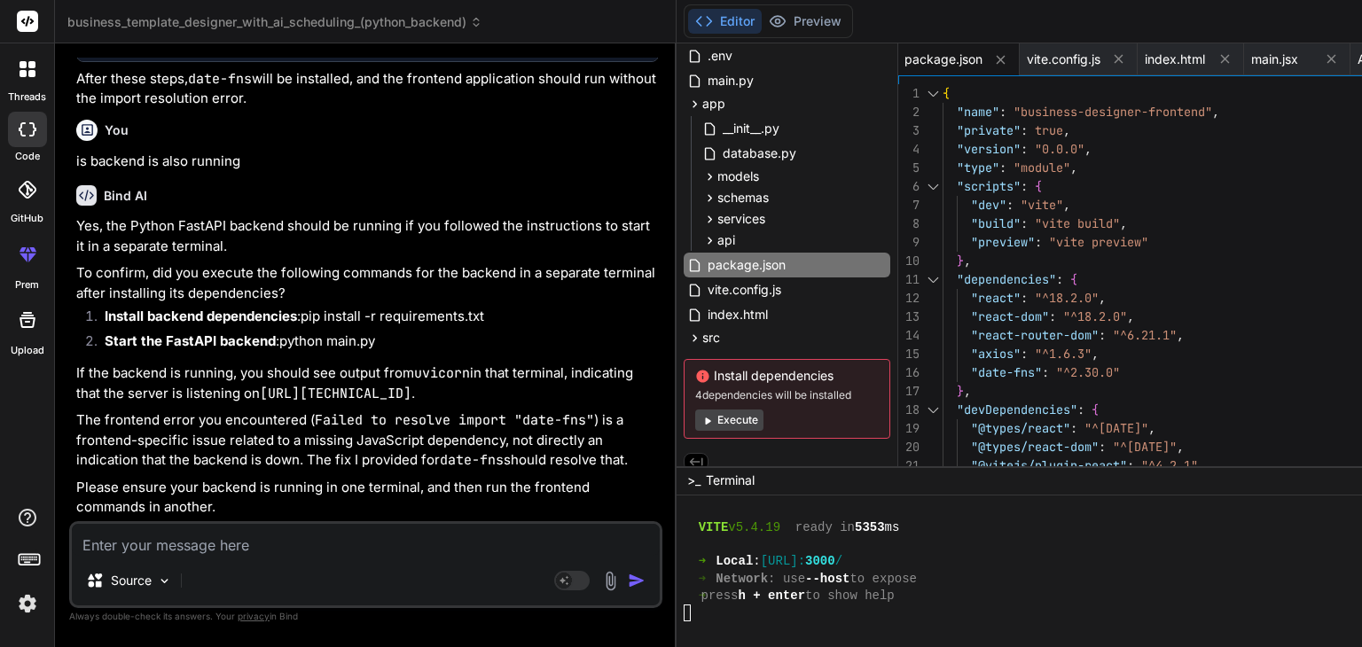
scroll to position [9725, 0]
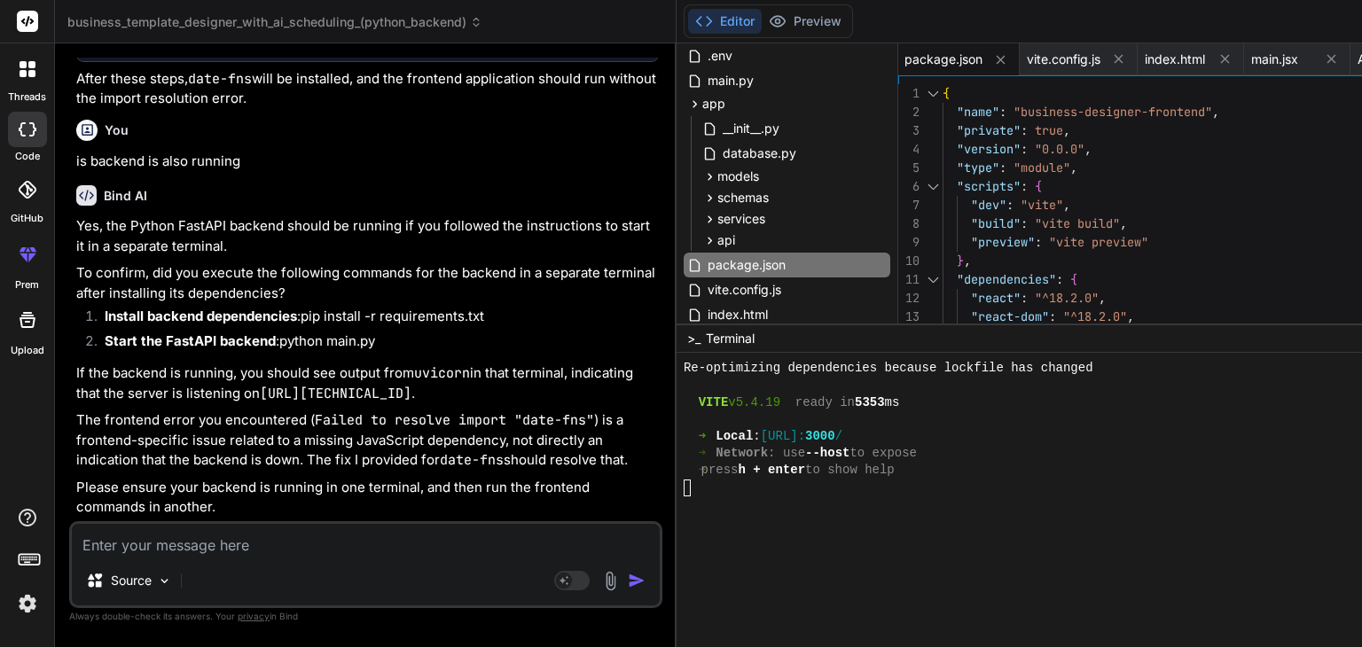
drag, startPoint x: 910, startPoint y: 465, endPoint x: 915, endPoint y: 324, distance: 141.9
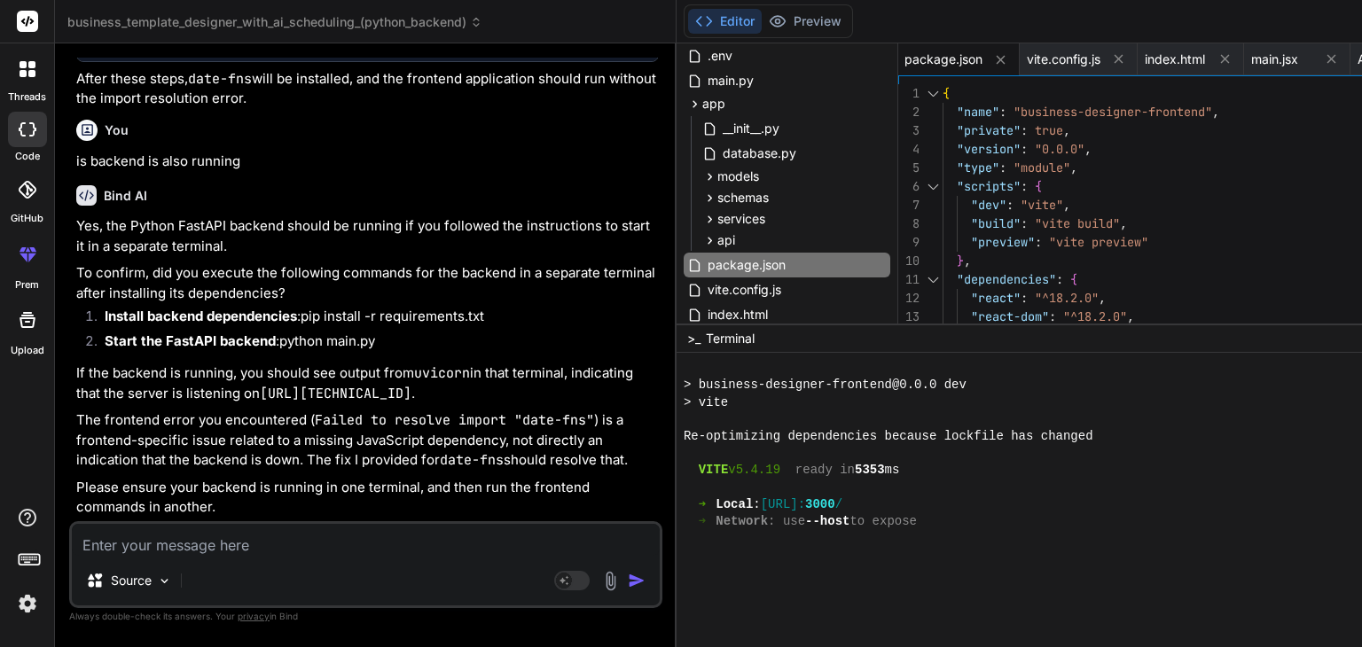
scroll to position [2159, 0]
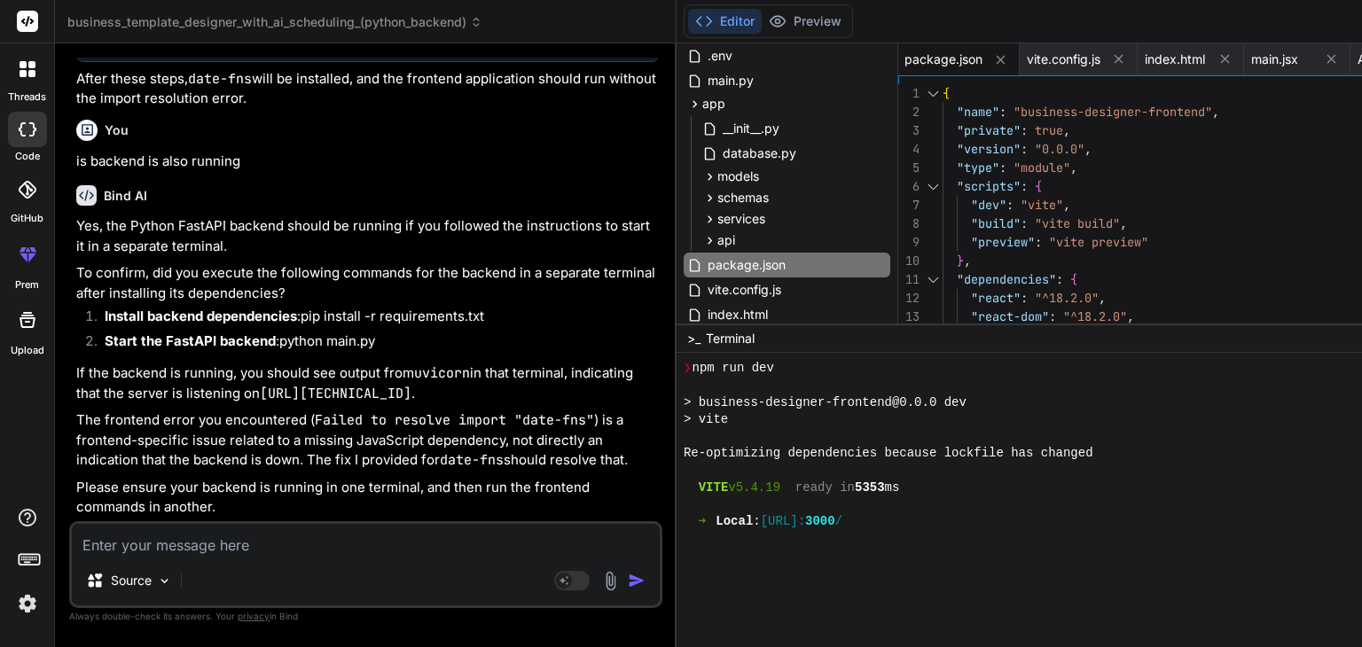
click at [687, 335] on span ">_" at bounding box center [693, 339] width 13 height 18
click at [687, 333] on span ">_" at bounding box center [693, 339] width 13 height 18
click at [376, 548] on textarea at bounding box center [366, 540] width 588 height 32
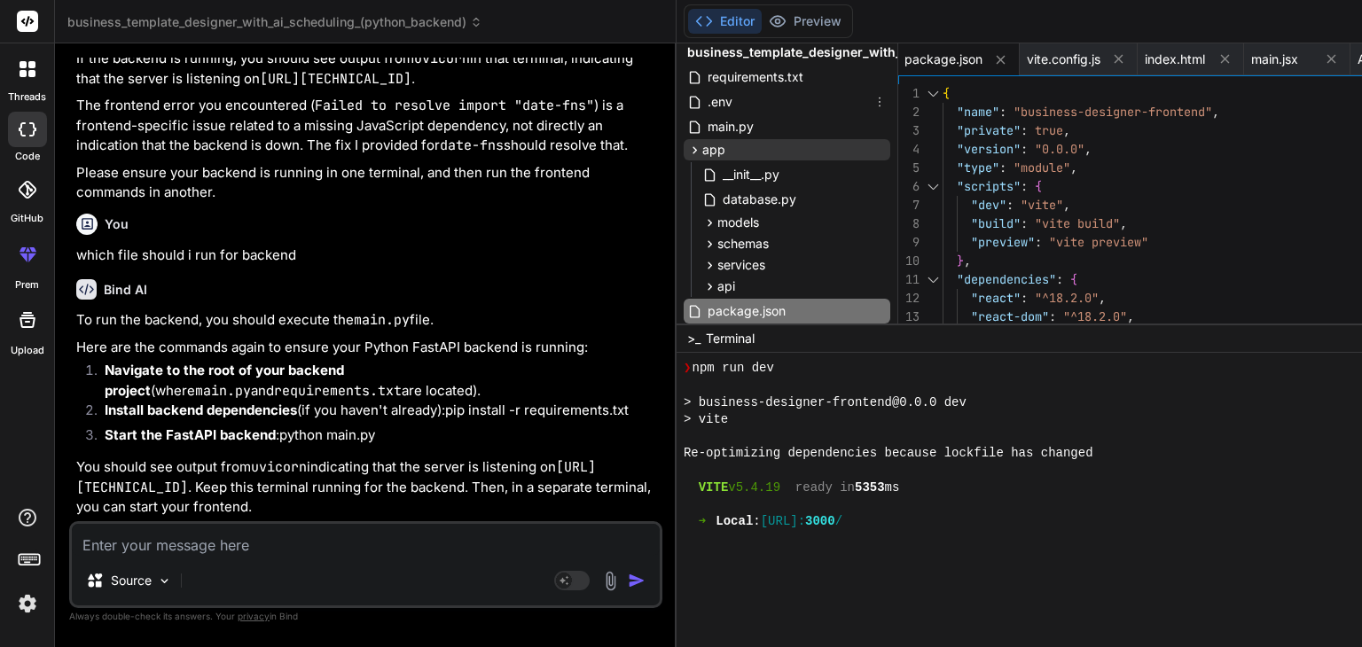
scroll to position [0, 0]
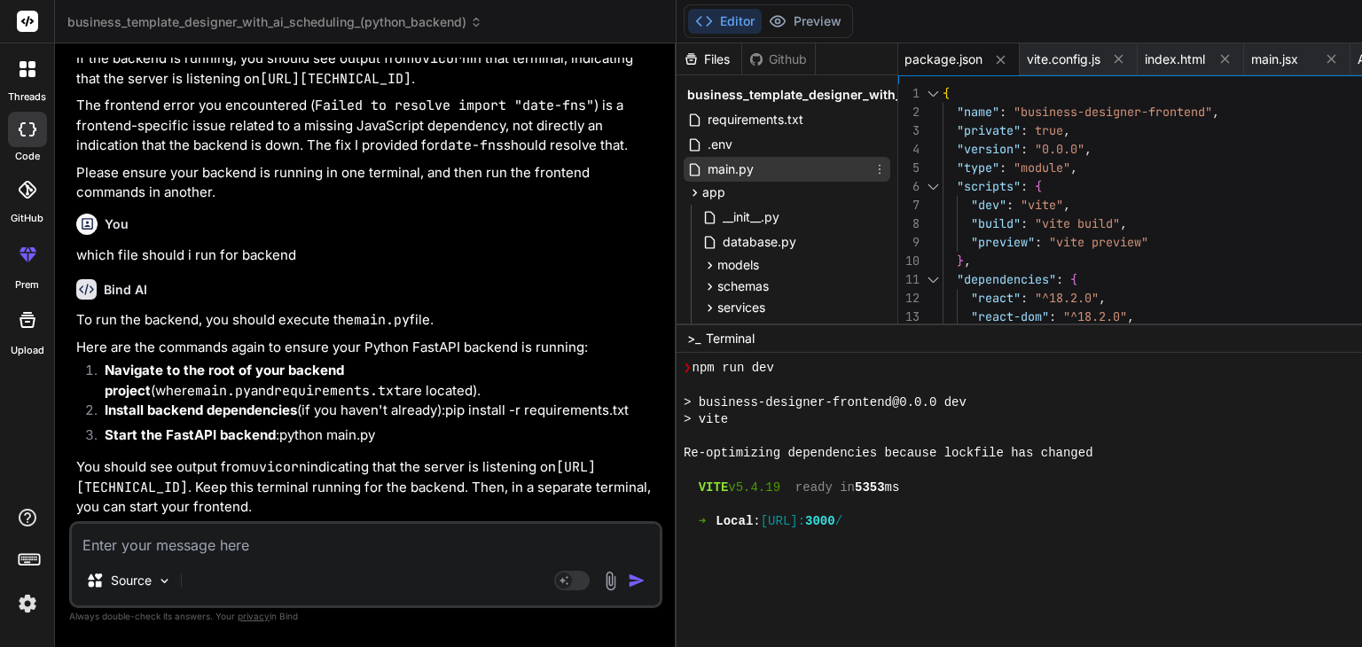
click at [706, 168] on span "main.py" at bounding box center [731, 169] width 50 height 21
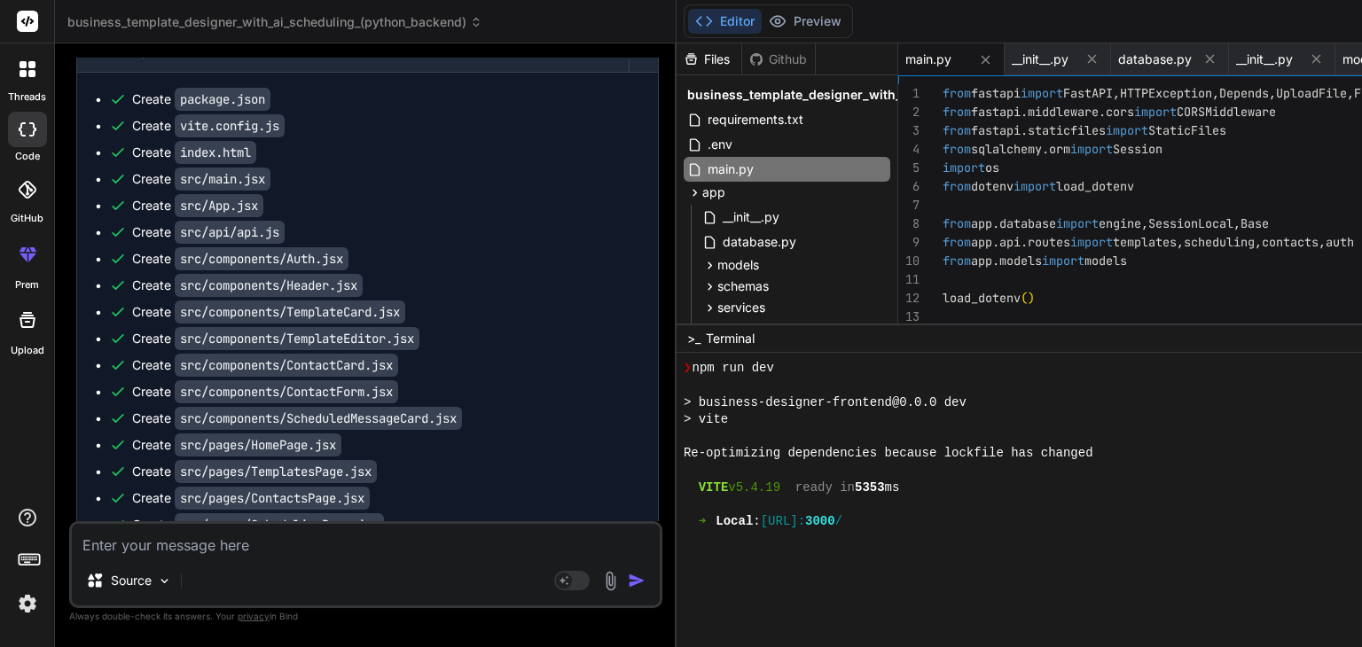
scroll to position [5442, 0]
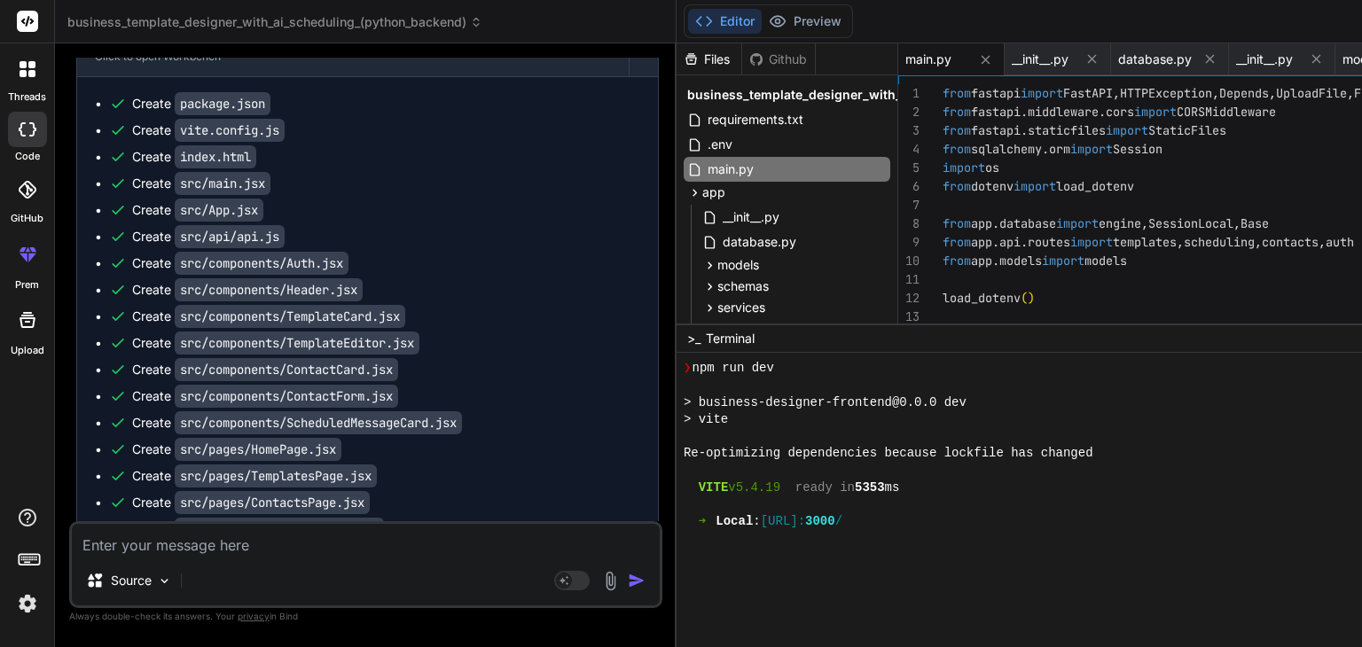
click at [323, 534] on textarea at bounding box center [366, 540] width 588 height 32
paste textarea "lorem_(ipsumd_sitamet)> con adipisc -e seddoeiusmod.tem >> Incididunt utlabor==…"
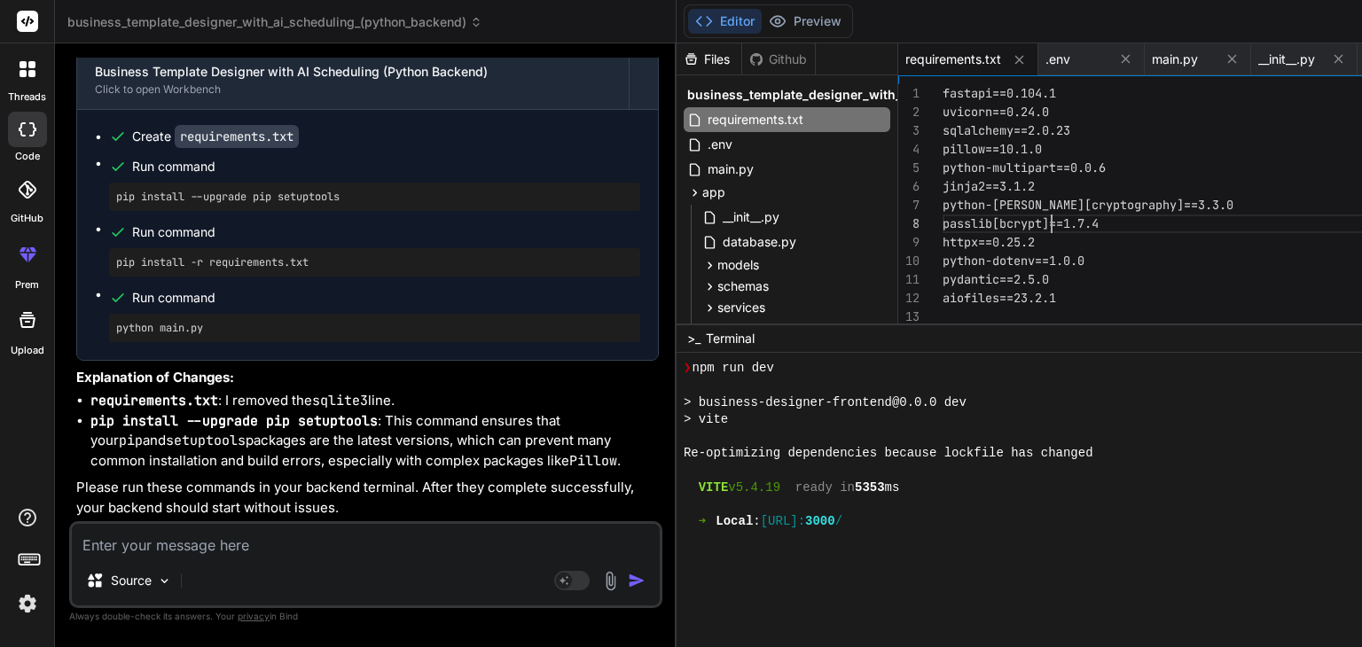
scroll to position [0, 0]
click at [942, 221] on div "fastapi==0.104.1 uvicorn==0.24.0 sqlalchemy==2.0.23 pillow==10.1.0 python-multi…" at bounding box center [1216, 279] width 549 height 390
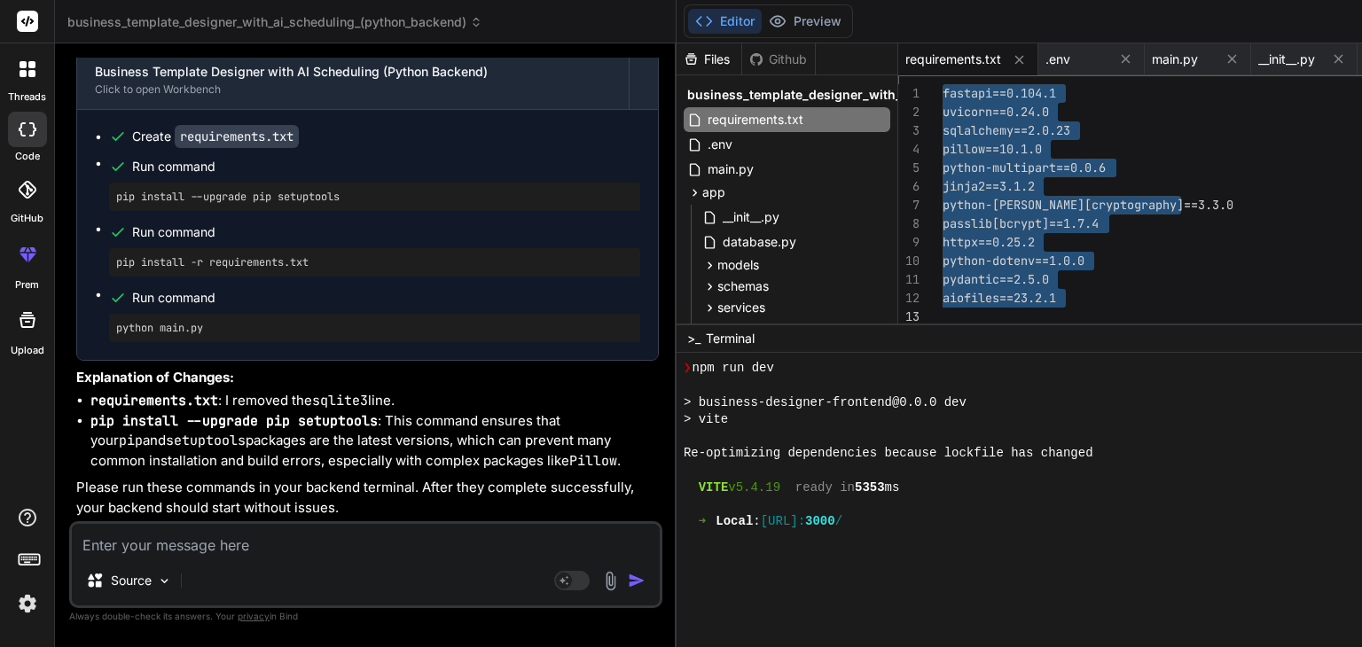
click at [942, 221] on div "fastapi==0.104.1 uvicorn==0.24.0 sqlalchemy==2.0.23 pillow==10.1.0 python-multi…" at bounding box center [1216, 279] width 549 height 390
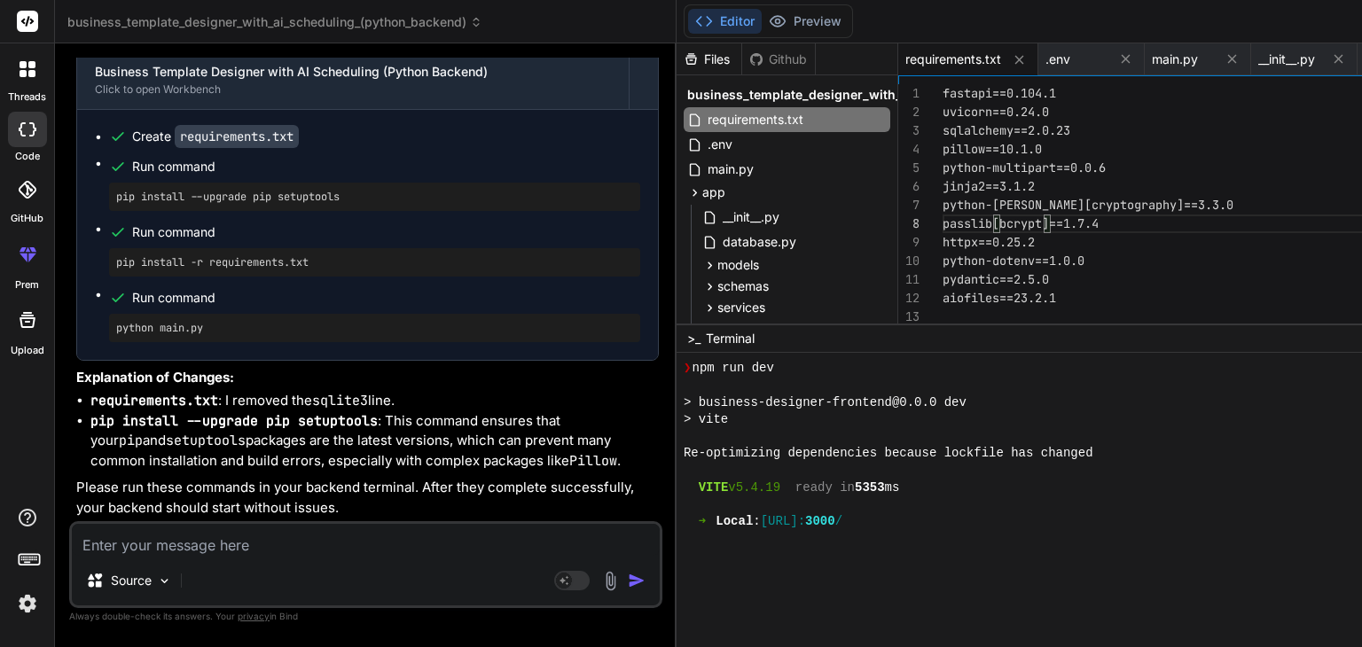
scroll to position [12248, 0]
drag, startPoint x: 113, startPoint y: 135, endPoint x: 349, endPoint y: 132, distance: 235.8
click at [349, 183] on div "pip install --upgrade pip setuptools" at bounding box center [374, 197] width 531 height 28
copy pre "pip install --upgrade pip setuptools"
click at [349, 190] on pre "pip install --upgrade pip setuptools" at bounding box center [374, 197] width 517 height 14
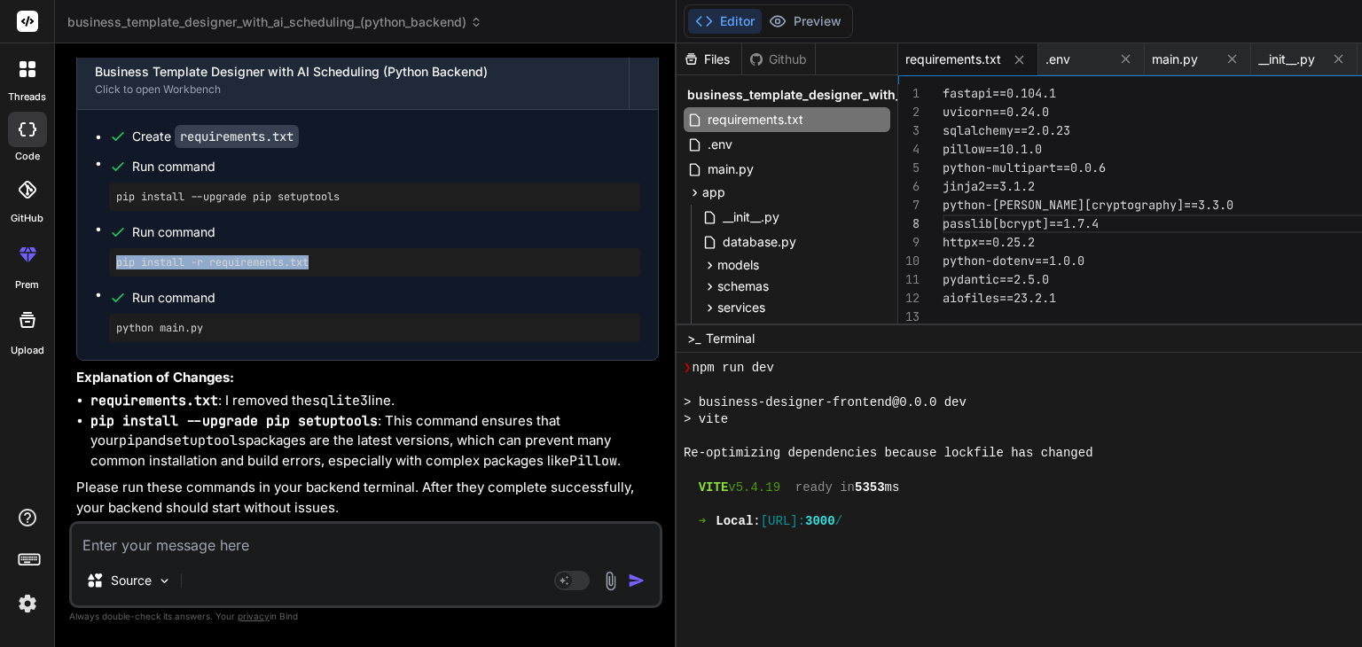
drag, startPoint x: 112, startPoint y: 198, endPoint x: 321, endPoint y: 198, distance: 209.2
click at [321, 248] on div "pip install -r requirements.txt" at bounding box center [374, 262] width 531 height 28
copy pre "pip install -r requirements.txt"
click at [321, 255] on pre "pip install -r requirements.txt" at bounding box center [374, 262] width 517 height 14
drag, startPoint x: 117, startPoint y: 263, endPoint x: 209, endPoint y: 267, distance: 92.3
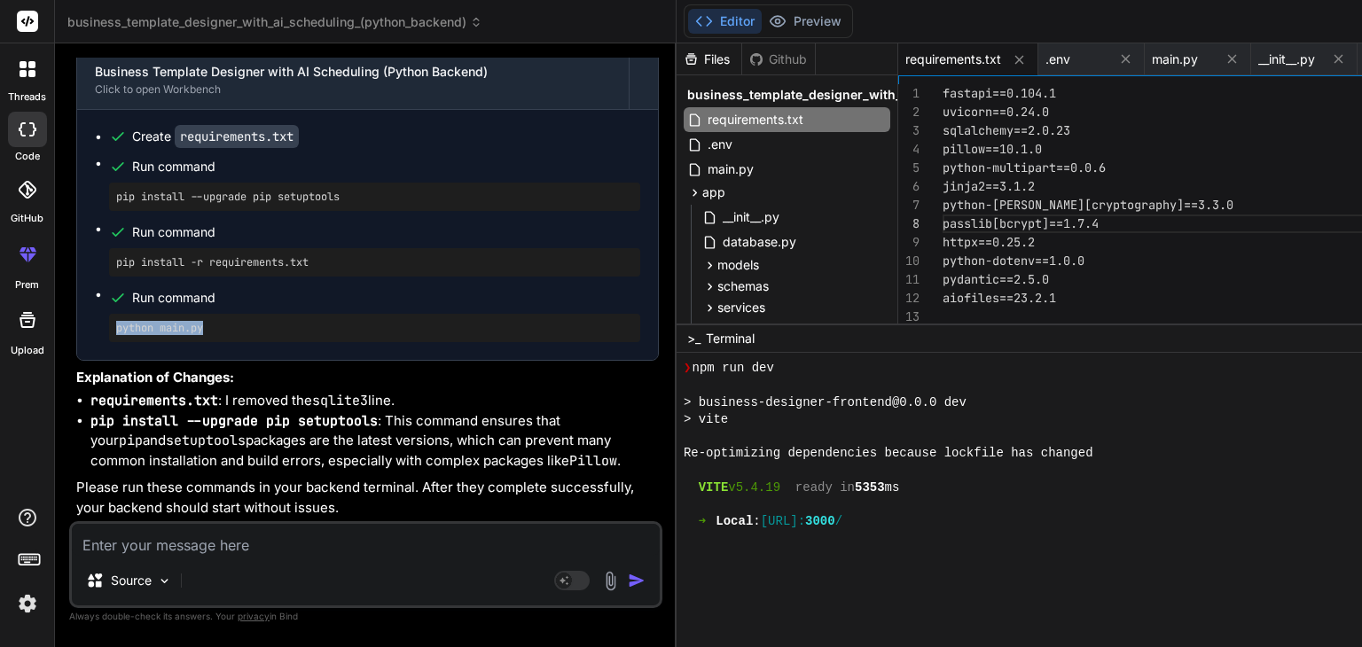
click at [209, 321] on pre "python main.py" at bounding box center [374, 328] width 517 height 14
copy pre "python main.py"
click at [209, 321] on pre "python main.py" at bounding box center [374, 328] width 517 height 14
click at [372, 546] on textarea at bounding box center [366, 540] width 588 height 32
paste textarea "uling_(python_backend)> pip install --upgrade pip setuptools Requirement alread…"
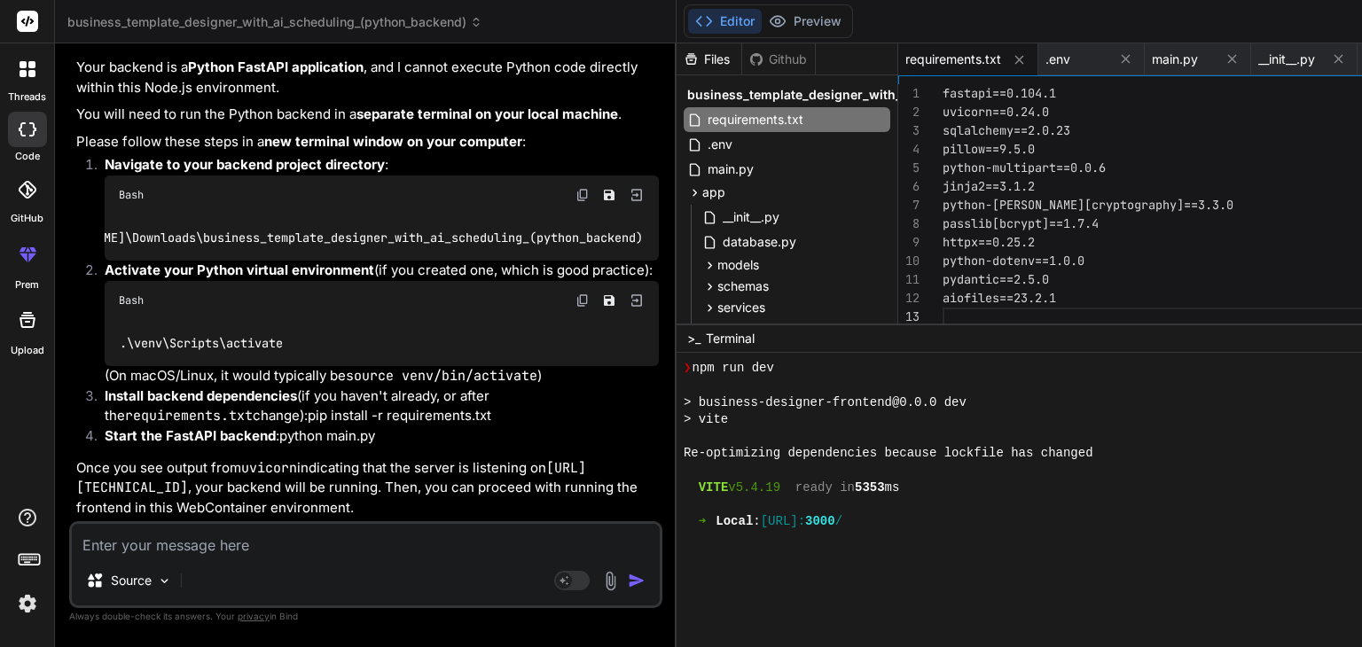
scroll to position [0, 0]
click at [942, 224] on div "fastapi==0.104.1 uvicorn==0.24.0 sqlalchemy==2.0.23 pillow==9.5.0 python-multip…" at bounding box center [1216, 279] width 549 height 390
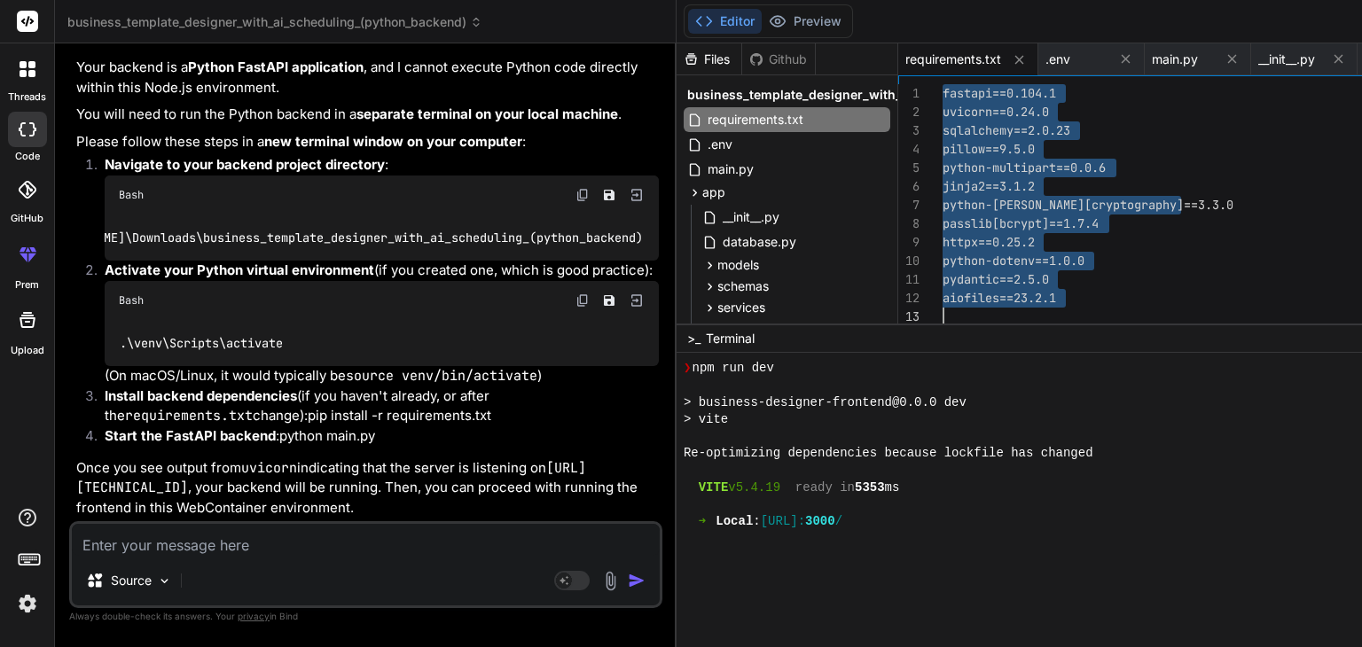
click at [942, 224] on div "fastapi==0.104.1 uvicorn==0.24.0 sqlalchemy==2.0.23 pillow==9.5.0 python-multip…" at bounding box center [1216, 279] width 549 height 390
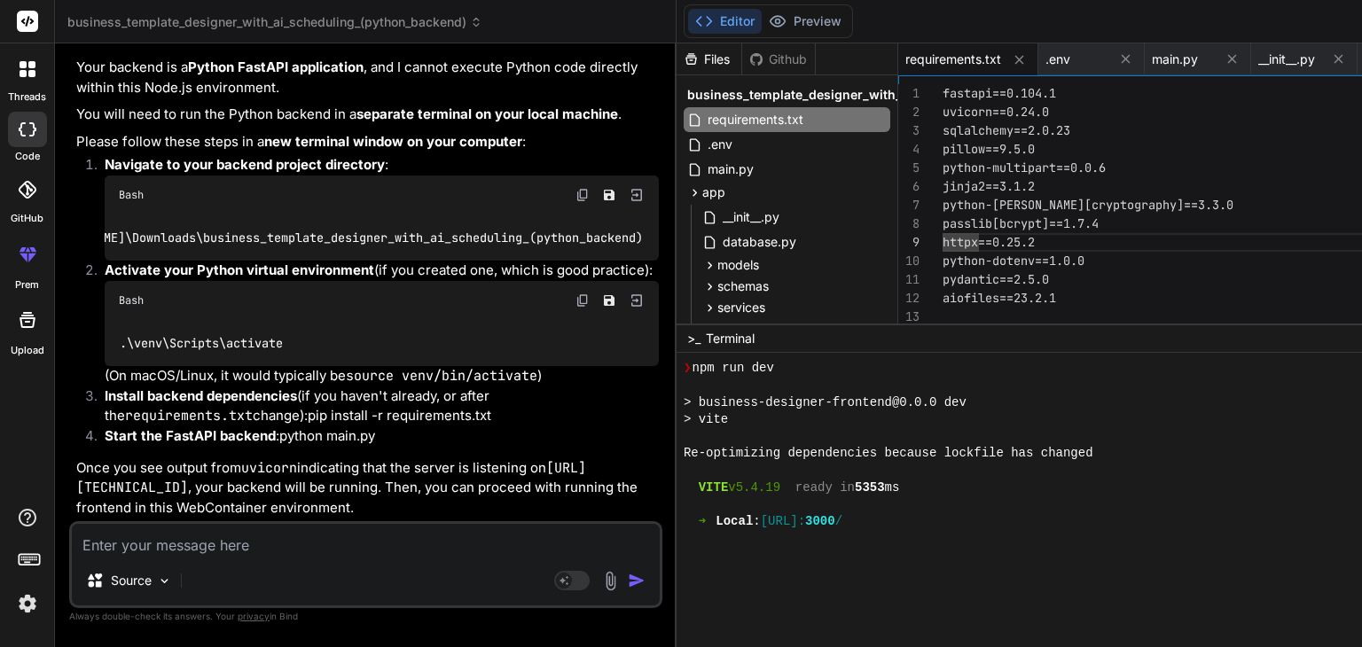
click at [301, 541] on textarea at bounding box center [366, 540] width 588 height 32
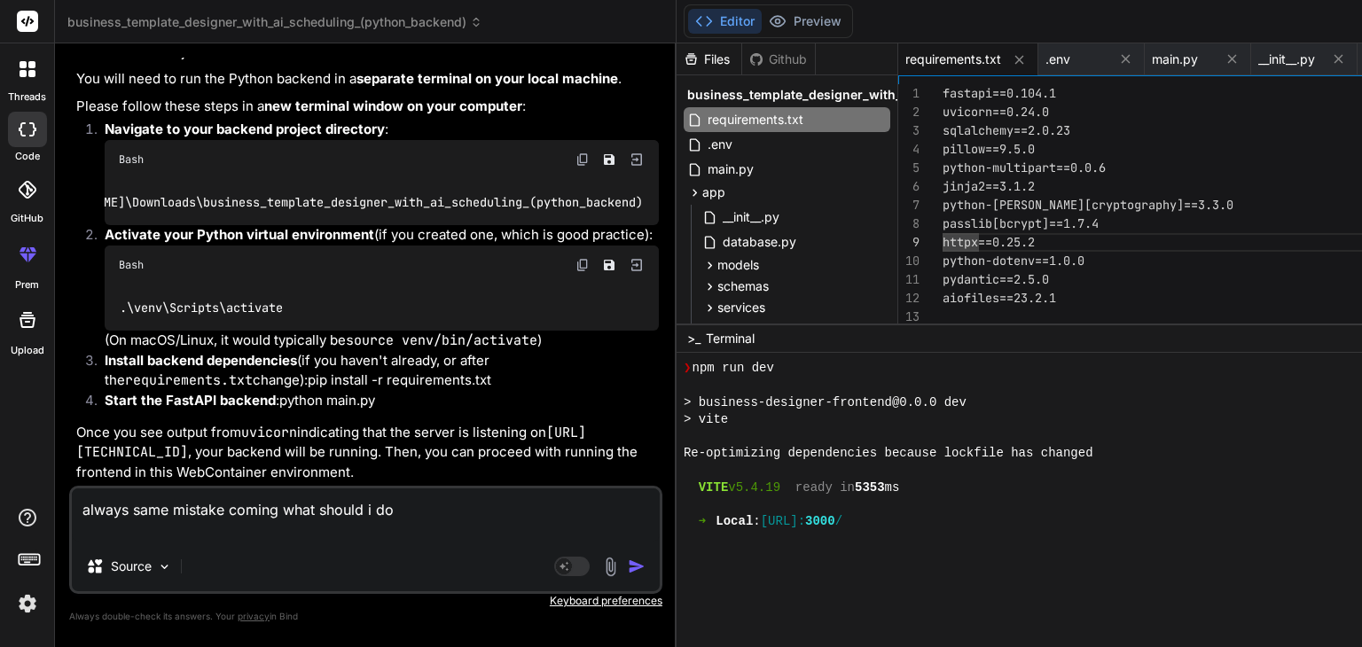
paste textarea "lore_(ipsumd_sitamet)> con adipisc -e seddoeiusmod.tem Incididunt utlabor==7.99…"
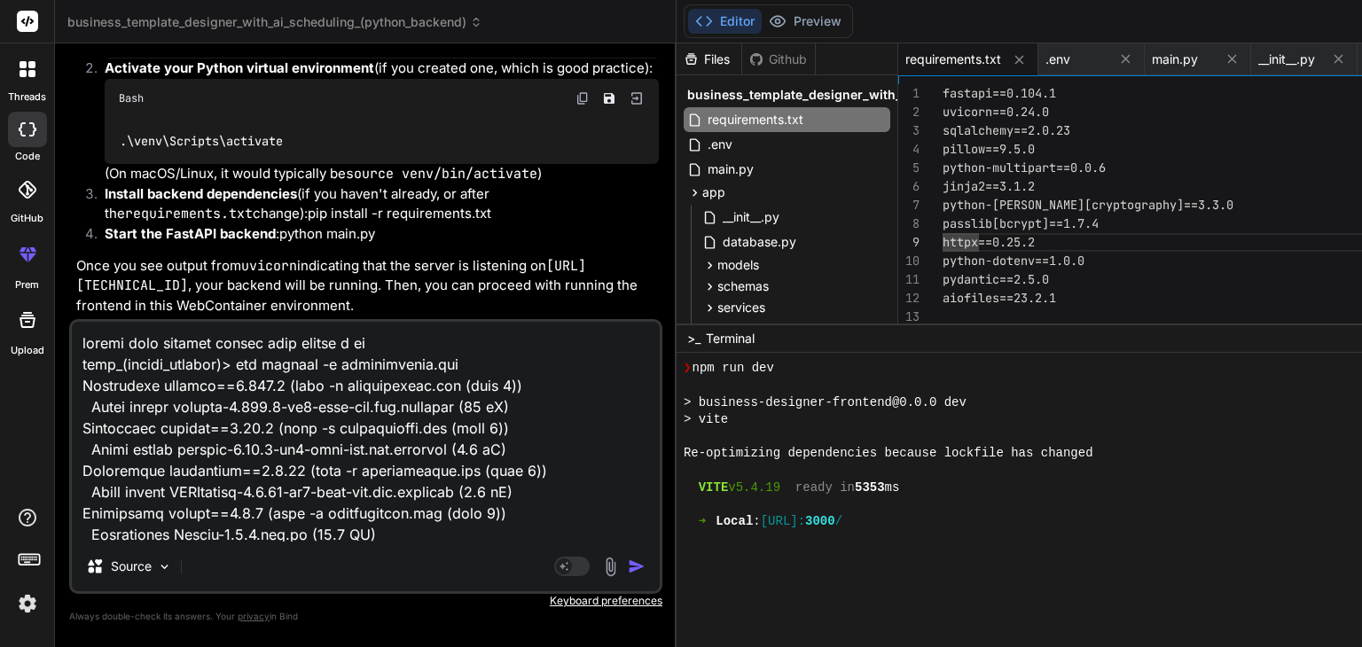
scroll to position [1980, 0]
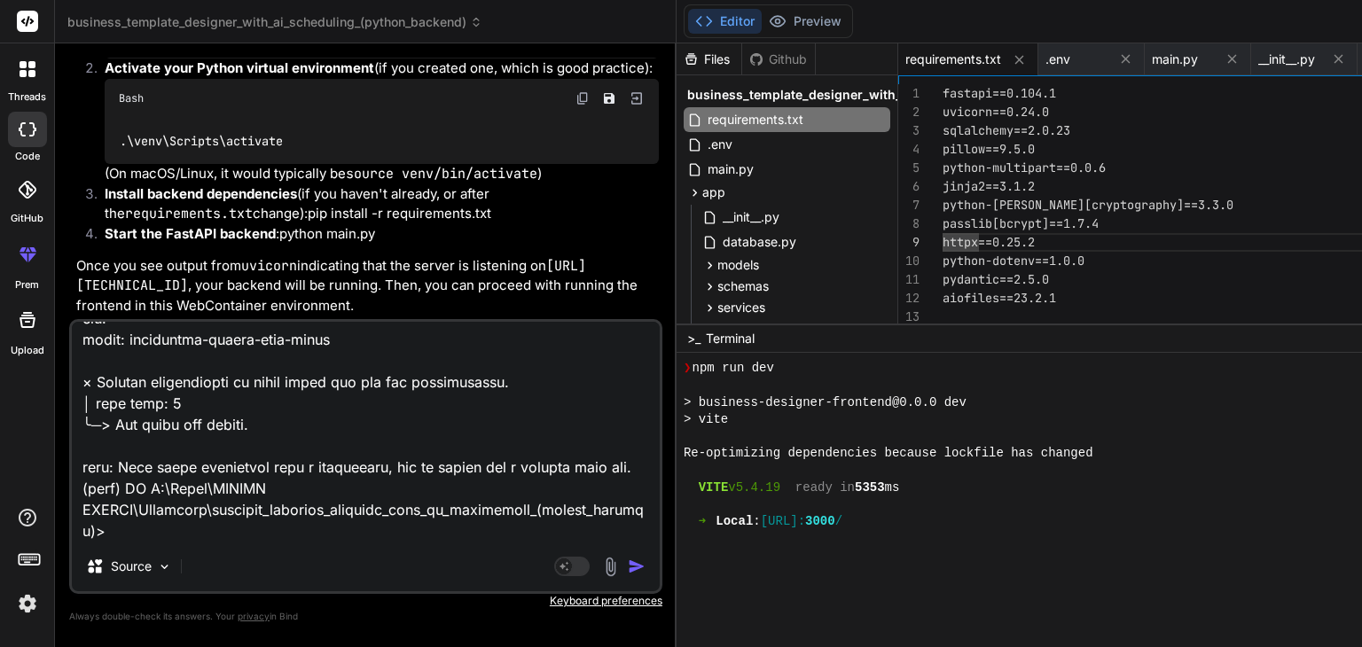
click at [628, 562] on img "button" at bounding box center [637, 567] width 18 height 18
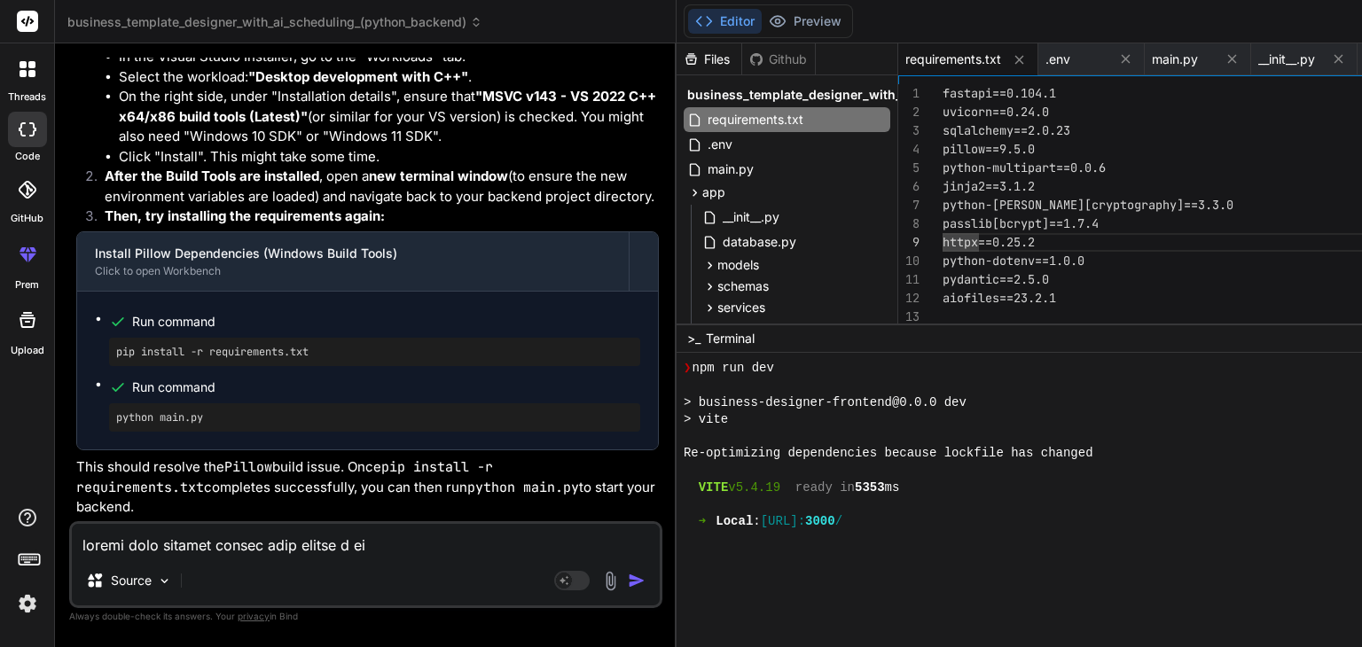
scroll to position [17459, 0]
click at [311, 536] on textarea at bounding box center [366, 540] width 588 height 32
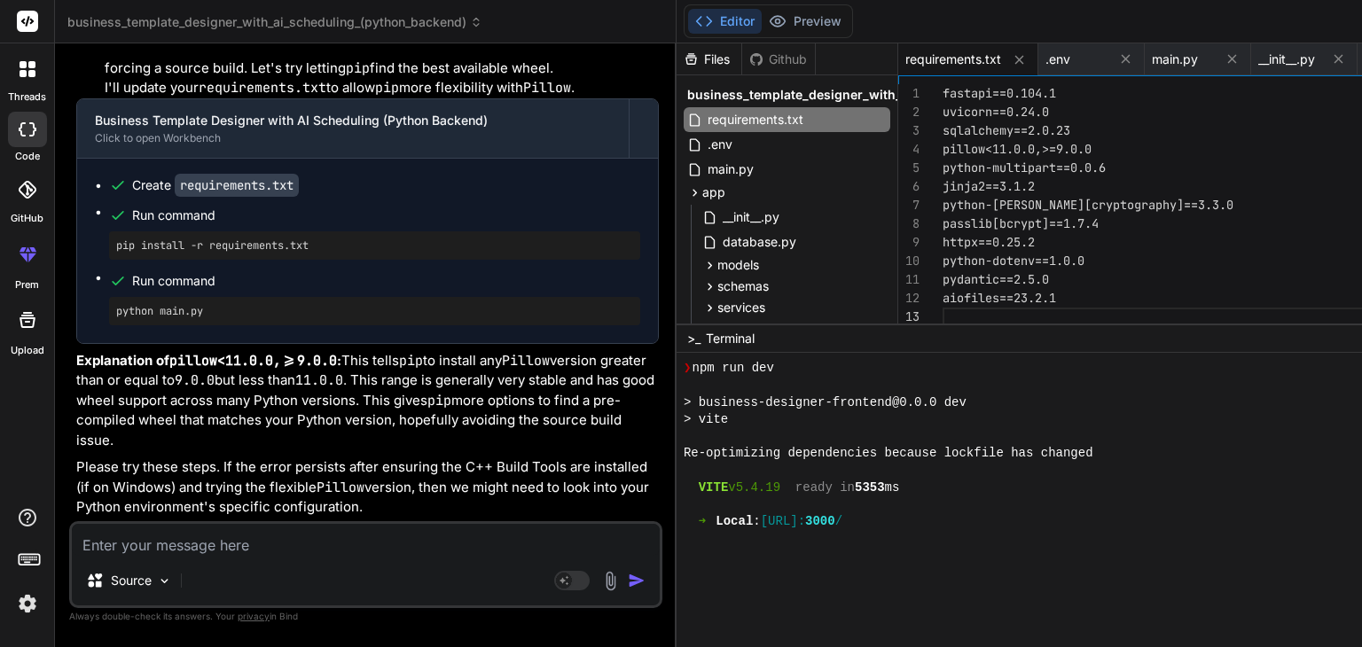
scroll to position [18990, 0]
paste textarea "python --version Python 3.13.7"
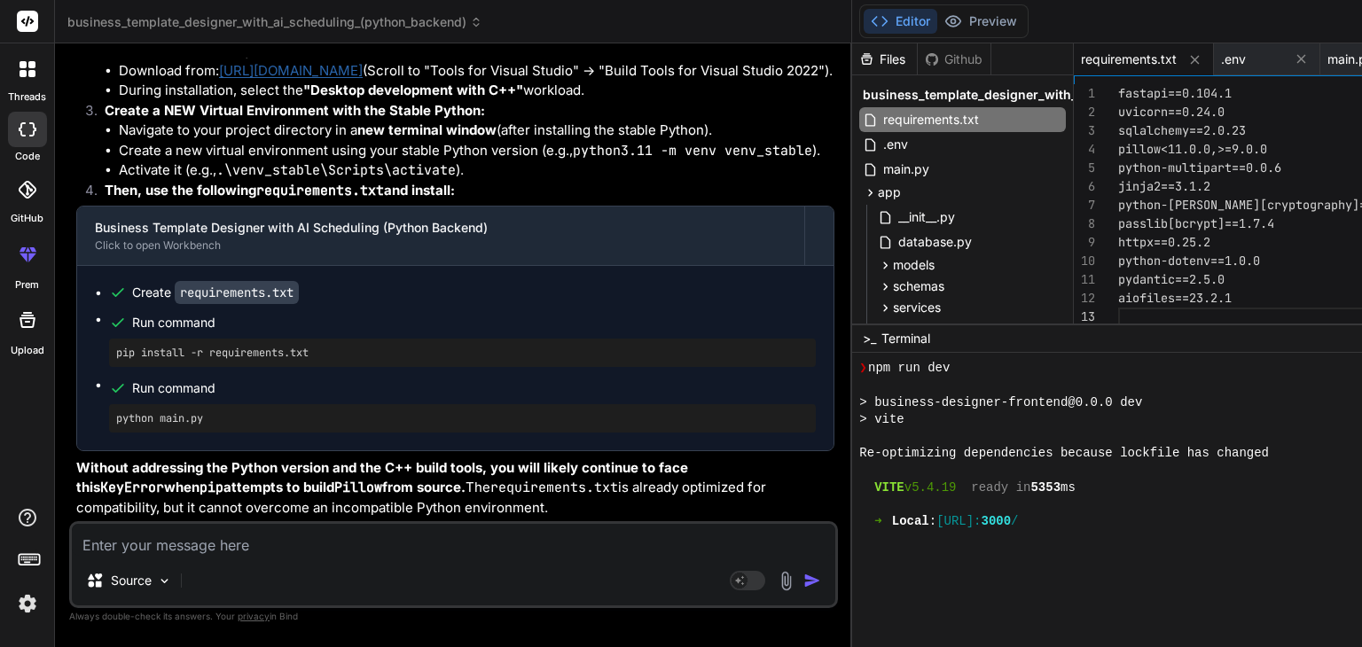
scroll to position [22238, 0]
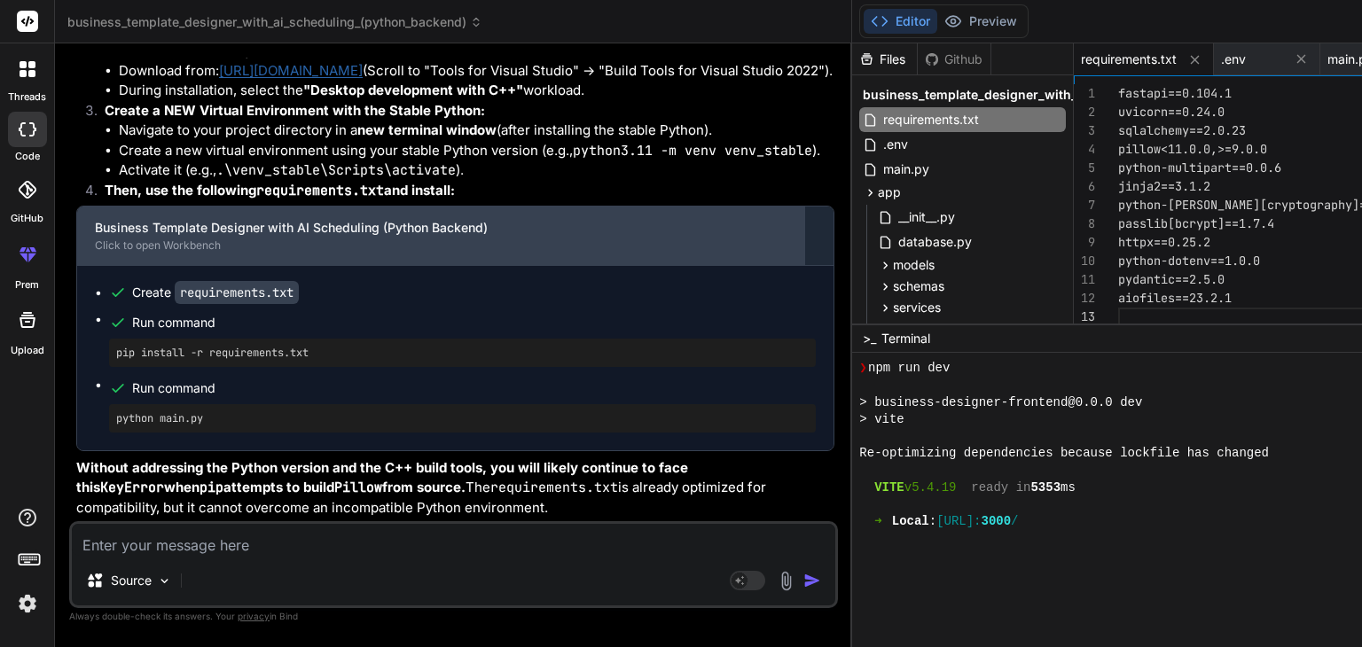
click at [302, 237] on div "Business Template Designer with AI Scheduling (Python Backend)" at bounding box center [441, 228] width 692 height 18
click at [302, 360] on pre "pip install -r requirements.txt" at bounding box center [462, 353] width 692 height 14
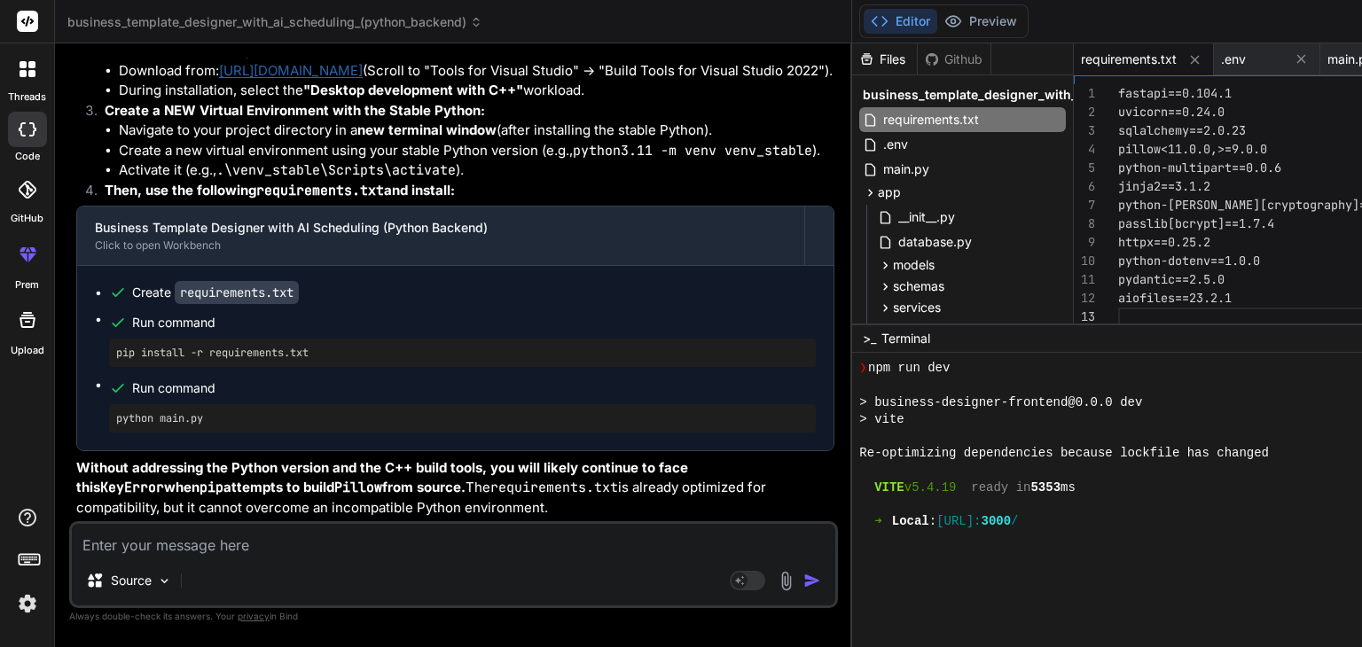
click at [245, 304] on code "requirements.txt" at bounding box center [237, 292] width 124 height 23
click at [291, 541] on textarea at bounding box center [453, 540] width 763 height 32
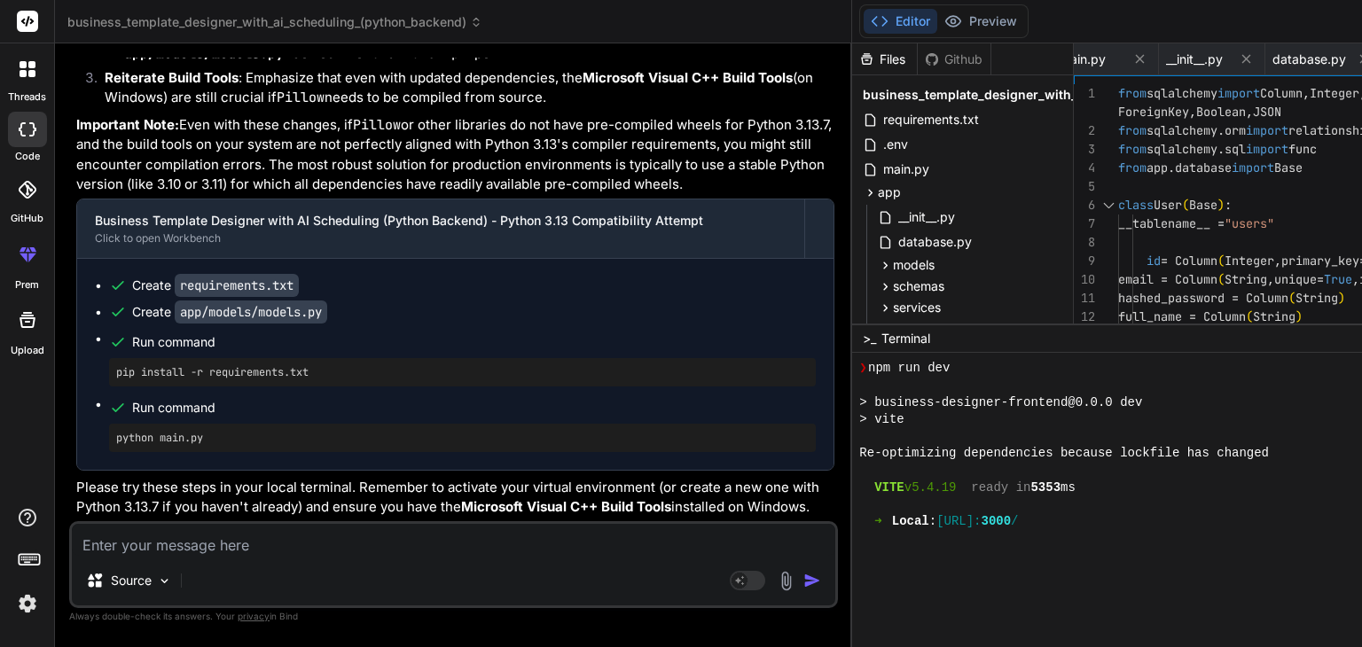
scroll to position [23648, 0]
click at [896, 239] on span "database.py" at bounding box center [934, 241] width 77 height 21
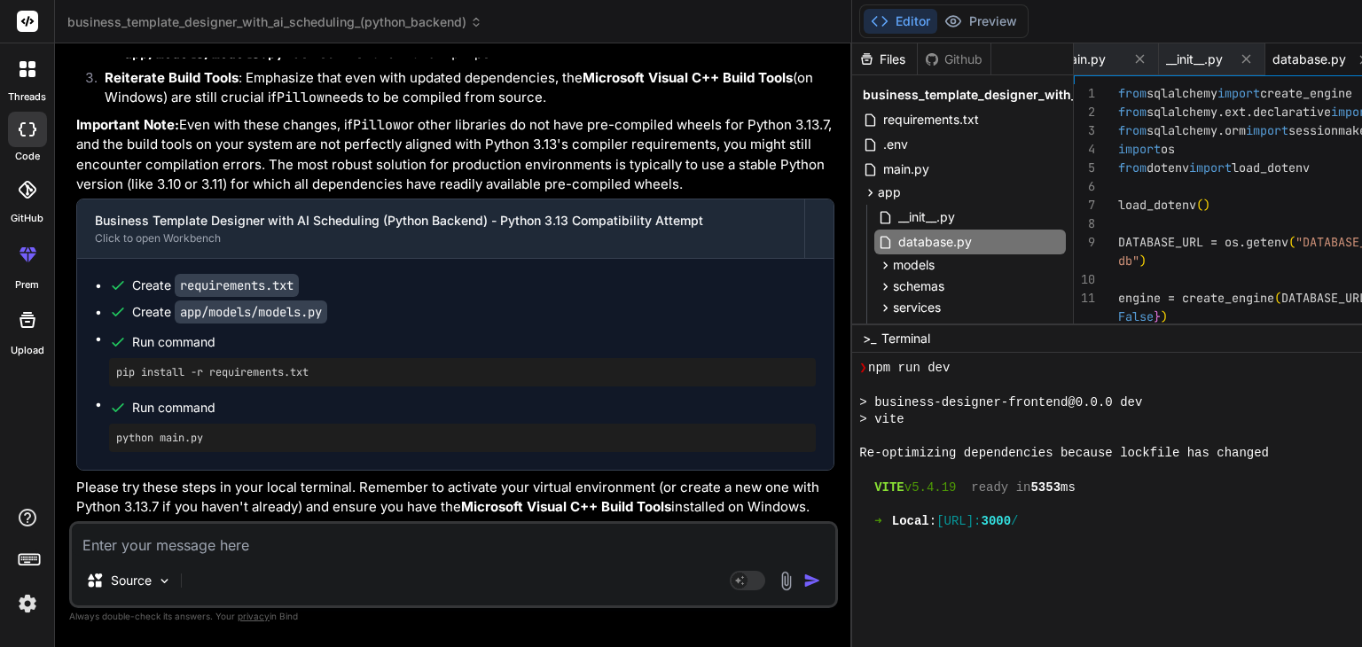
click at [195, 551] on textarea at bounding box center [453, 540] width 763 height 32
paste textarea "ling_(python_backend) (1)> python main.py Traceback (most recent call last): Fi…"
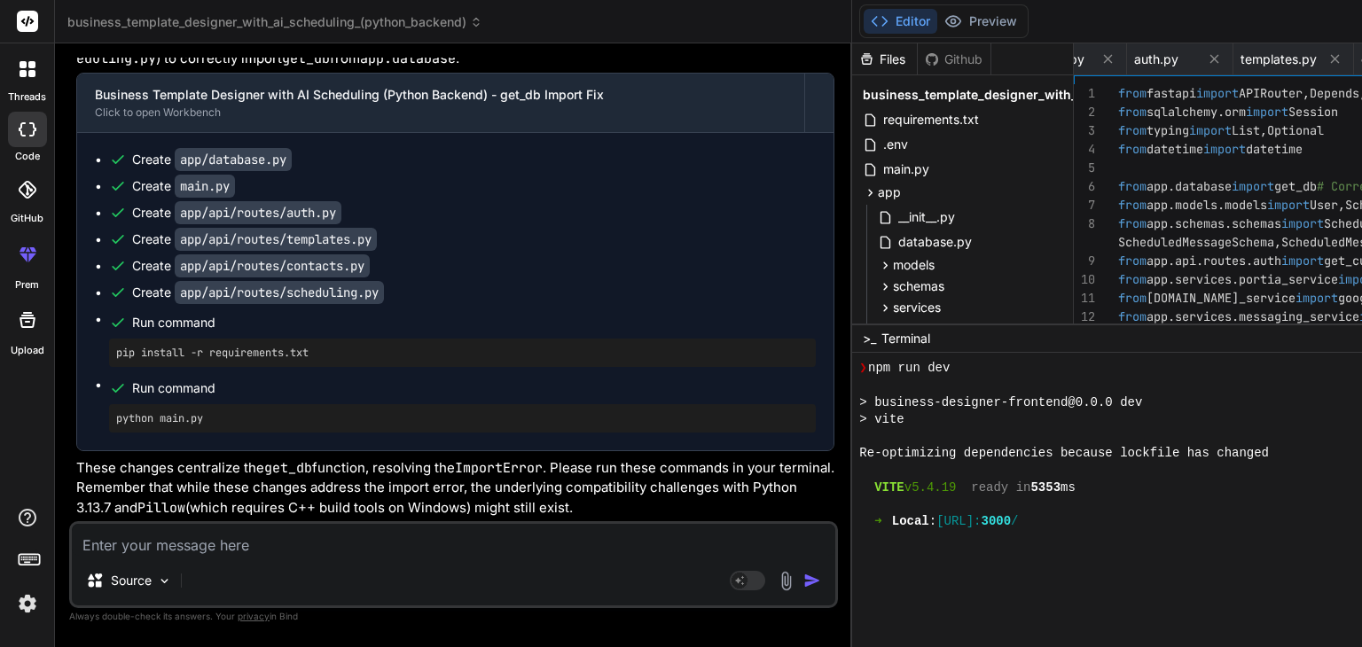
scroll to position [24635, 0]
click at [896, 246] on span "database.py" at bounding box center [934, 241] width 77 height 21
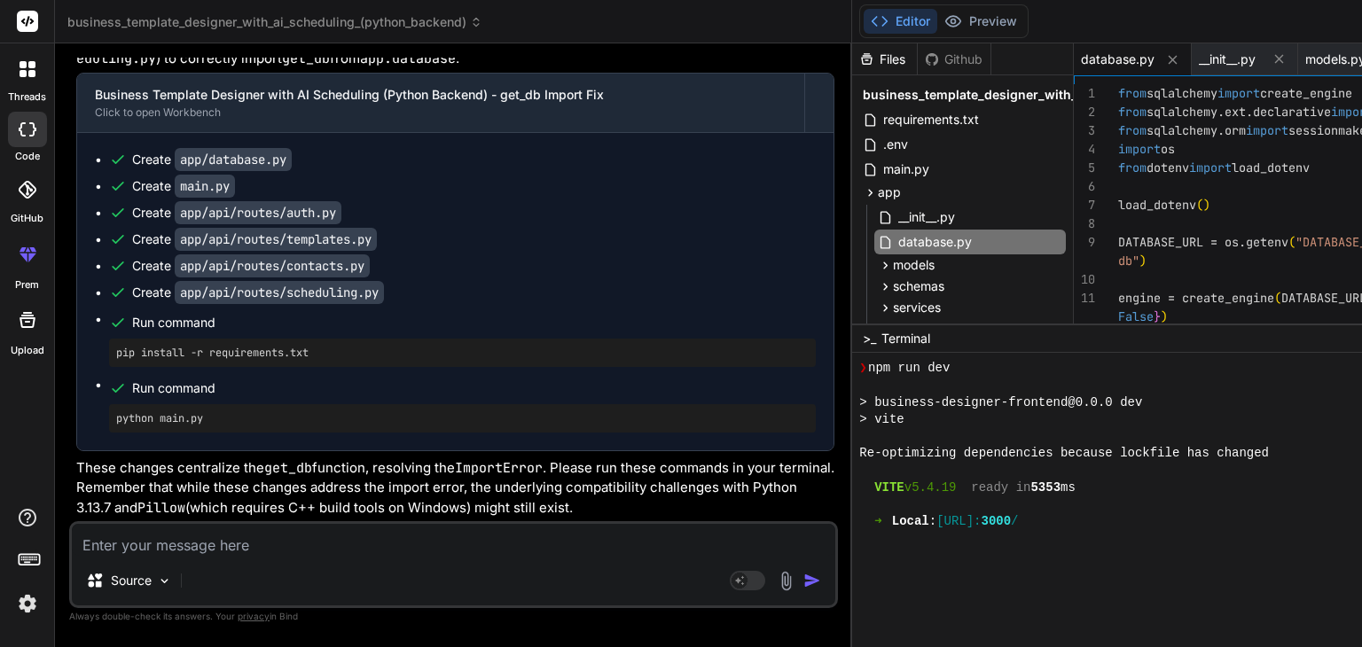
scroll to position [0, 0]
click at [859, 164] on div "main.py" at bounding box center [962, 169] width 207 height 25
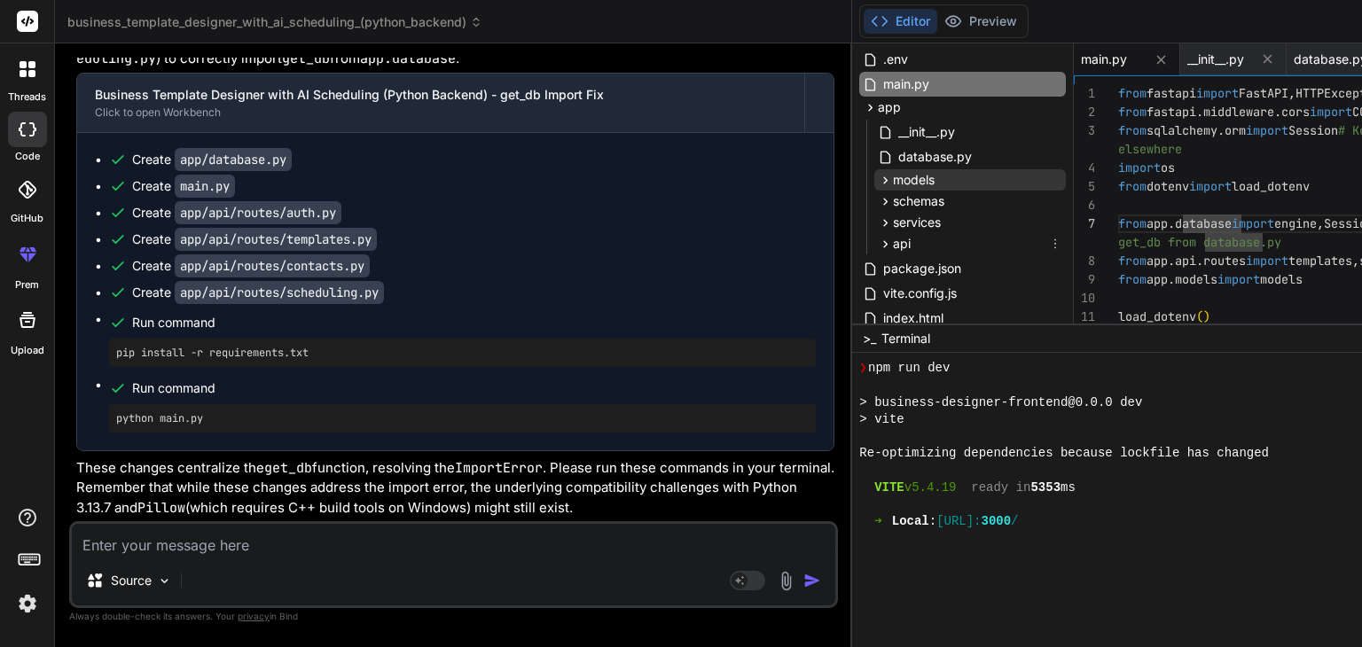
scroll to position [82, 0]
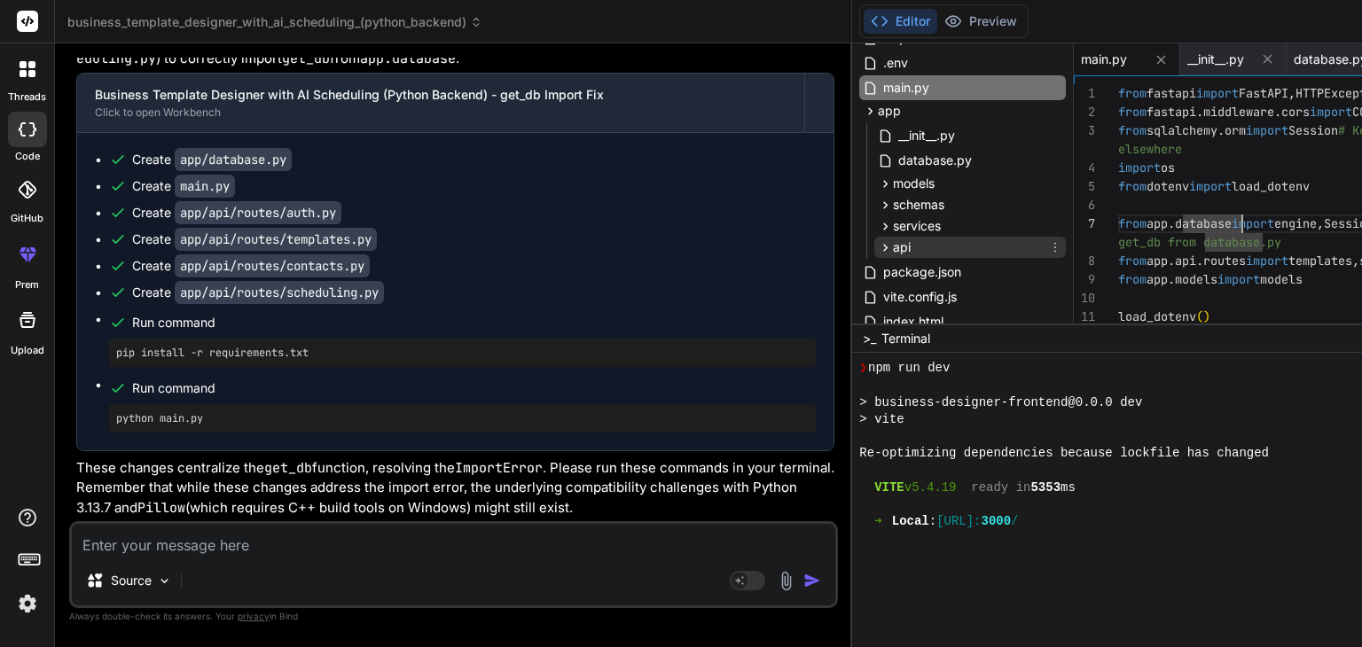
click at [893, 246] on span "api" at bounding box center [902, 247] width 18 height 18
click at [889, 304] on div "routes" at bounding box center [977, 295] width 176 height 21
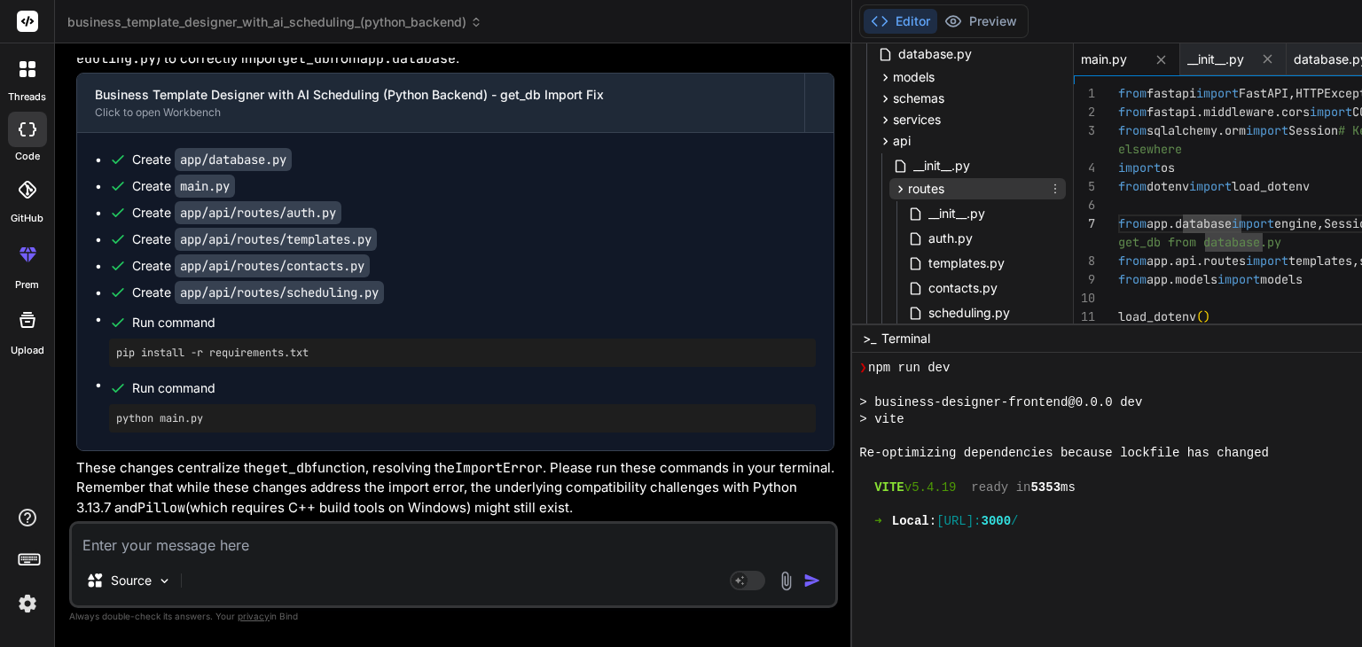
scroll to position [188, 0]
click at [926, 238] on span "auth.py" at bounding box center [950, 238] width 48 height 21
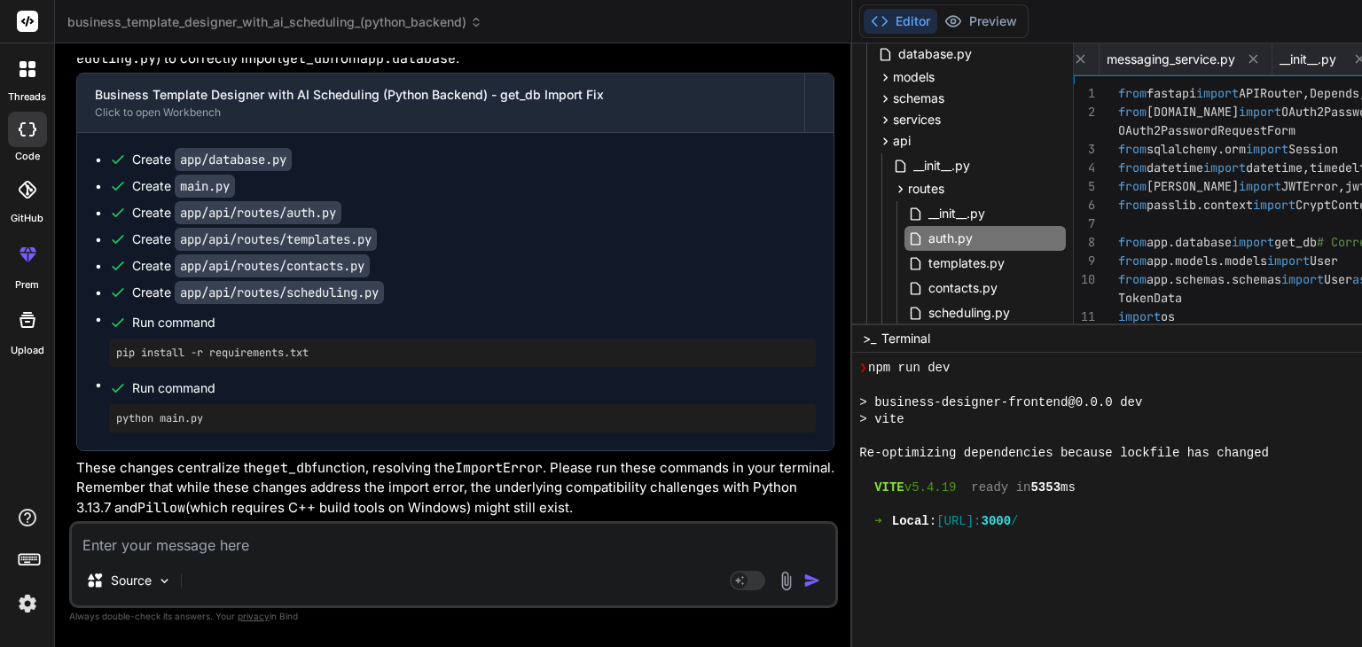
scroll to position [0, 0]
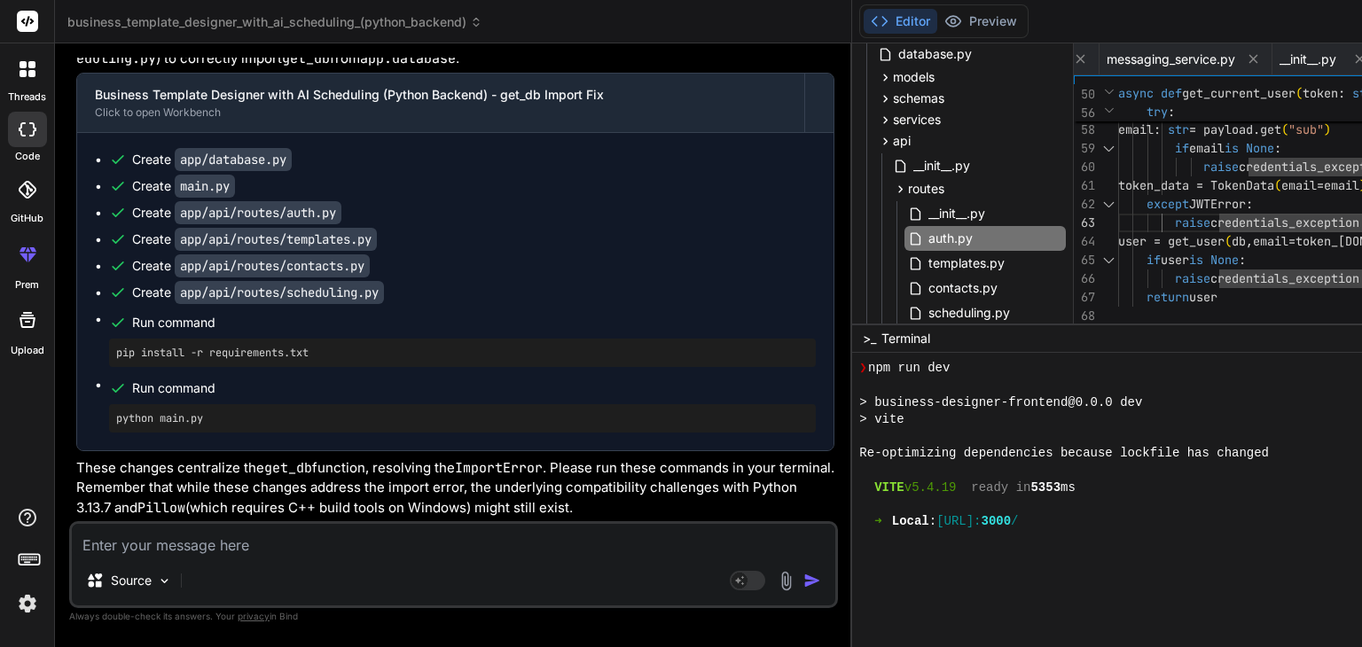
click at [317, 560] on div "Source Agent Mode. When this toggle is activated, AI automatically makes decisi…" at bounding box center [453, 564] width 769 height 87
click at [305, 556] on div "Source Agent Mode. When this toggle is activated, AI automatically makes decisi…" at bounding box center [453, 564] width 769 height 87
click at [273, 551] on textarea at bounding box center [453, 540] width 763 height 32
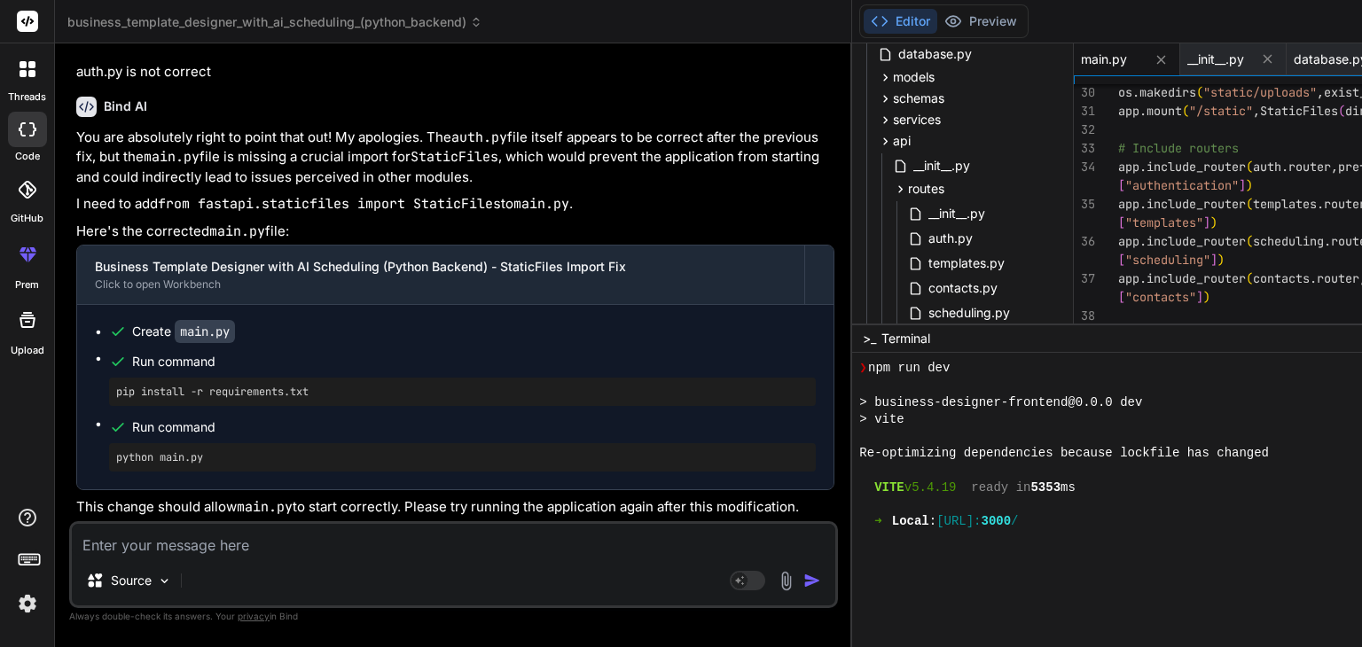
scroll to position [25391, 0]
click at [926, 253] on span "templates.py" at bounding box center [966, 263] width 80 height 21
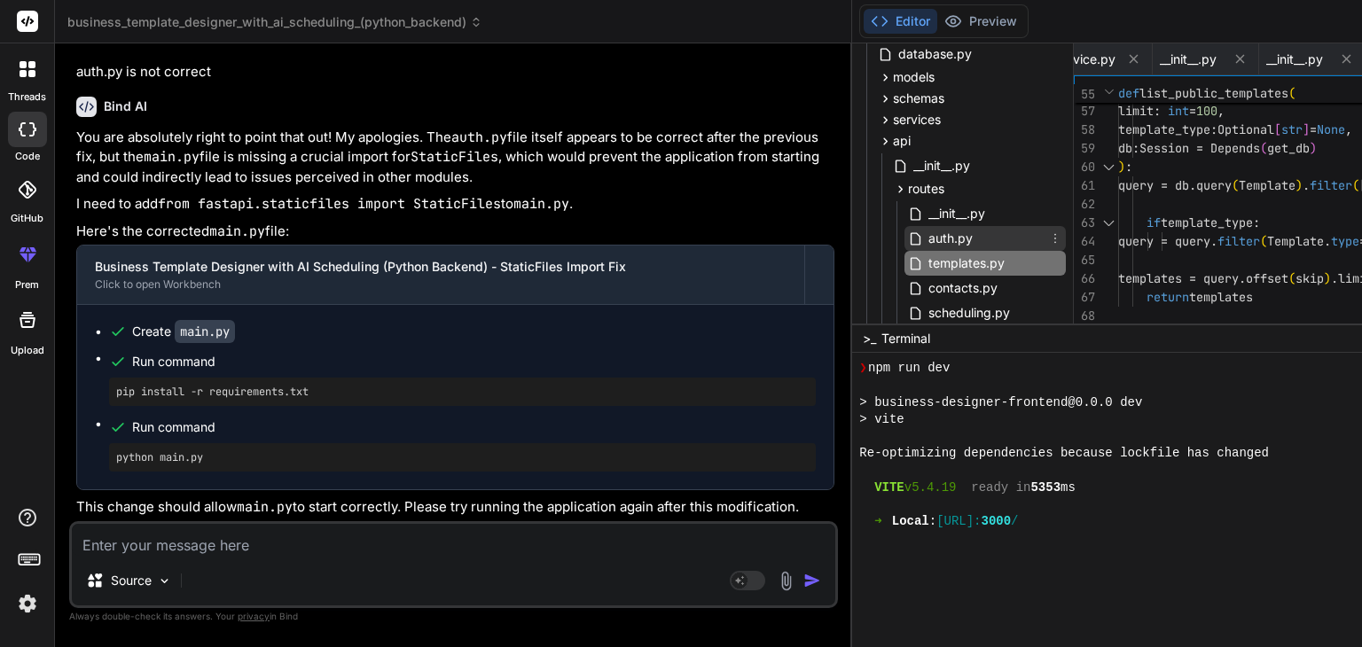
click at [904, 237] on div "auth.py" at bounding box center [984, 238] width 161 height 25
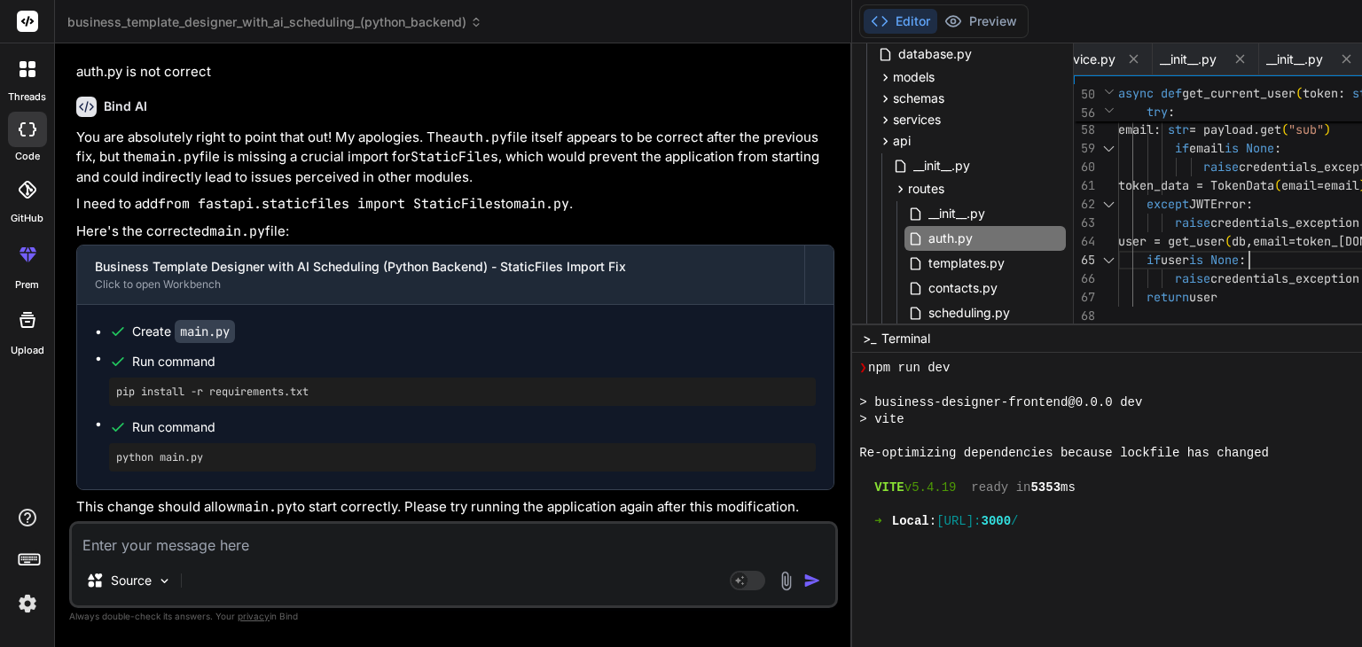
scroll to position [0, 0]
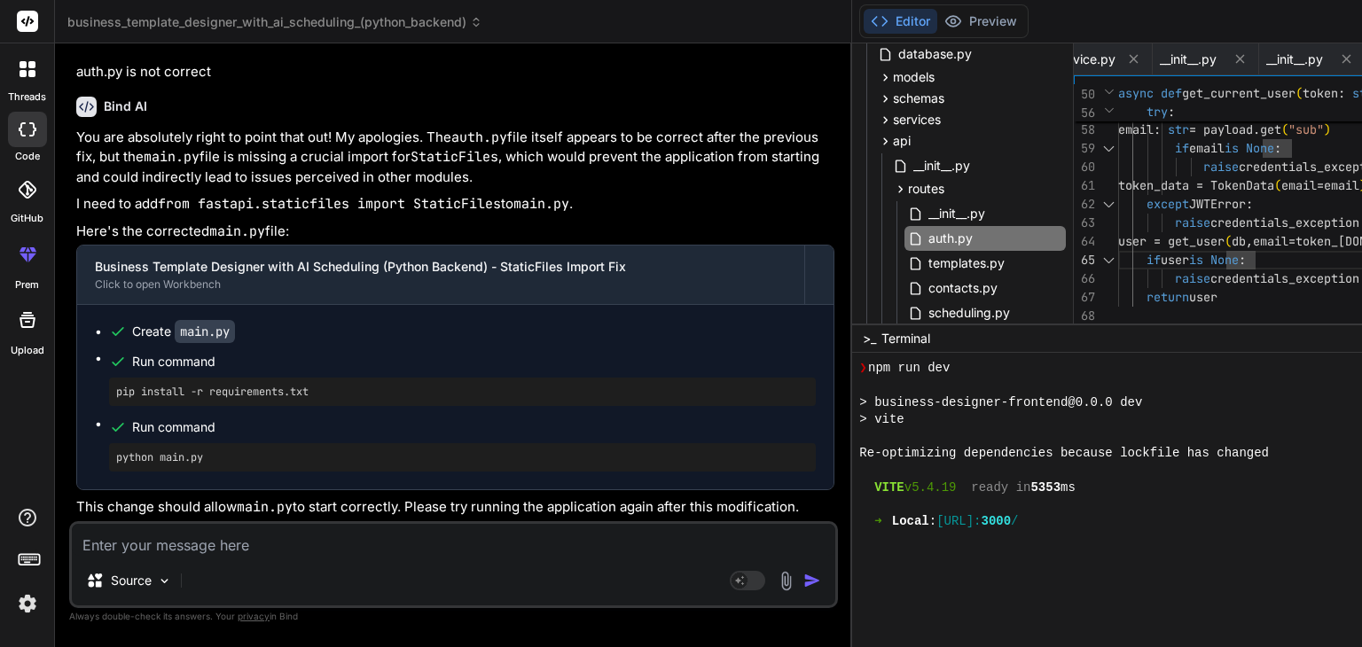
click at [31, 82] on div at bounding box center [27, 69] width 37 height 37
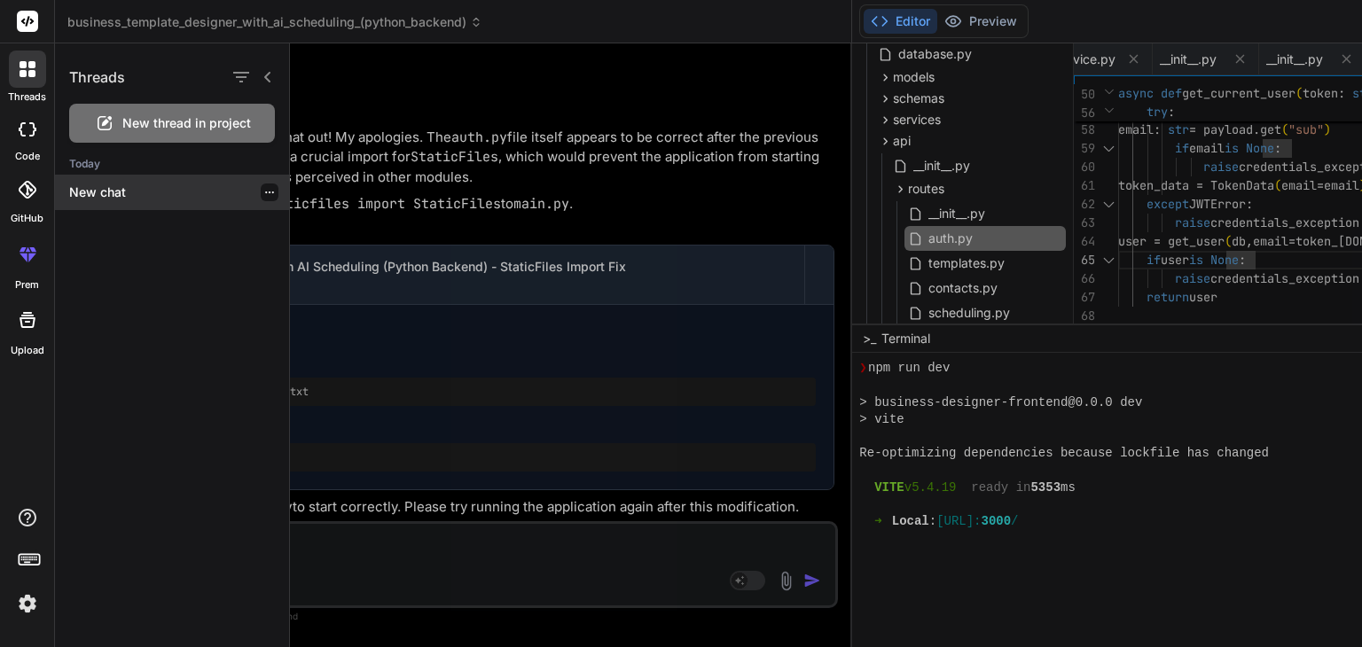
click at [103, 184] on p "New chat" at bounding box center [179, 193] width 220 height 18
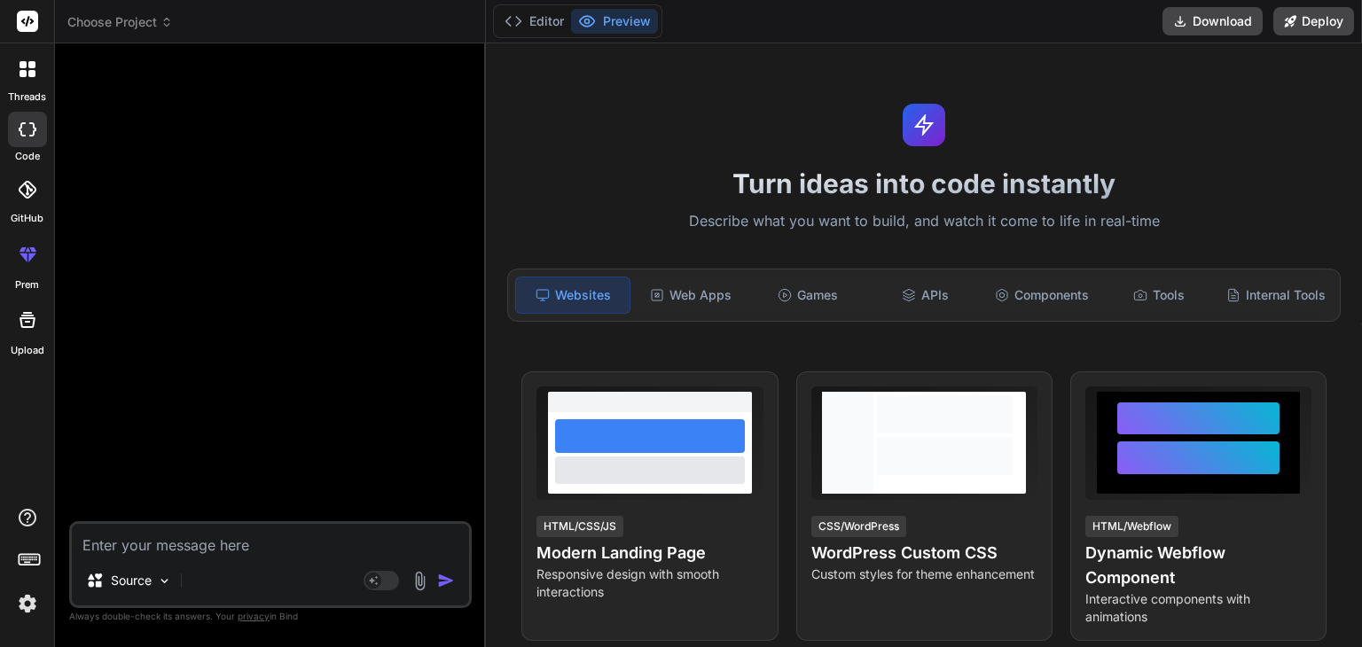
click at [421, 582] on img at bounding box center [420, 581] width 20 height 20
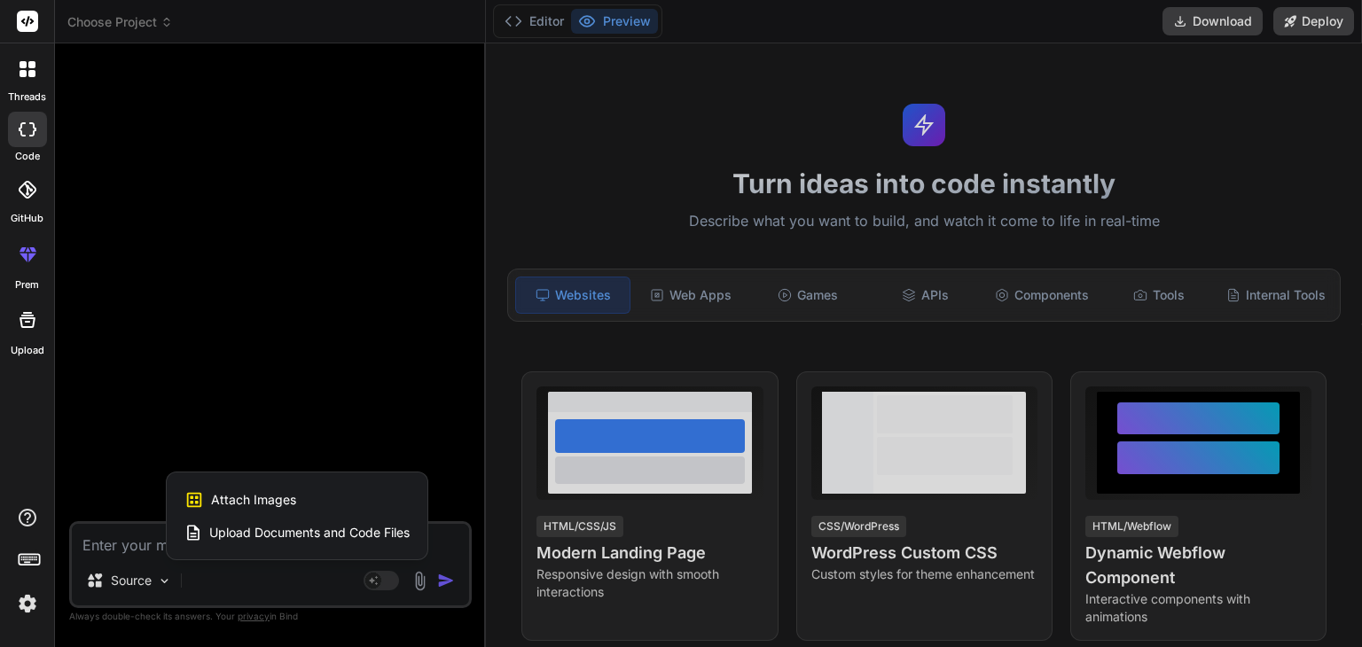
click at [270, 525] on span "Upload Documents and Code Files" at bounding box center [309, 533] width 200 height 18
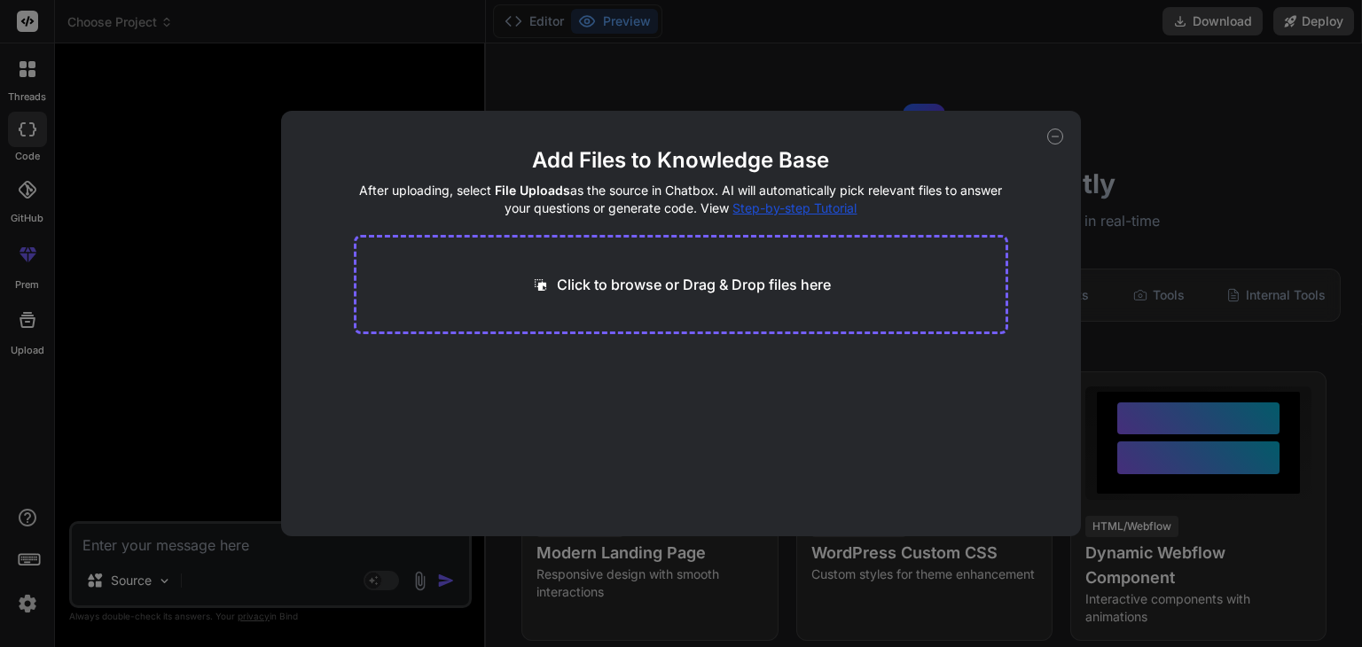
click at [596, 287] on p "Click to browse or Drag & Drop files here" at bounding box center [694, 284] width 274 height 21
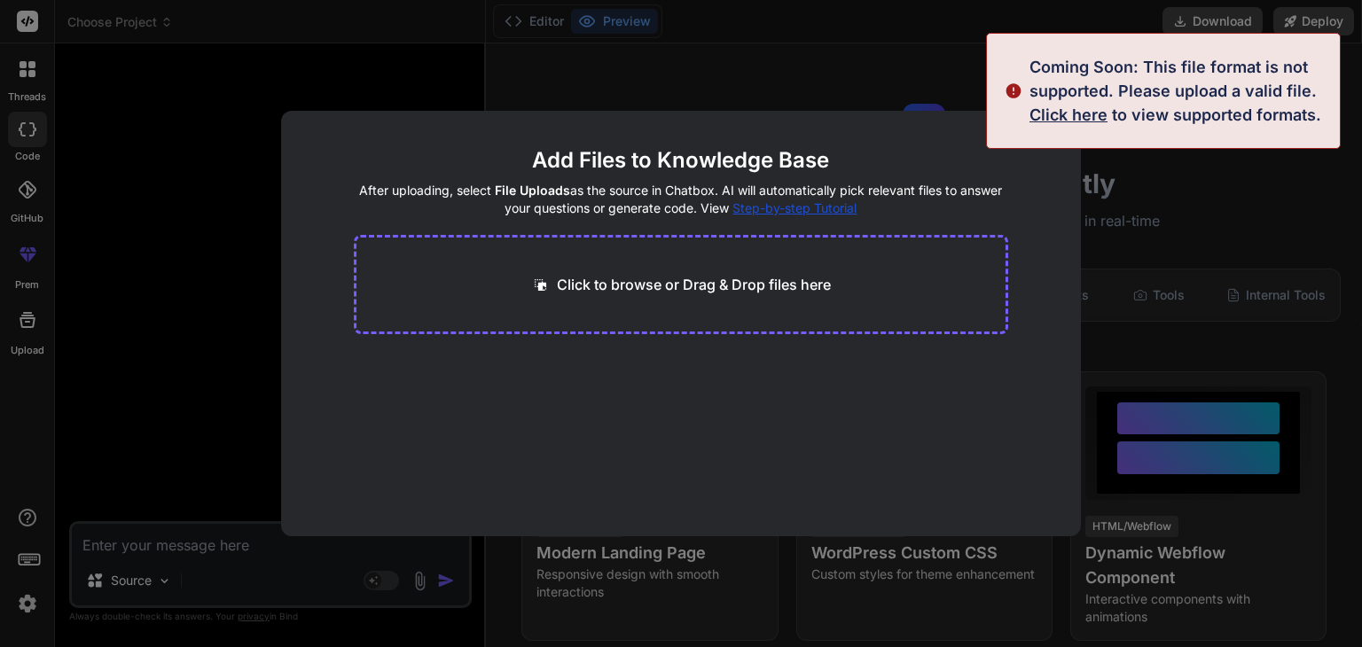
click at [953, 126] on div "Add Files to Knowledge Base After uploading, select File Uploads as the source …" at bounding box center [681, 324] width 800 height 426
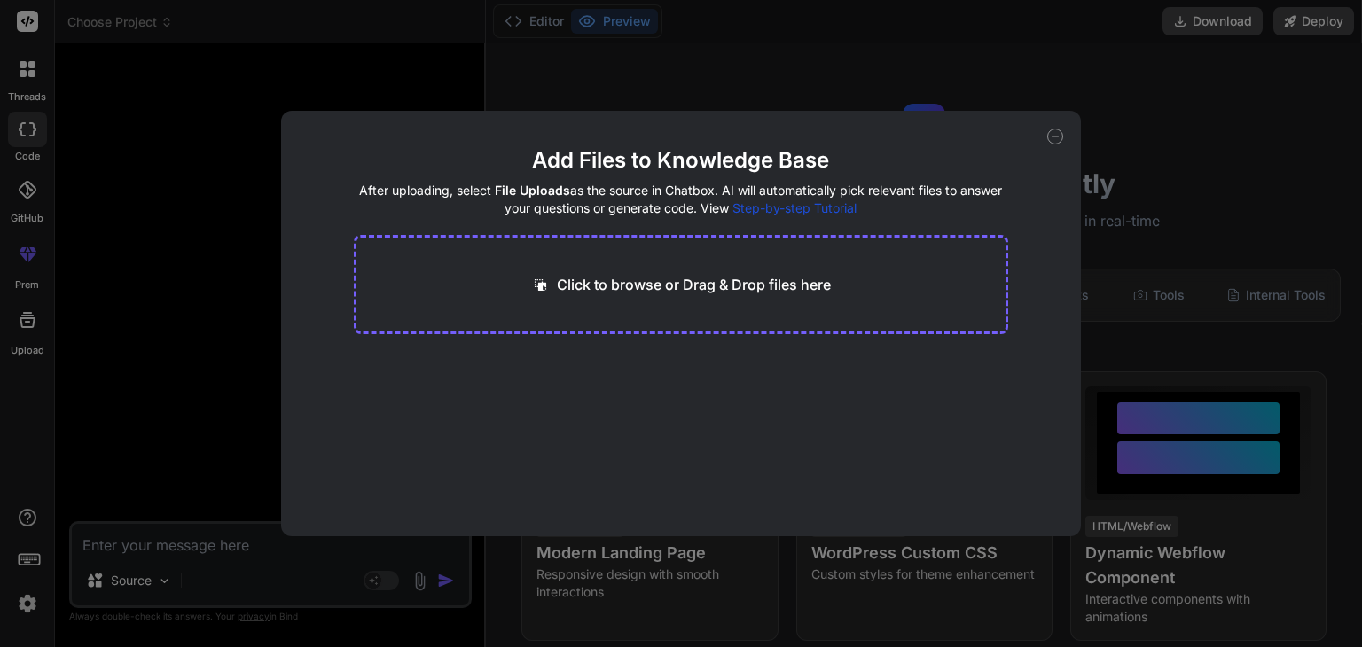
click at [1053, 137] on icon at bounding box center [1055, 137] width 16 height 16
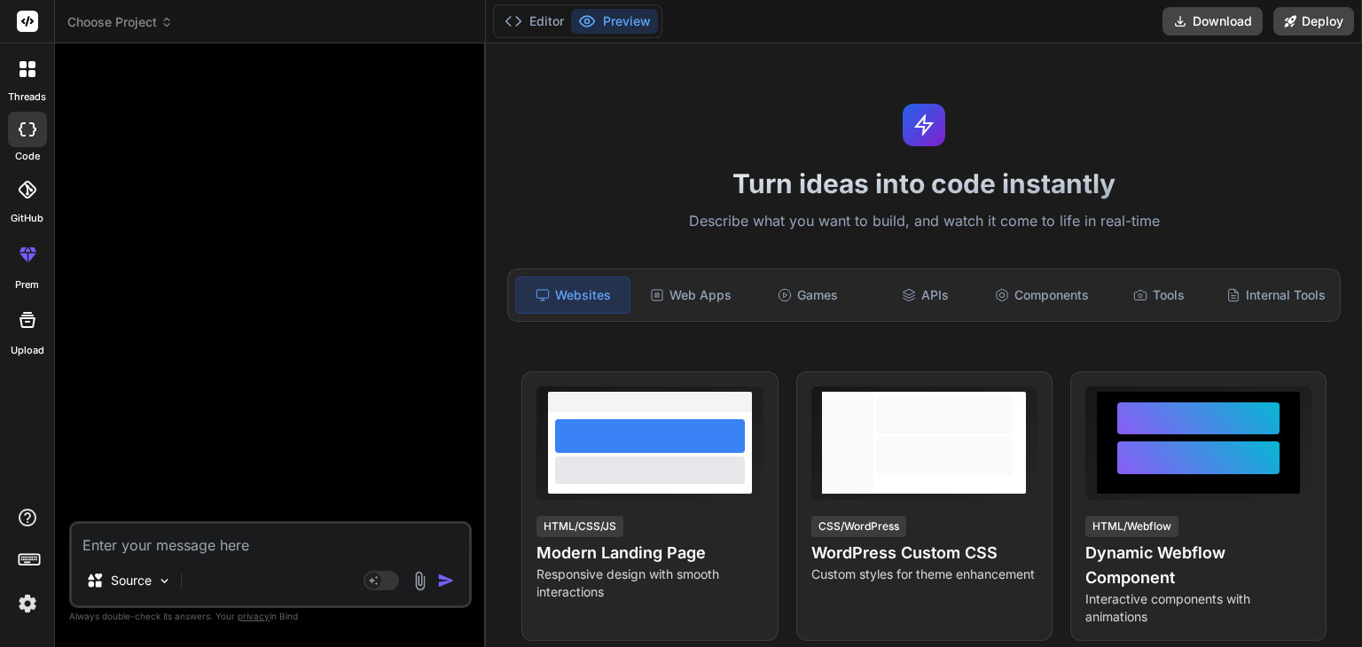
click at [25, 83] on div at bounding box center [27, 69] width 37 height 37
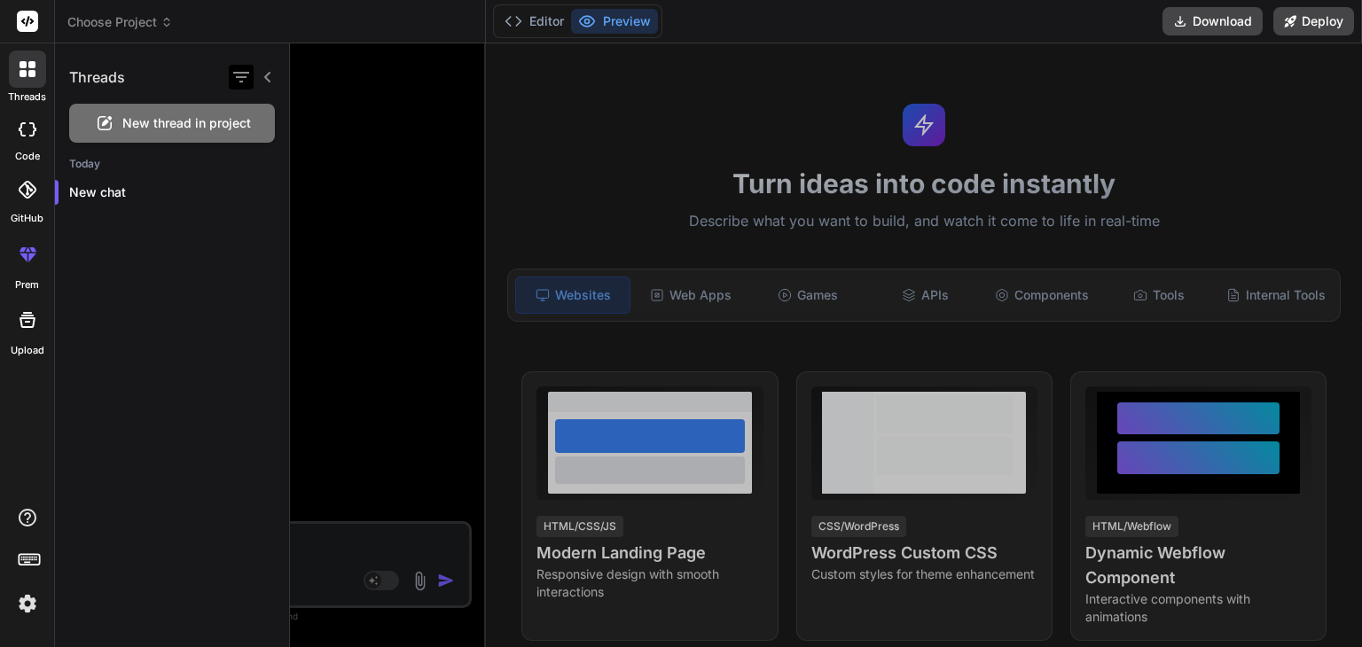
click at [235, 80] on icon "button" at bounding box center [241, 76] width 21 height 21
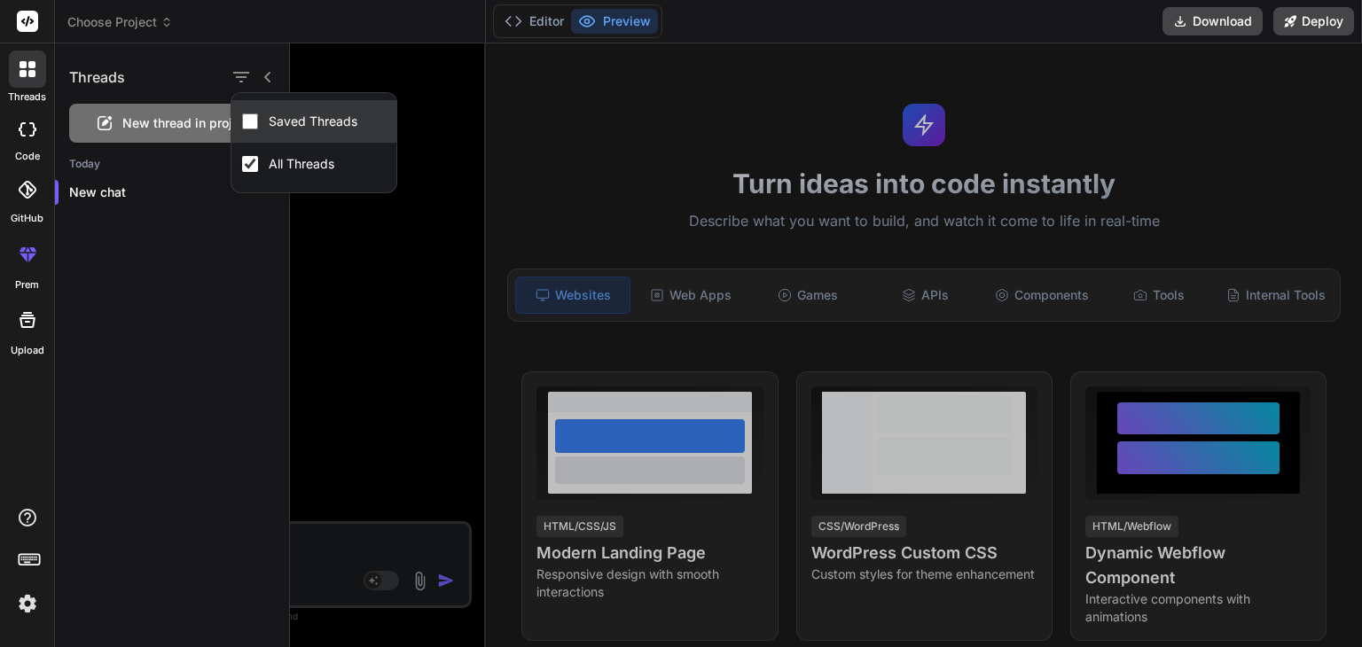
click at [248, 121] on input "Saved Threads" at bounding box center [250, 121] width 16 height 16
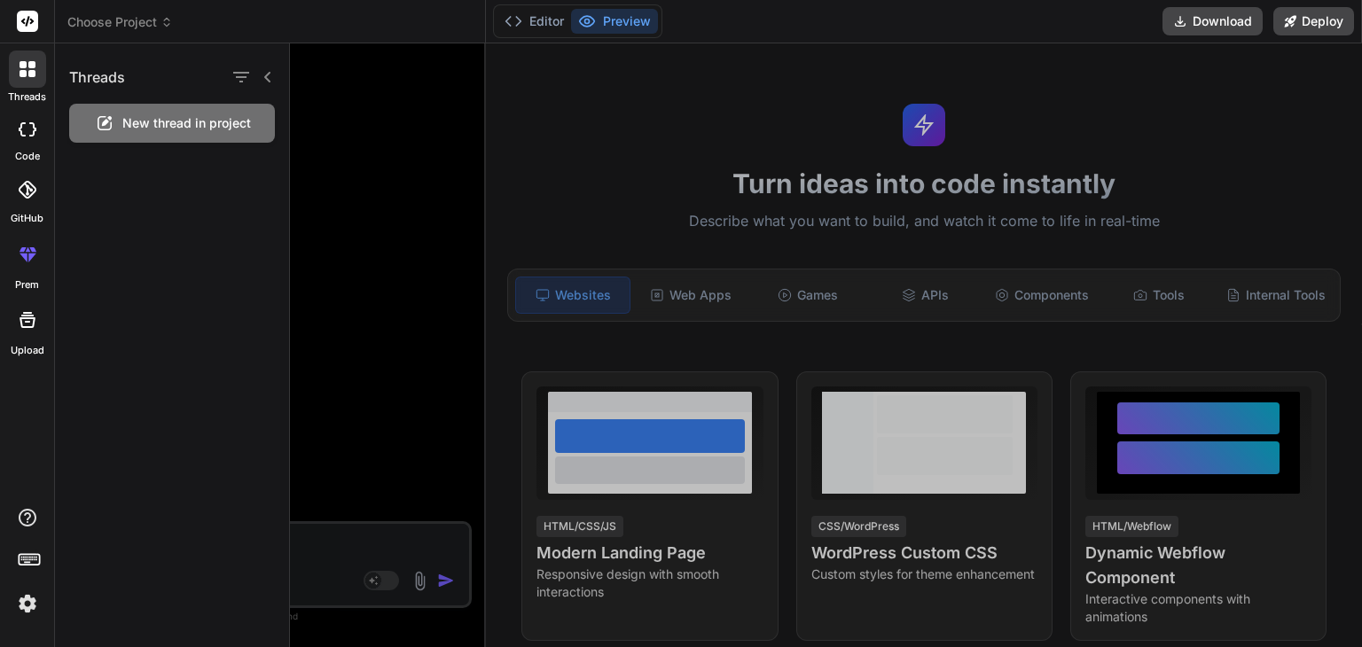
click at [31, 134] on icon at bounding box center [28, 129] width 18 height 14
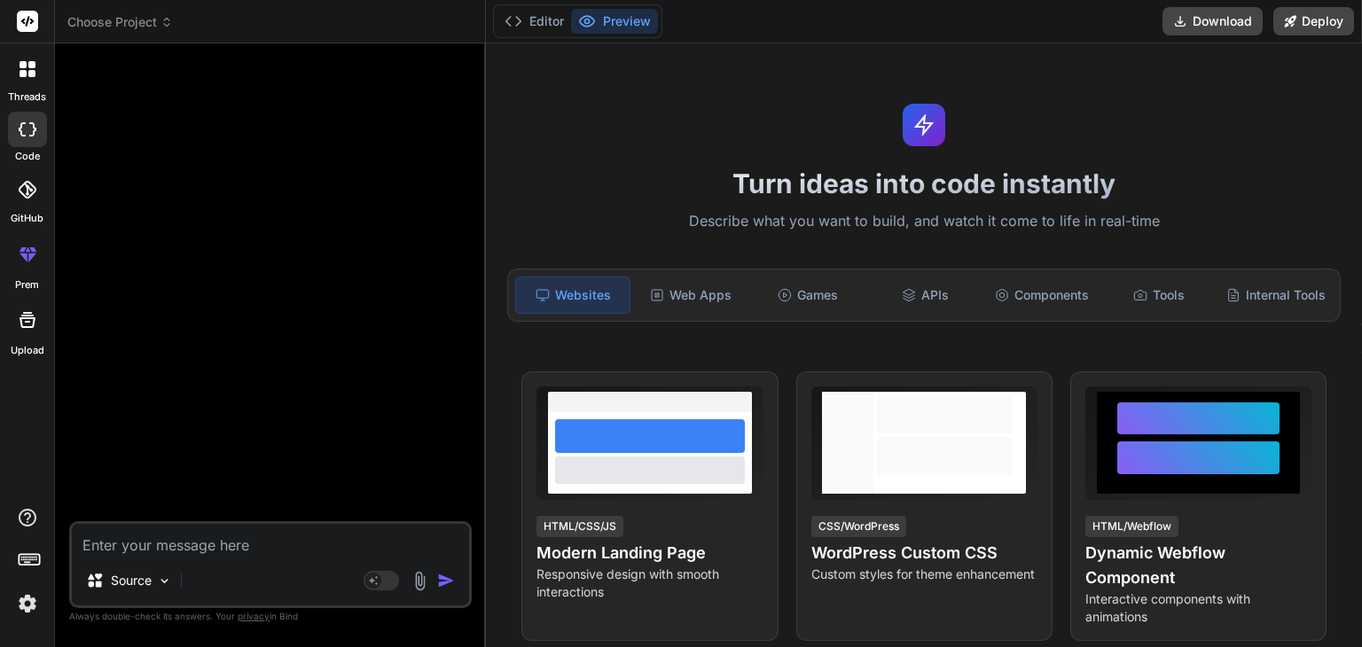
click at [31, 134] on icon at bounding box center [28, 129] width 18 height 14
click at [21, 146] on div "code" at bounding box center [27, 134] width 54 height 59
click at [32, 207] on div at bounding box center [27, 189] width 39 height 39
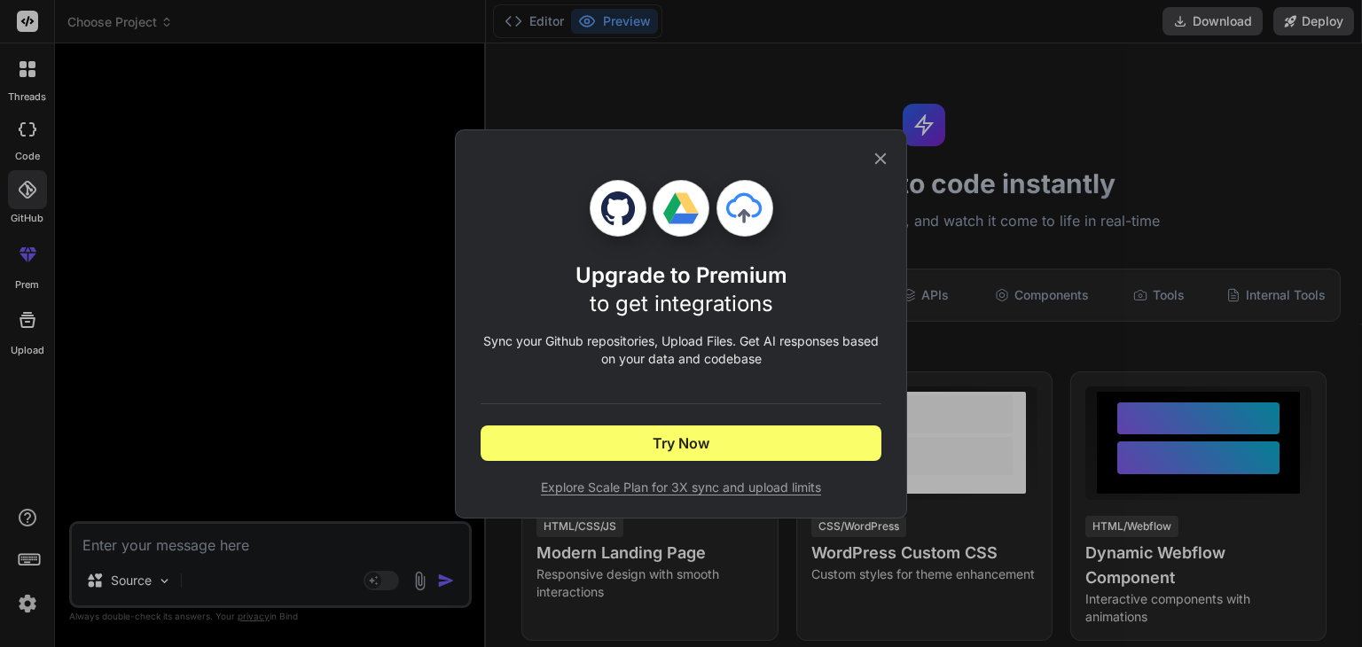
click at [871, 156] on icon at bounding box center [881, 159] width 20 height 20
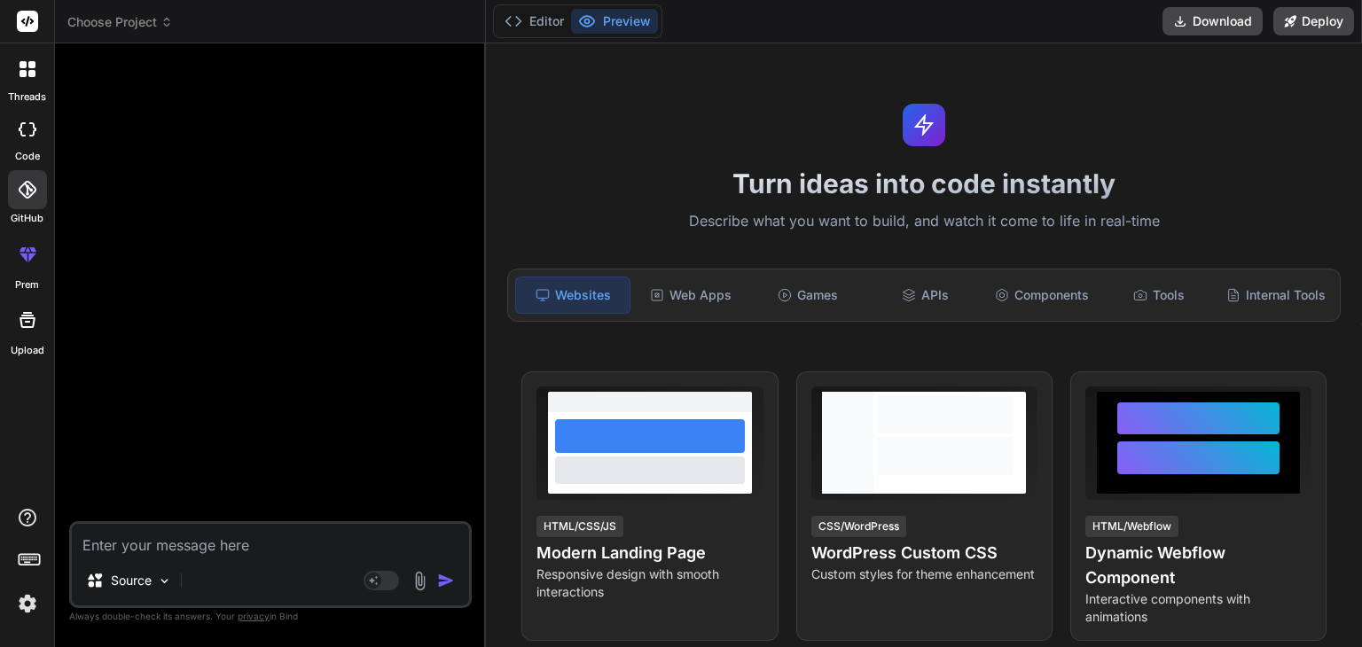
click at [25, 20] on rect at bounding box center [27, 21] width 21 height 21
click at [27, 557] on rect at bounding box center [28, 558] width 2 height 2
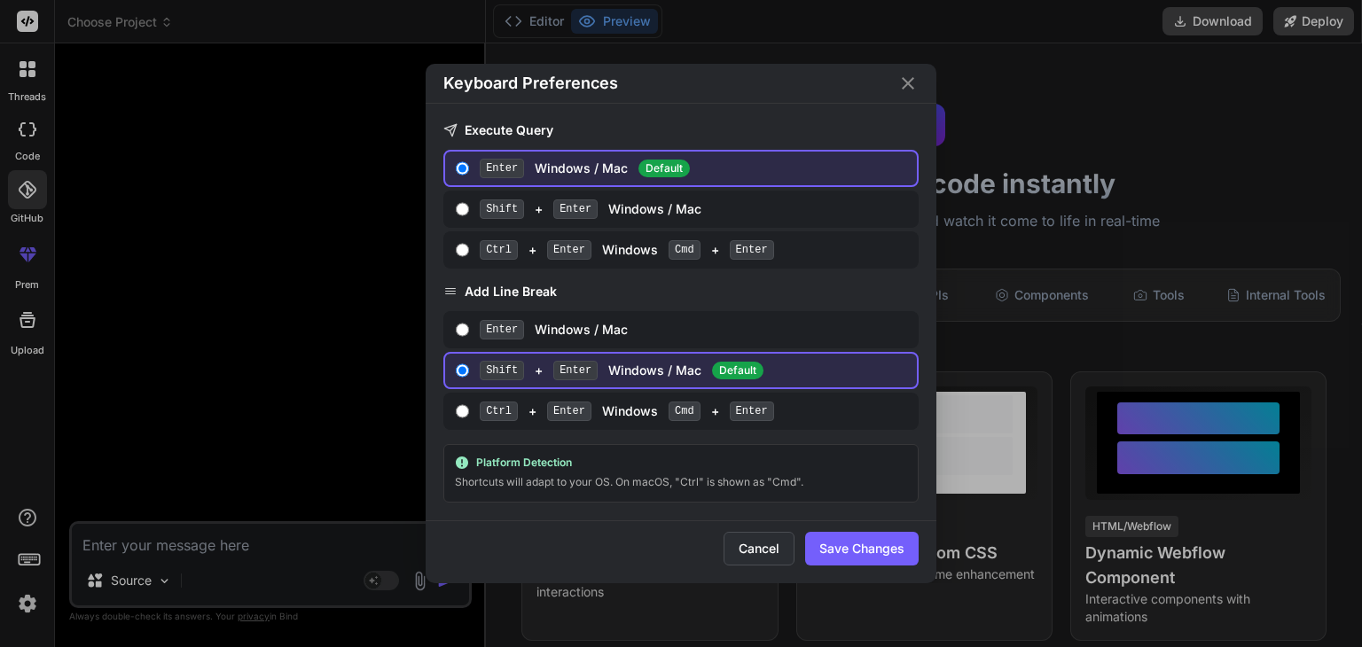
click at [759, 549] on button "Cancel" at bounding box center [758, 549] width 71 height 34
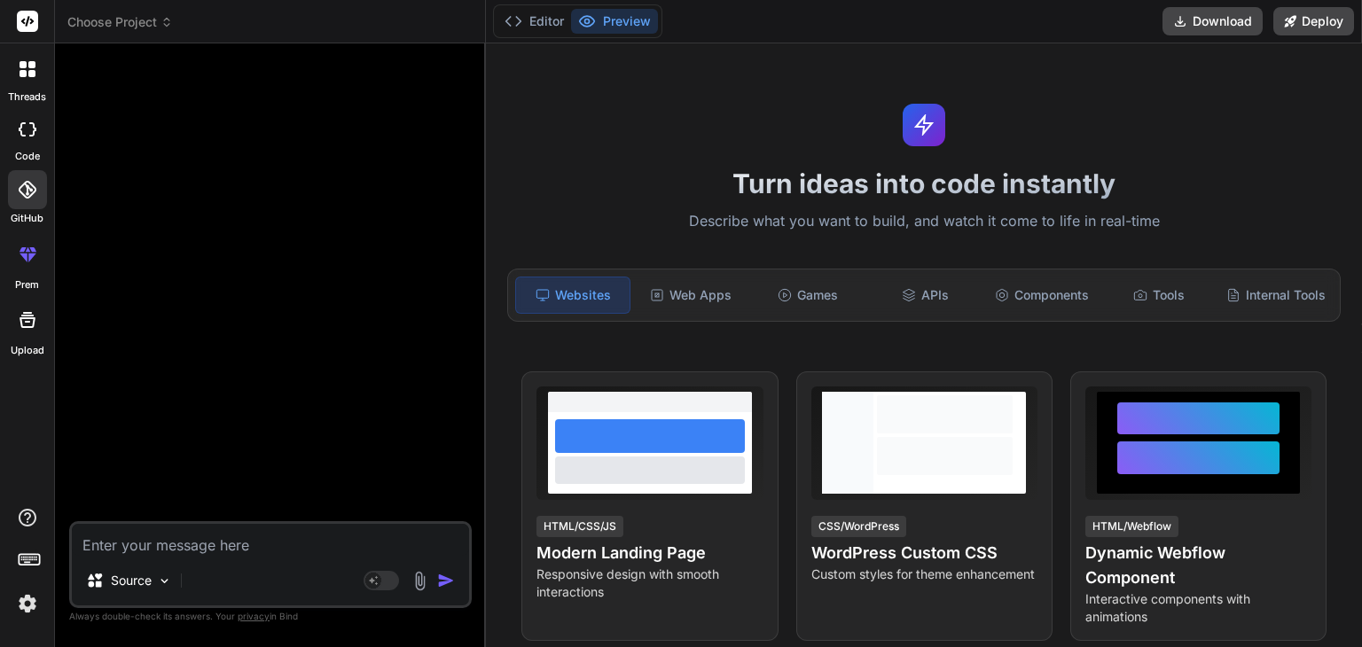
click at [24, 80] on div at bounding box center [27, 69] width 37 height 37
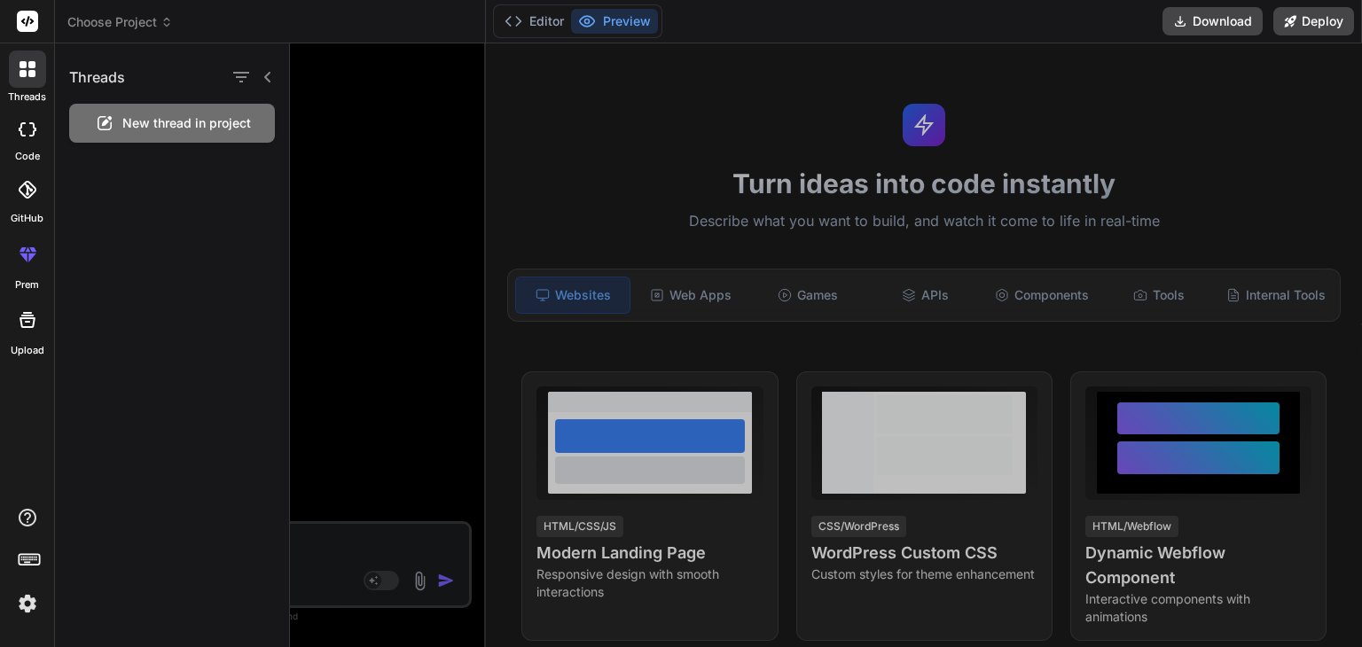
click at [603, 294] on div at bounding box center [826, 345] width 1072 height 604
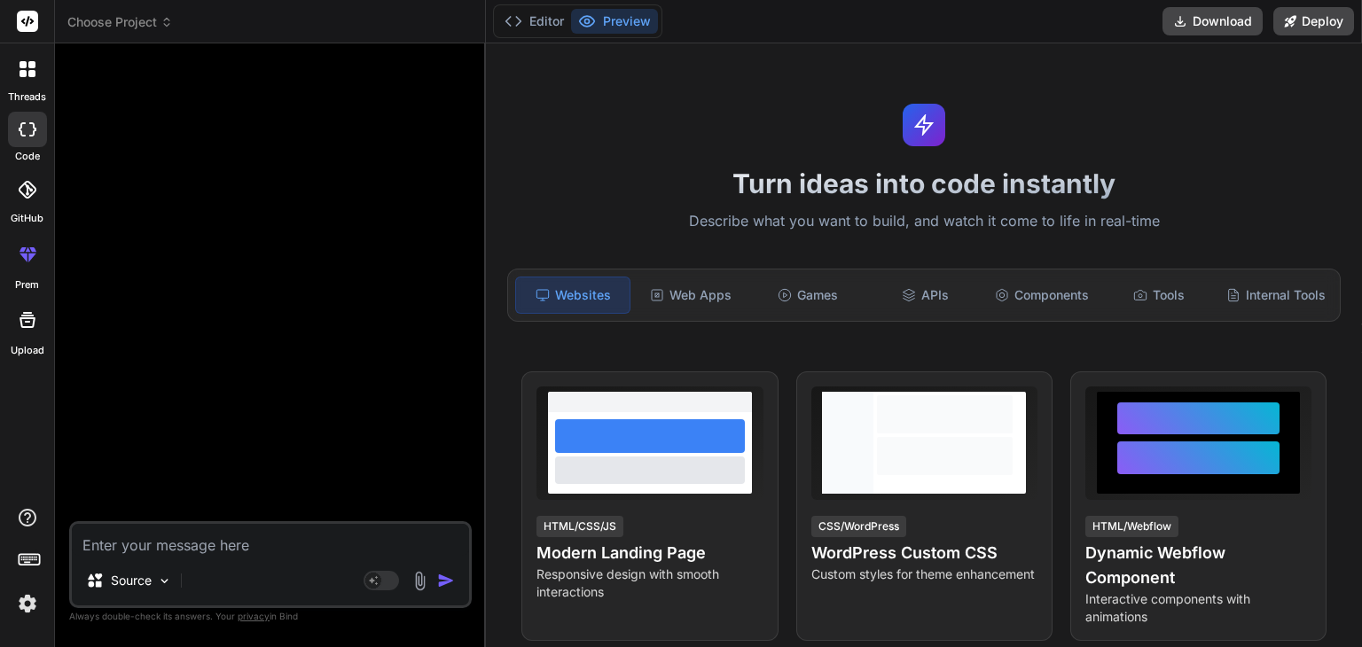
click at [28, 189] on icon at bounding box center [27, 190] width 18 height 18
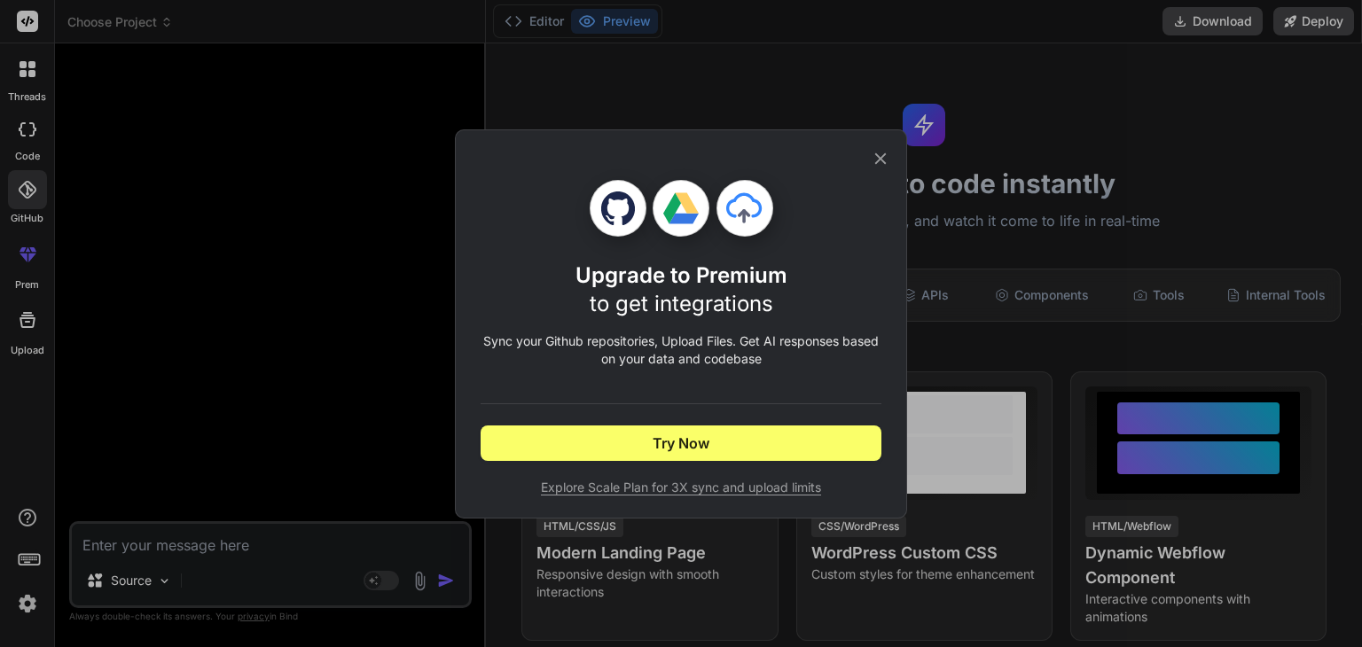
click at [874, 154] on icon at bounding box center [881, 159] width 20 height 20
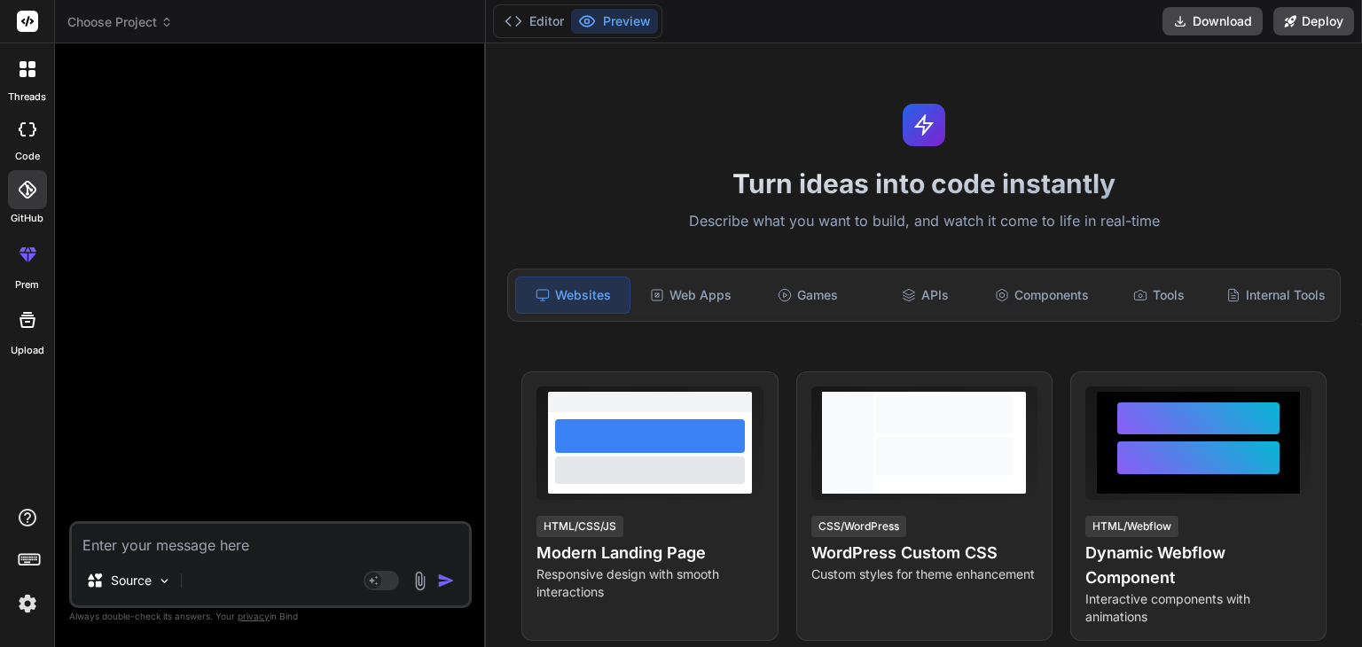
click at [297, 549] on textarea at bounding box center [270, 540] width 397 height 32
click at [25, 19] on icon at bounding box center [27, 21] width 13 height 11
click at [21, 69] on icon at bounding box center [28, 69] width 16 height 16
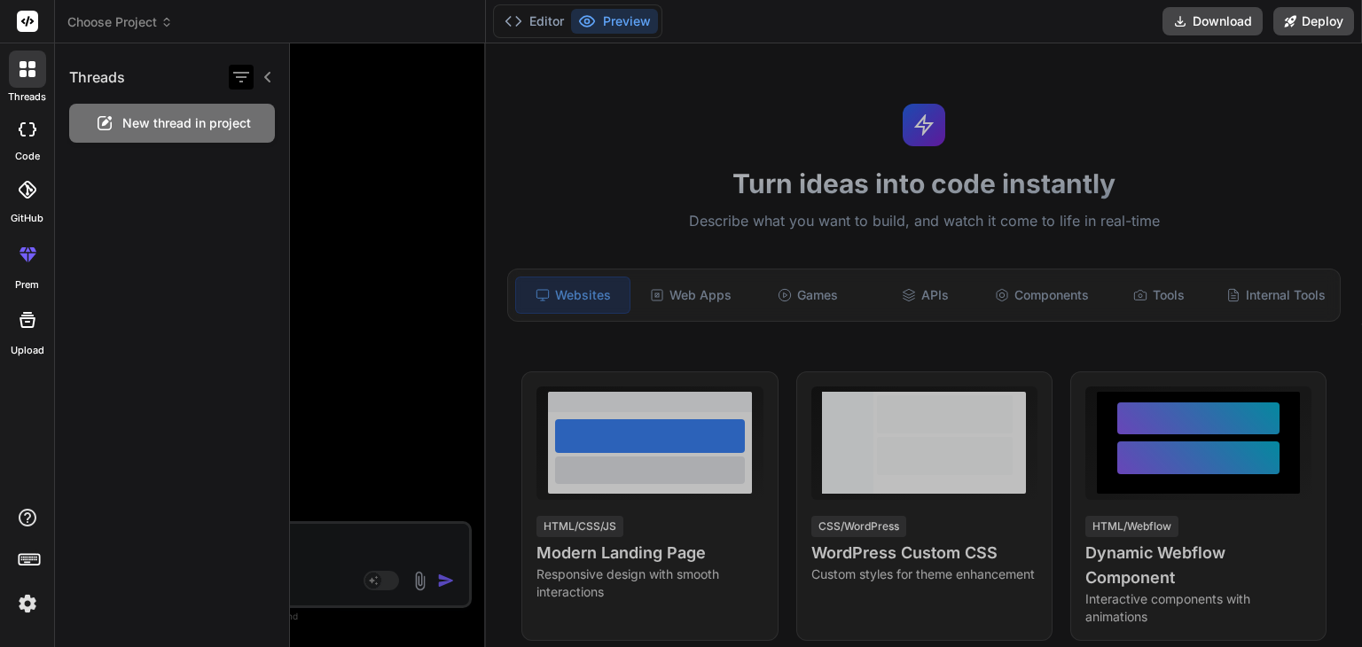
click at [245, 77] on icon "button" at bounding box center [241, 77] width 16 height 11
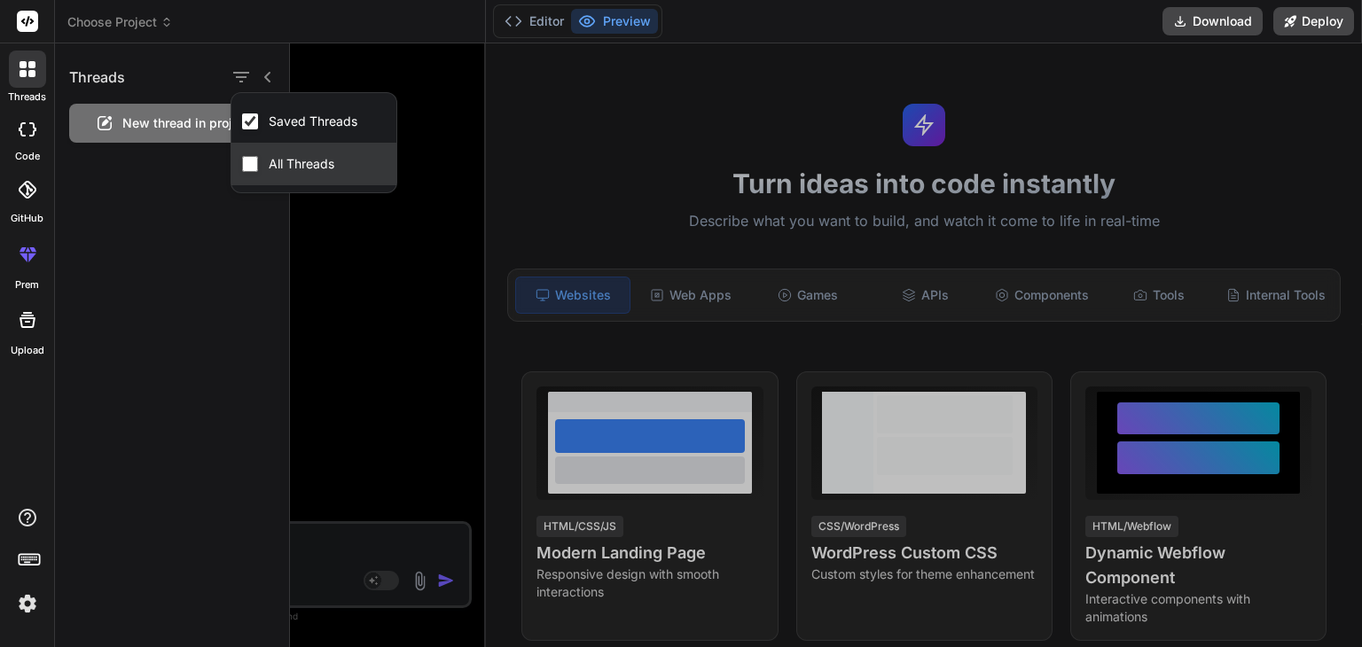
click at [252, 157] on input "All Threads" at bounding box center [250, 164] width 16 height 16
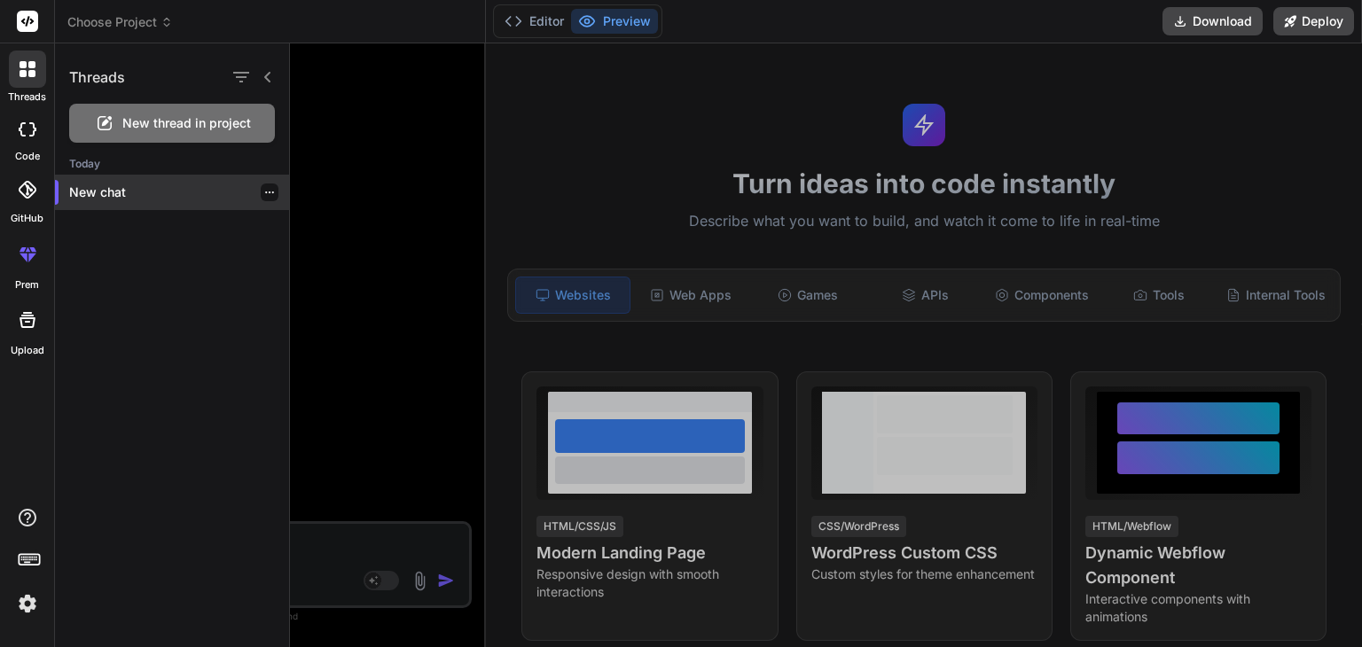
click at [131, 186] on p "New chat" at bounding box center [179, 193] width 220 height 18
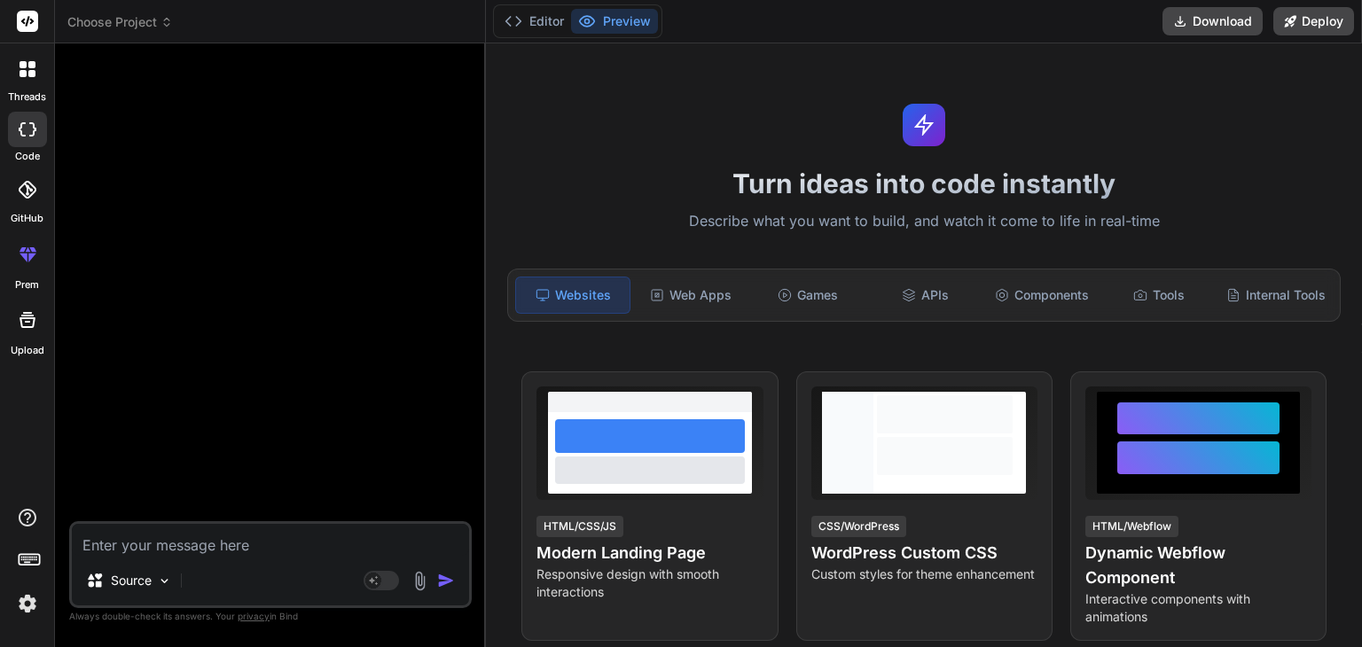
click at [18, 118] on div at bounding box center [27, 129] width 39 height 35
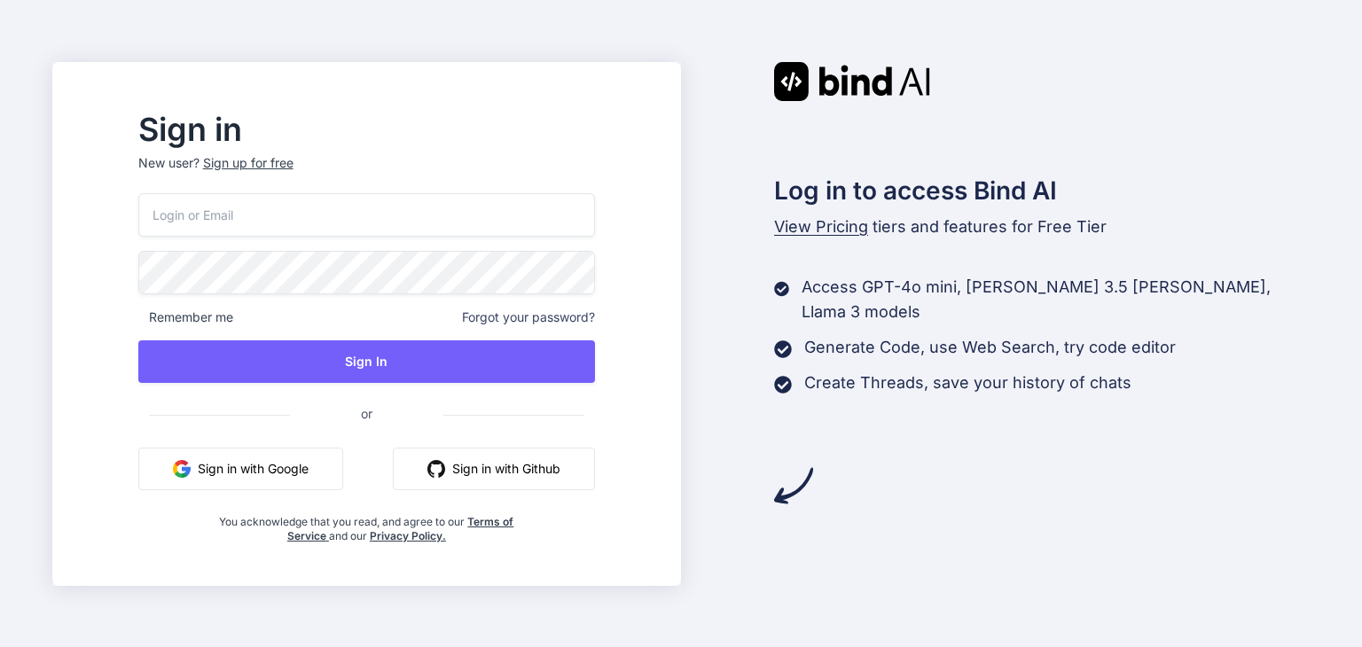
click at [320, 472] on button "Sign in with Google" at bounding box center [240, 469] width 205 height 43
